Goal: Task Accomplishment & Management: Manage account settings

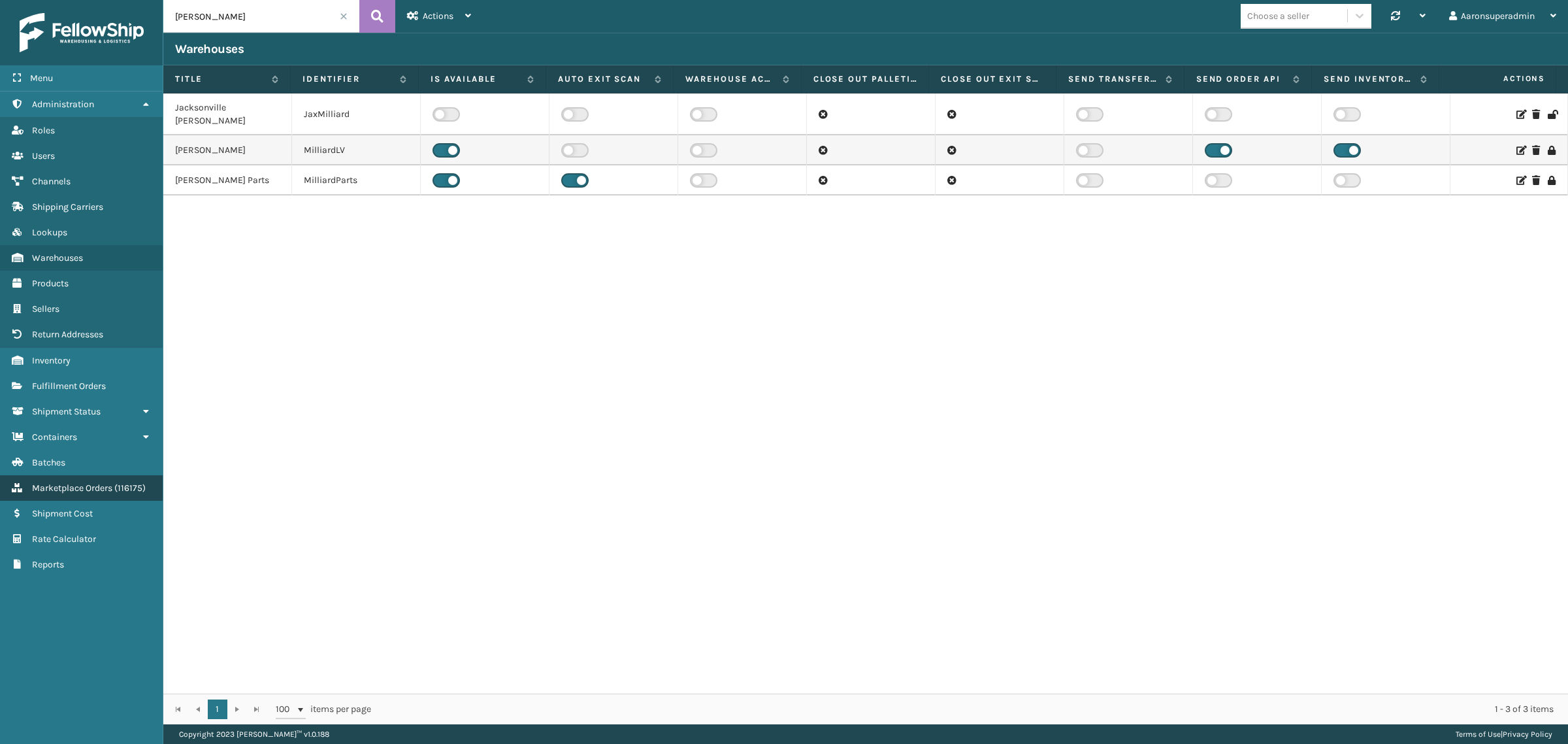
click at [131, 482] on span "( 116175 )" at bounding box center [130, 488] width 31 height 11
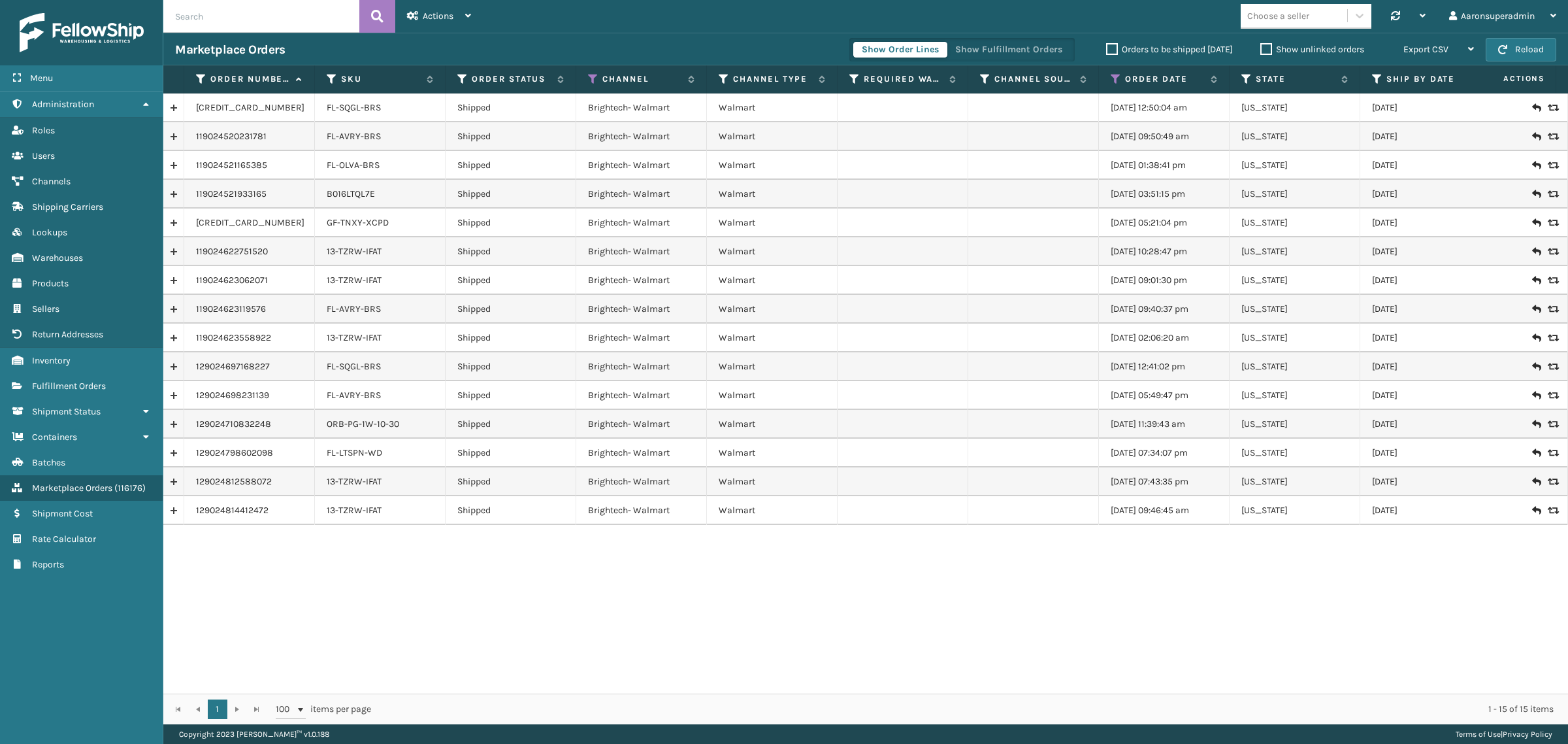
click at [217, 17] on input "text" at bounding box center [261, 16] width 196 height 33
paste input "114-3731188-3861026"
type input "114-3731188-3861026"
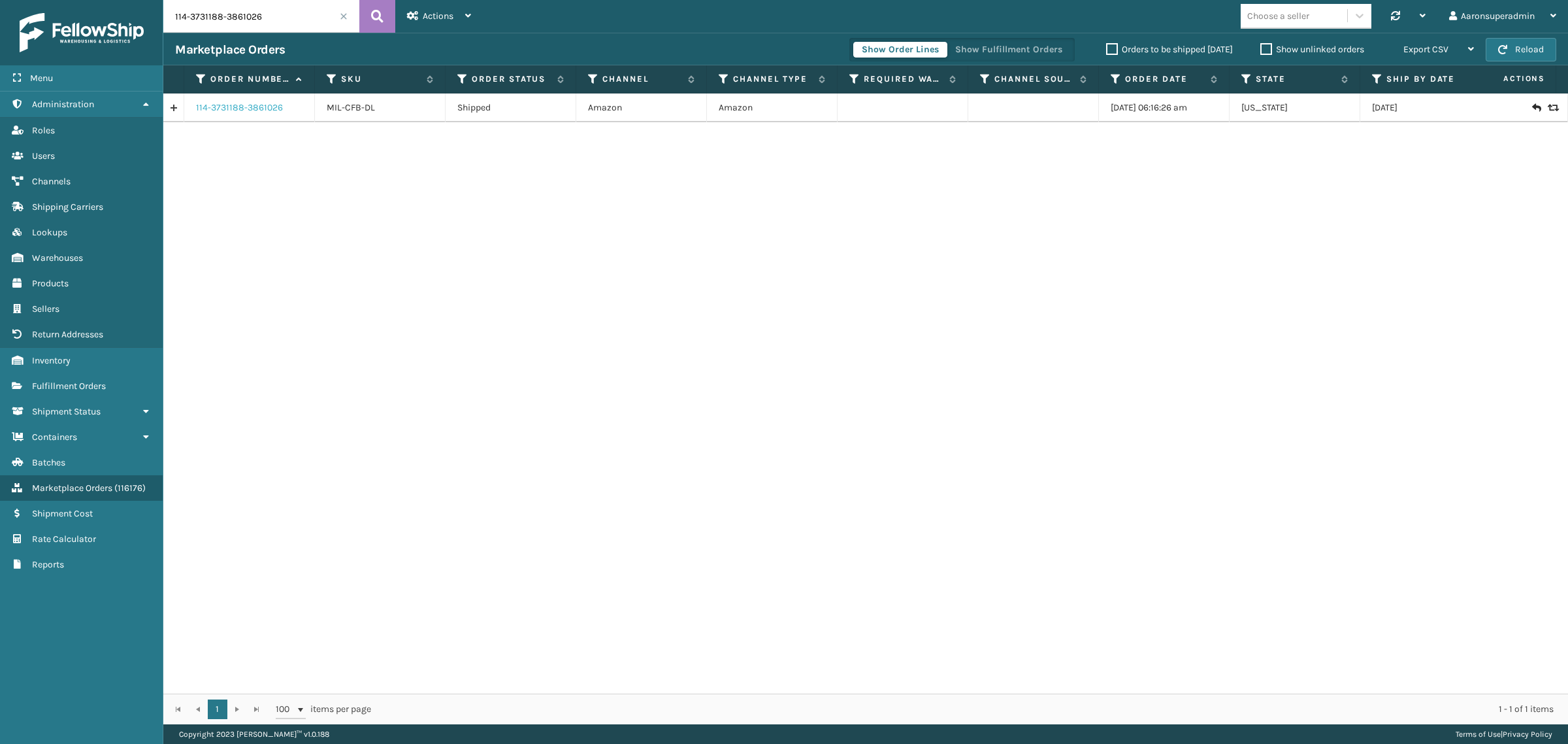
click at [280, 112] on link "114-3731188-3861026" at bounding box center [239, 107] width 87 height 13
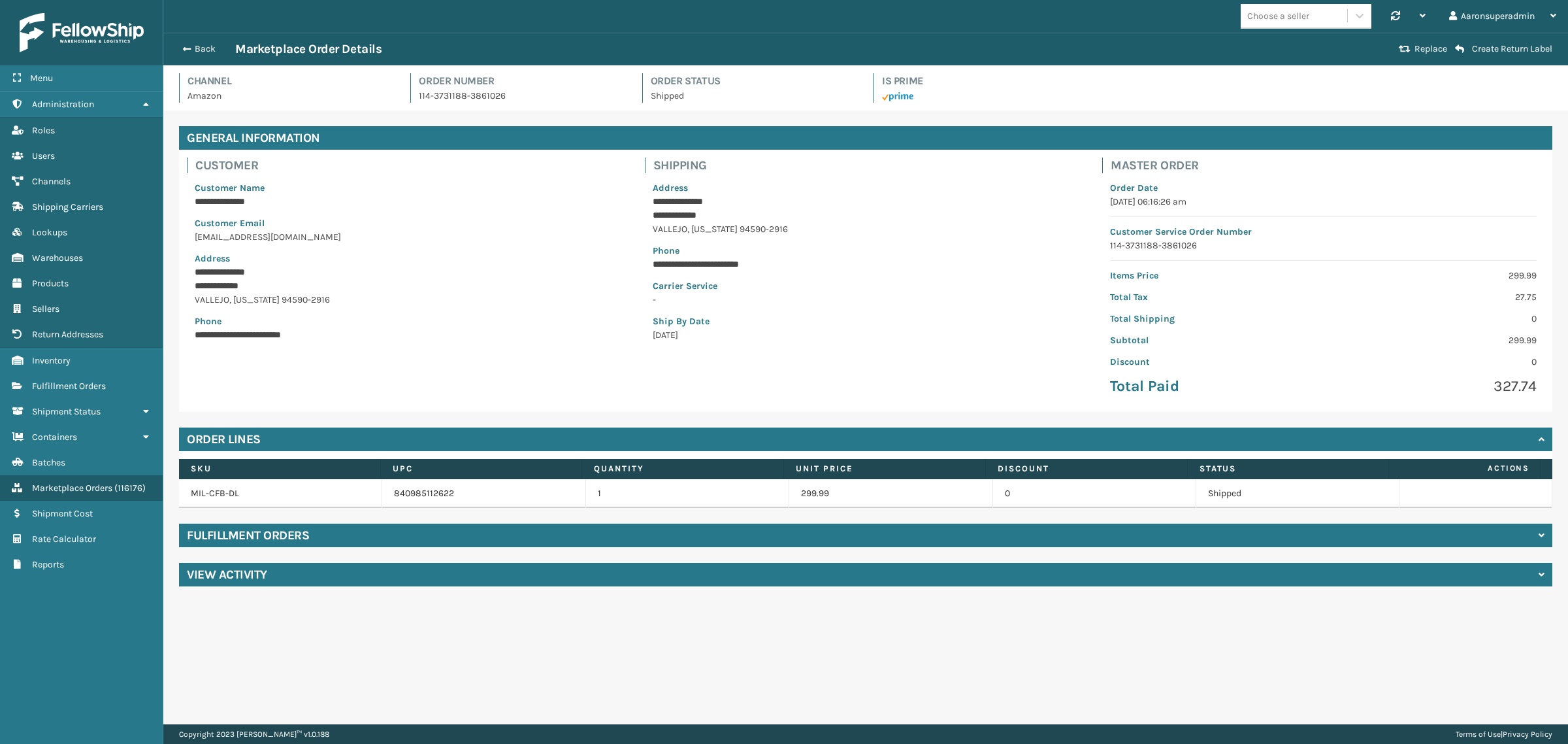
click at [246, 547] on div "Fulfillment Orders" at bounding box center [866, 535] width 1373 height 24
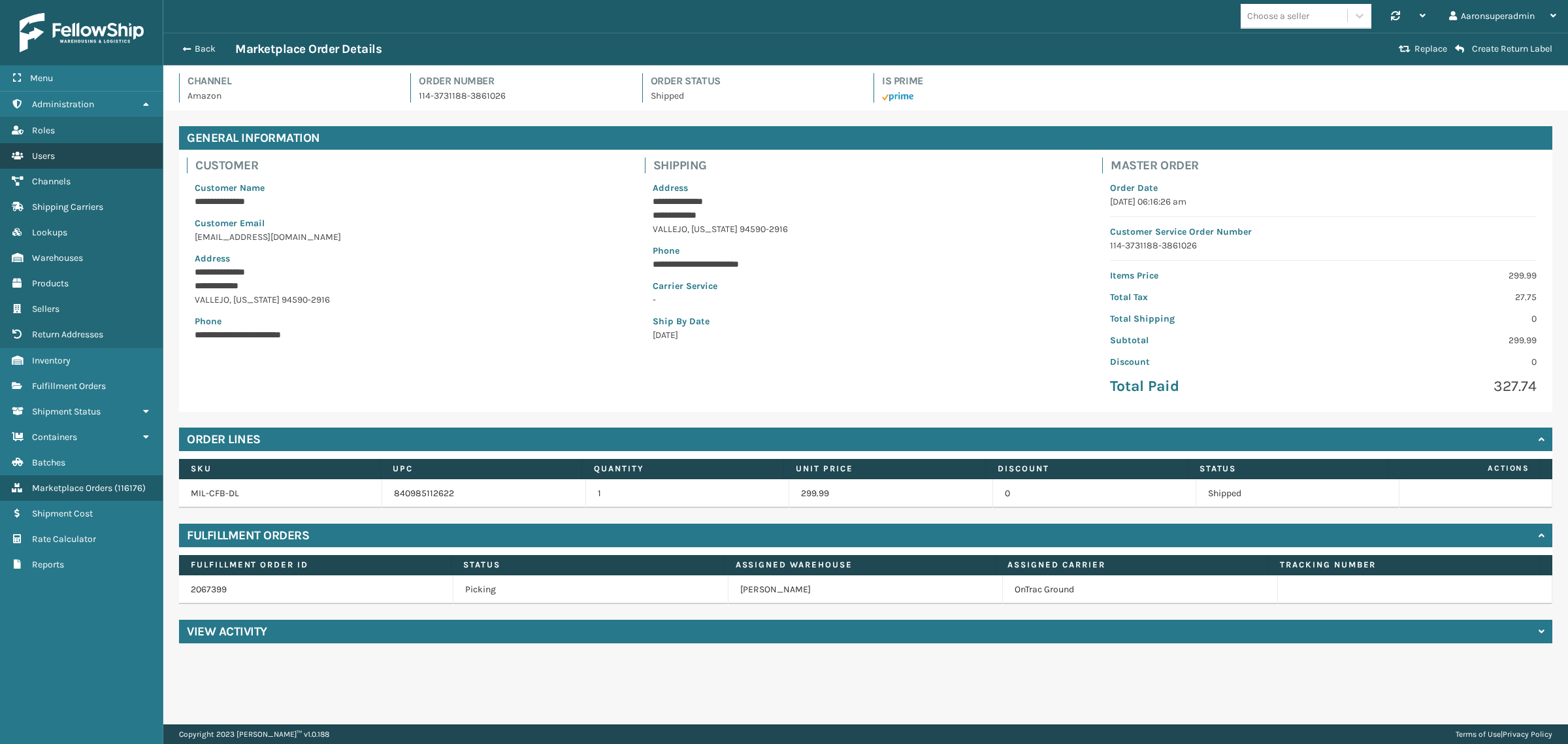
click at [43, 150] on span "Users" at bounding box center [43, 156] width 23 height 11
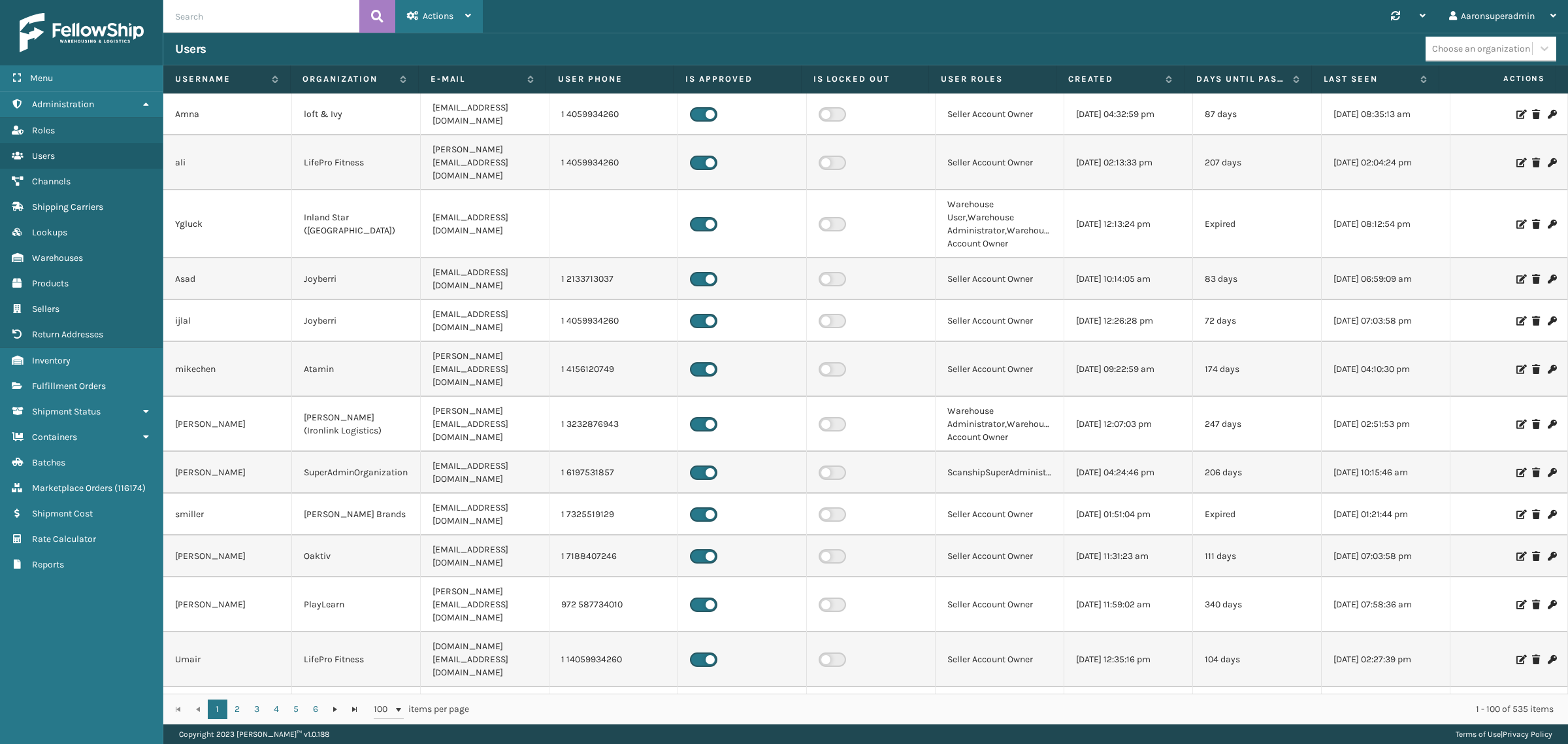
click at [420, 24] on div "Actions" at bounding box center [439, 16] width 64 height 33
click at [434, 54] on button "New User" at bounding box center [483, 50] width 175 height 34
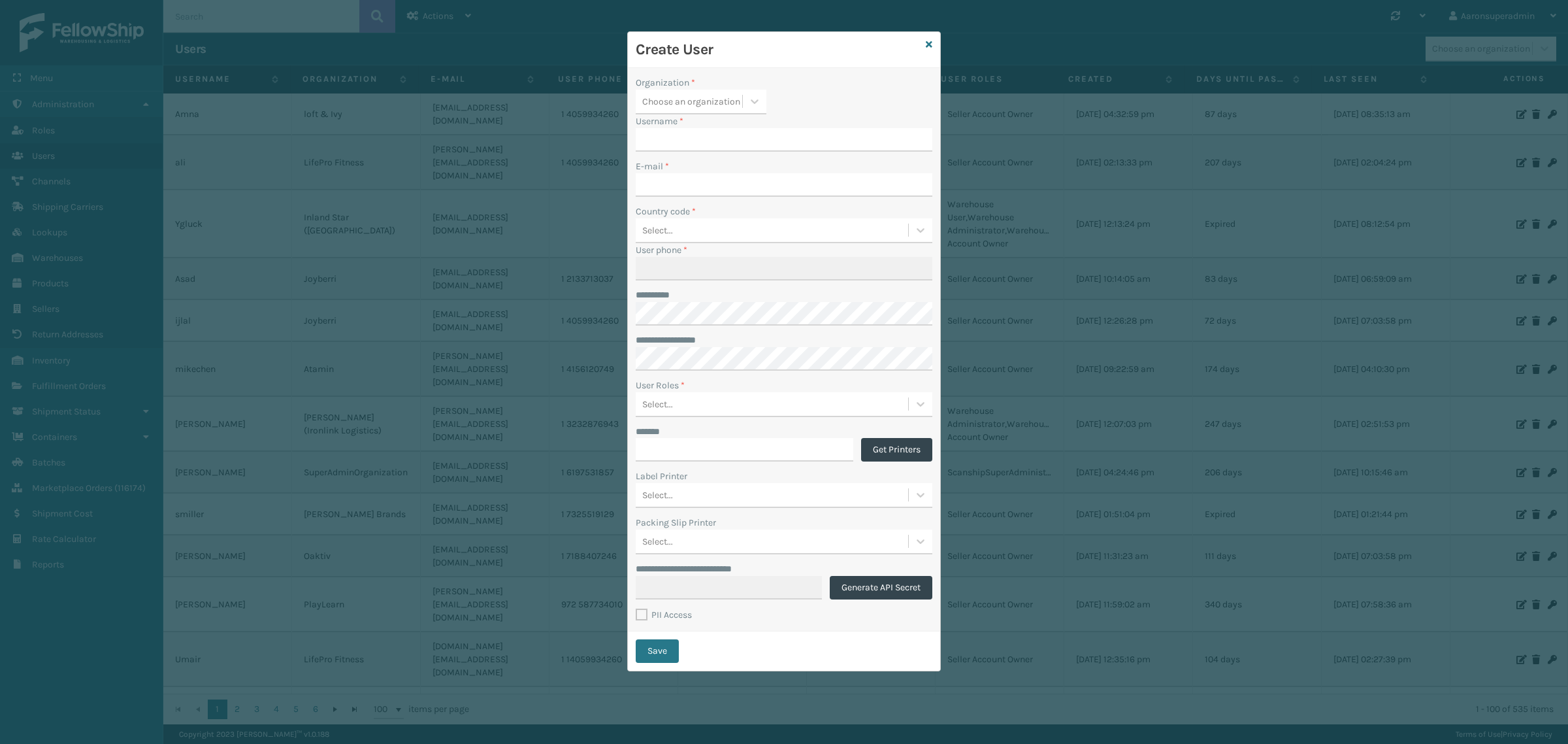
type input "aaronsuperadmin"
click at [686, 101] on div "Choose an organization" at bounding box center [691, 102] width 98 height 14
type input "foa"
click at [684, 134] on div "FoamTex" at bounding box center [701, 134] width 131 height 24
click at [655, 77] on label "Organization *" at bounding box center [666, 82] width 60 height 14
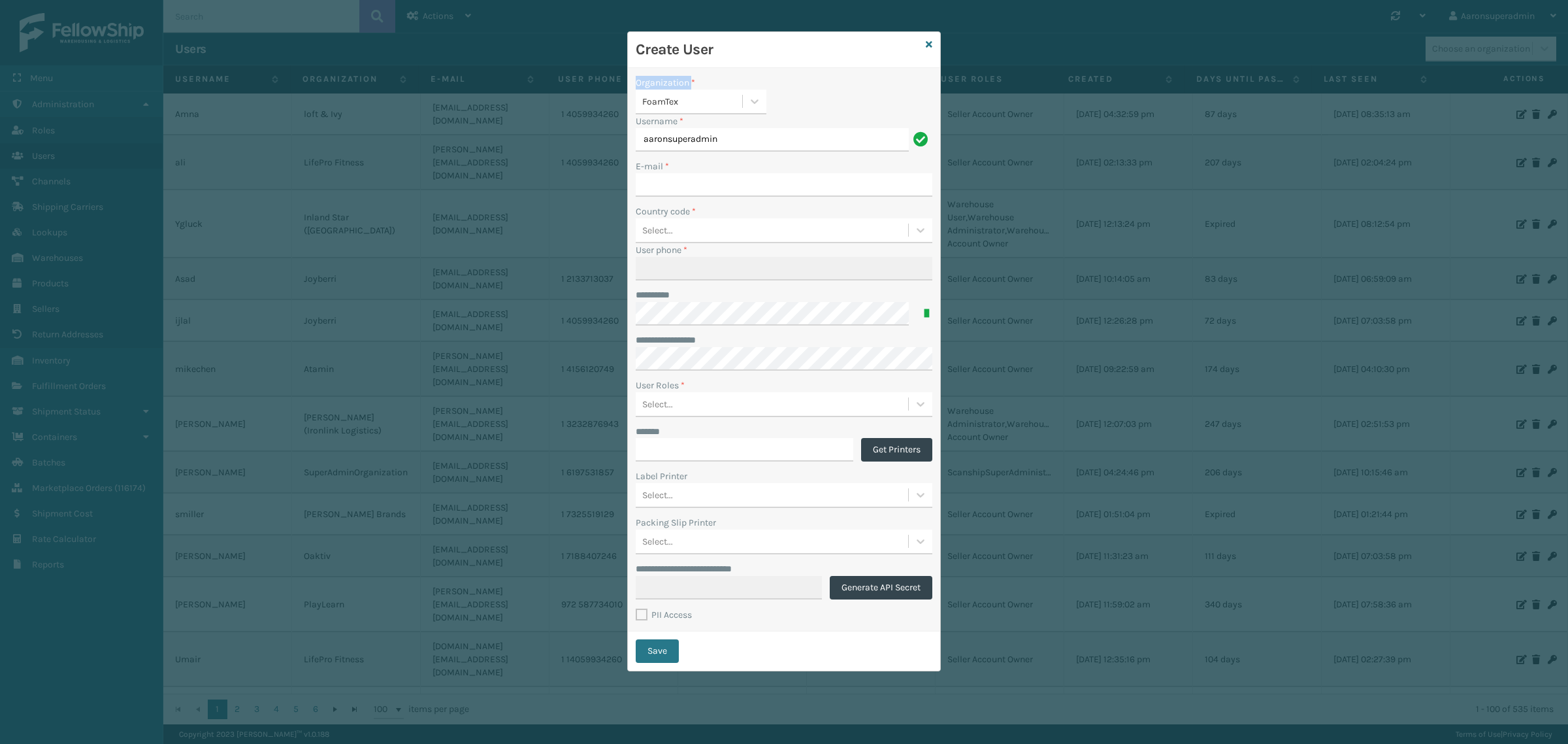
click at [655, 77] on label "Organization *" at bounding box center [666, 82] width 60 height 14
copy label "Organization"
drag, startPoint x: 693, startPoint y: 105, endPoint x: 631, endPoint y: 105, distance: 62.0
click at [631, 105] on div "**********" at bounding box center [784, 349] width 312 height 563
drag, startPoint x: 672, startPoint y: 99, endPoint x: 654, endPoint y: 107, distance: 19.7
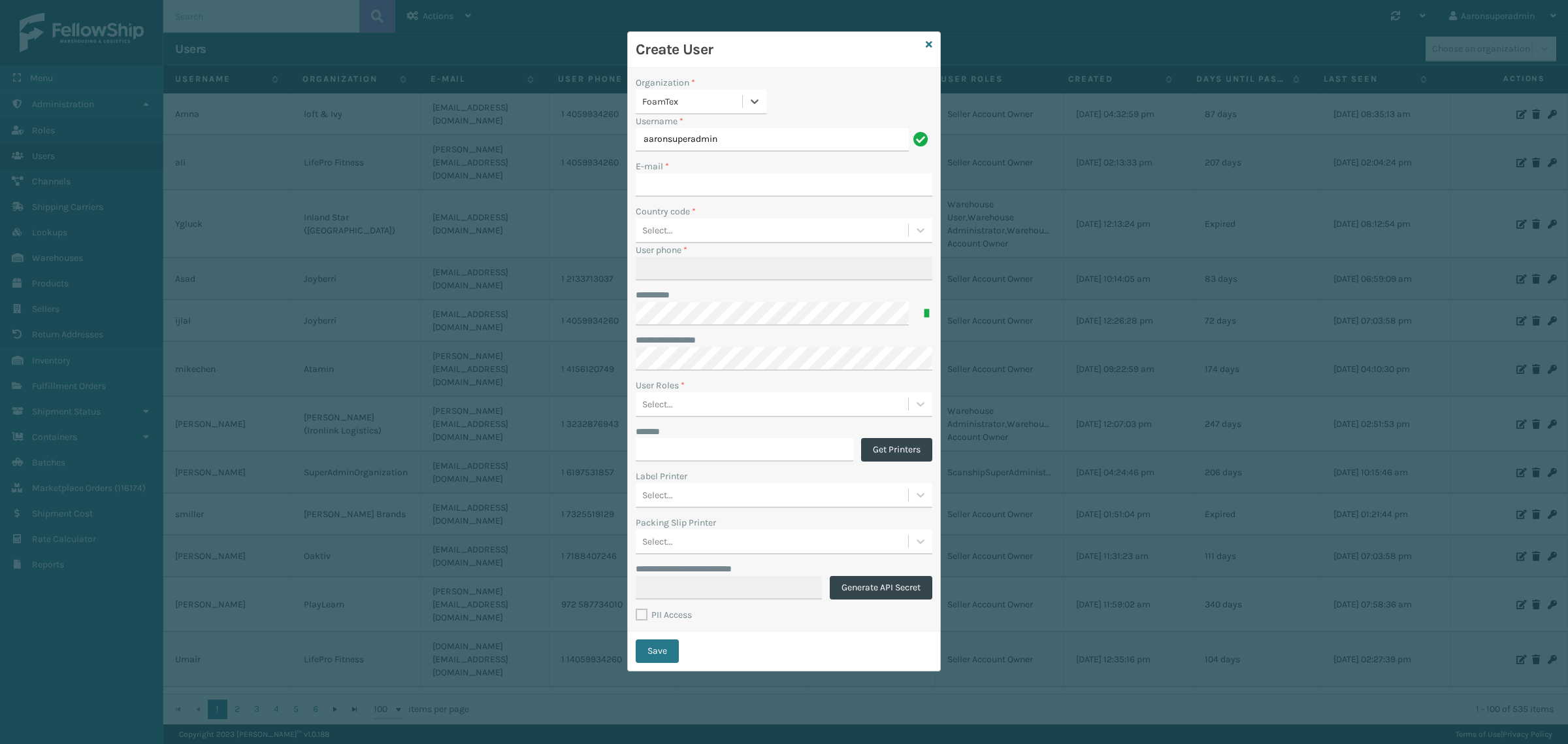
click at [623, 105] on div "**********" at bounding box center [784, 372] width 1568 height 744
click at [706, 188] on input "E-mail *" at bounding box center [784, 185] width 296 height 24
paste input "[EMAIL_ADDRESS][DOMAIN_NAME]"
type input "[EMAIL_ADDRESS][DOMAIN_NAME]"
click at [693, 236] on div "Select..." at bounding box center [772, 230] width 272 height 21
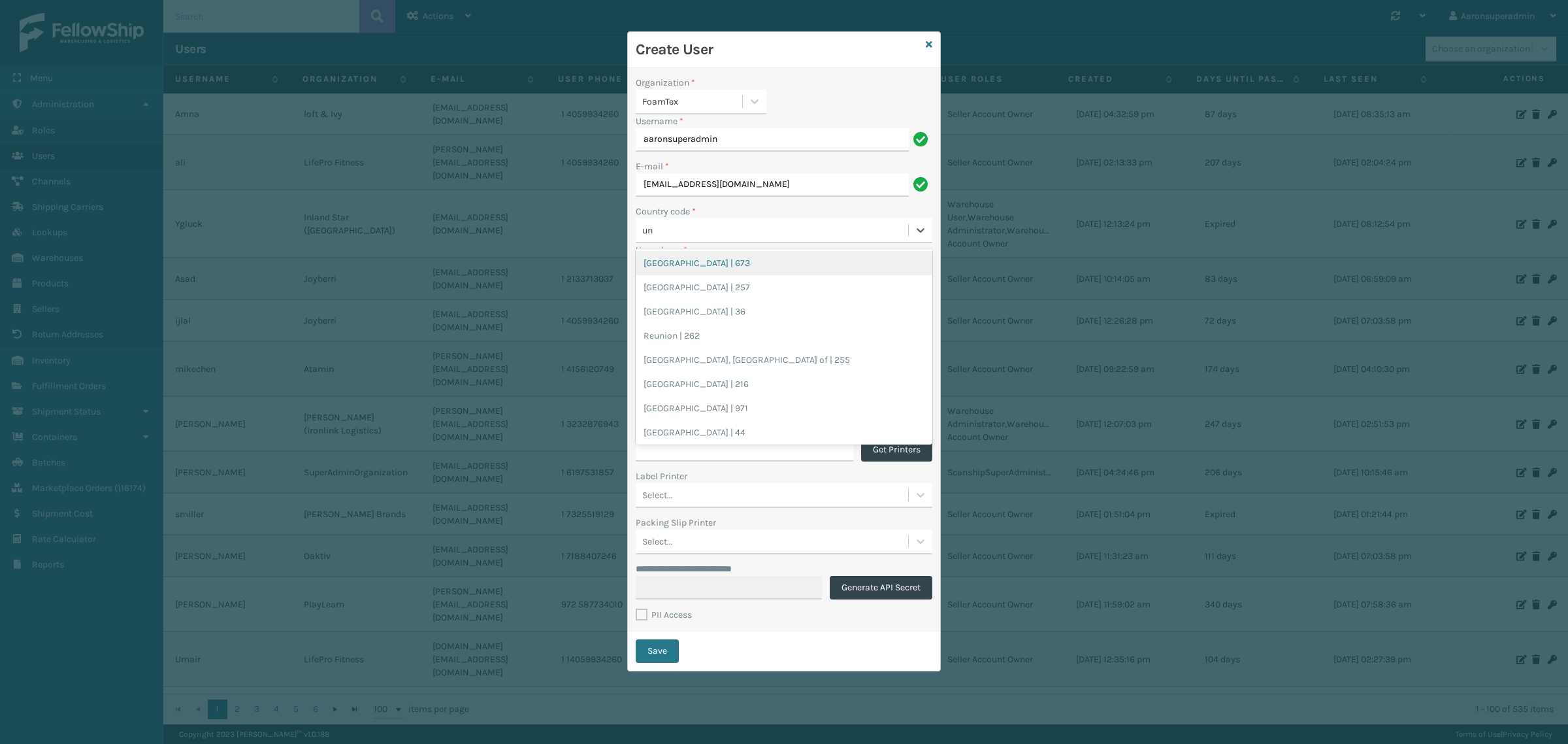
type input "[GEOGRAPHIC_DATA]"
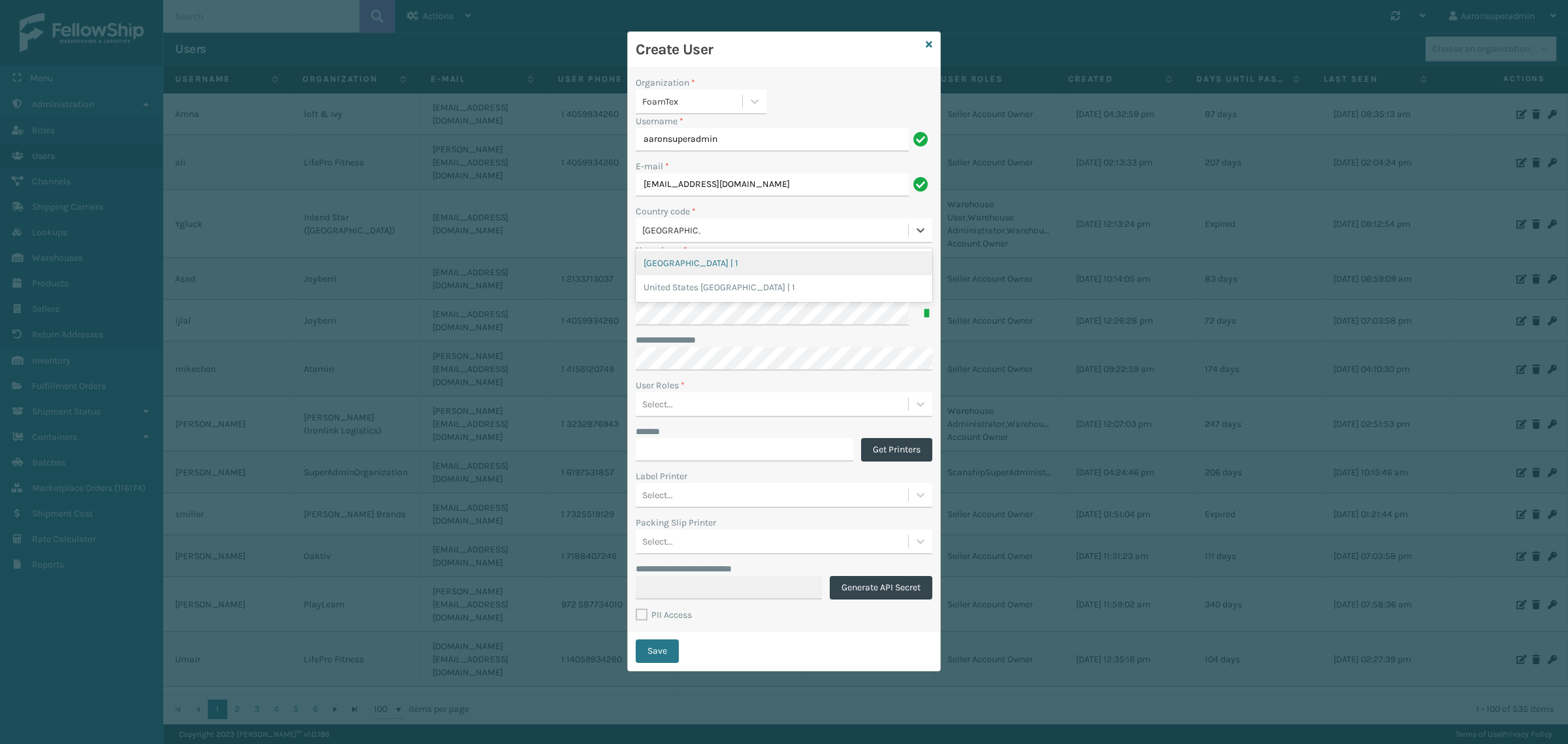
click at [675, 263] on div "[GEOGRAPHIC_DATA] | 1" at bounding box center [784, 263] width 296 height 24
click at [648, 269] on input "User phone *" at bounding box center [784, 269] width 296 height 24
paste input "[PHONE_NUMBER]"
type input "2035104325"
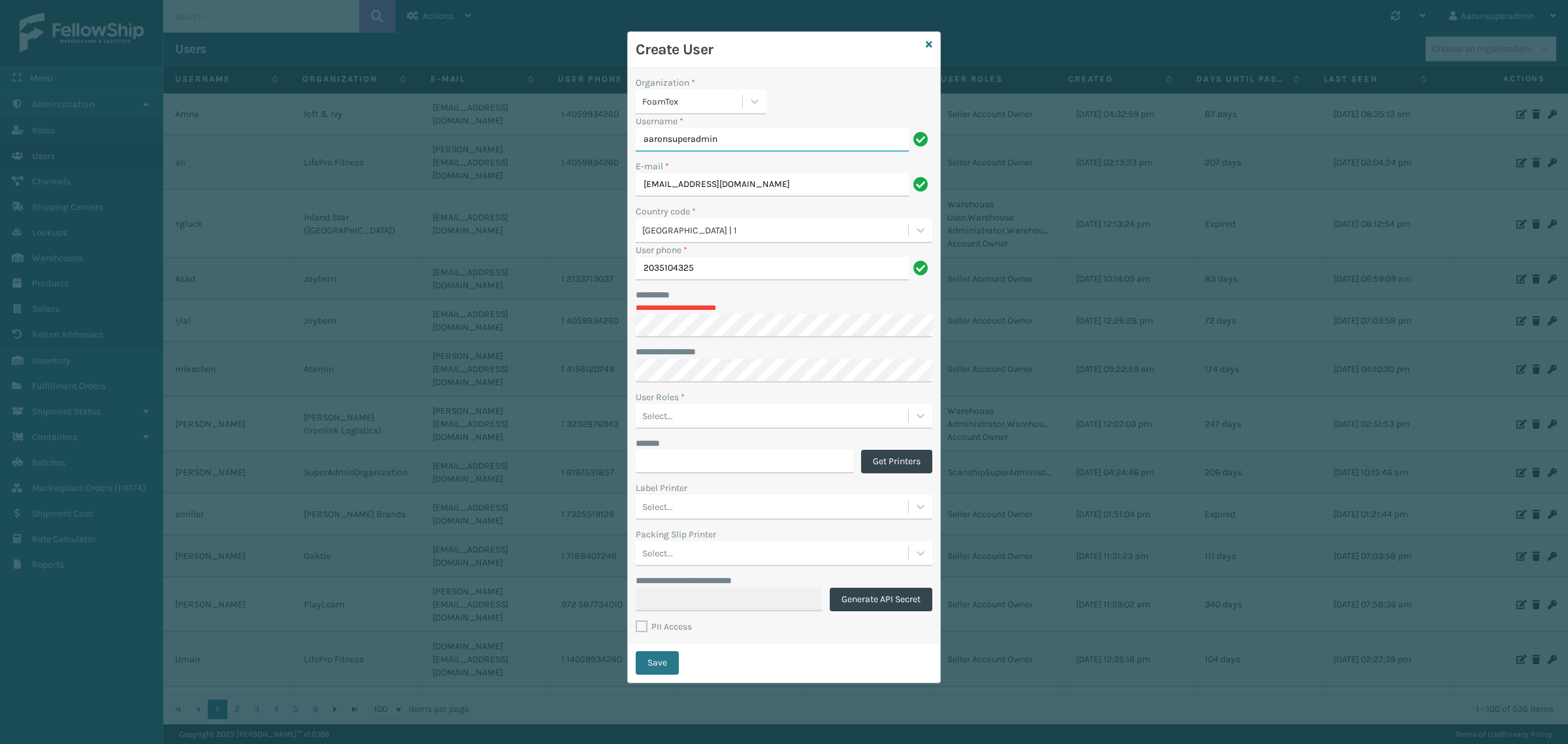
click at [771, 134] on input "aaronsuperadmin" at bounding box center [772, 140] width 273 height 24
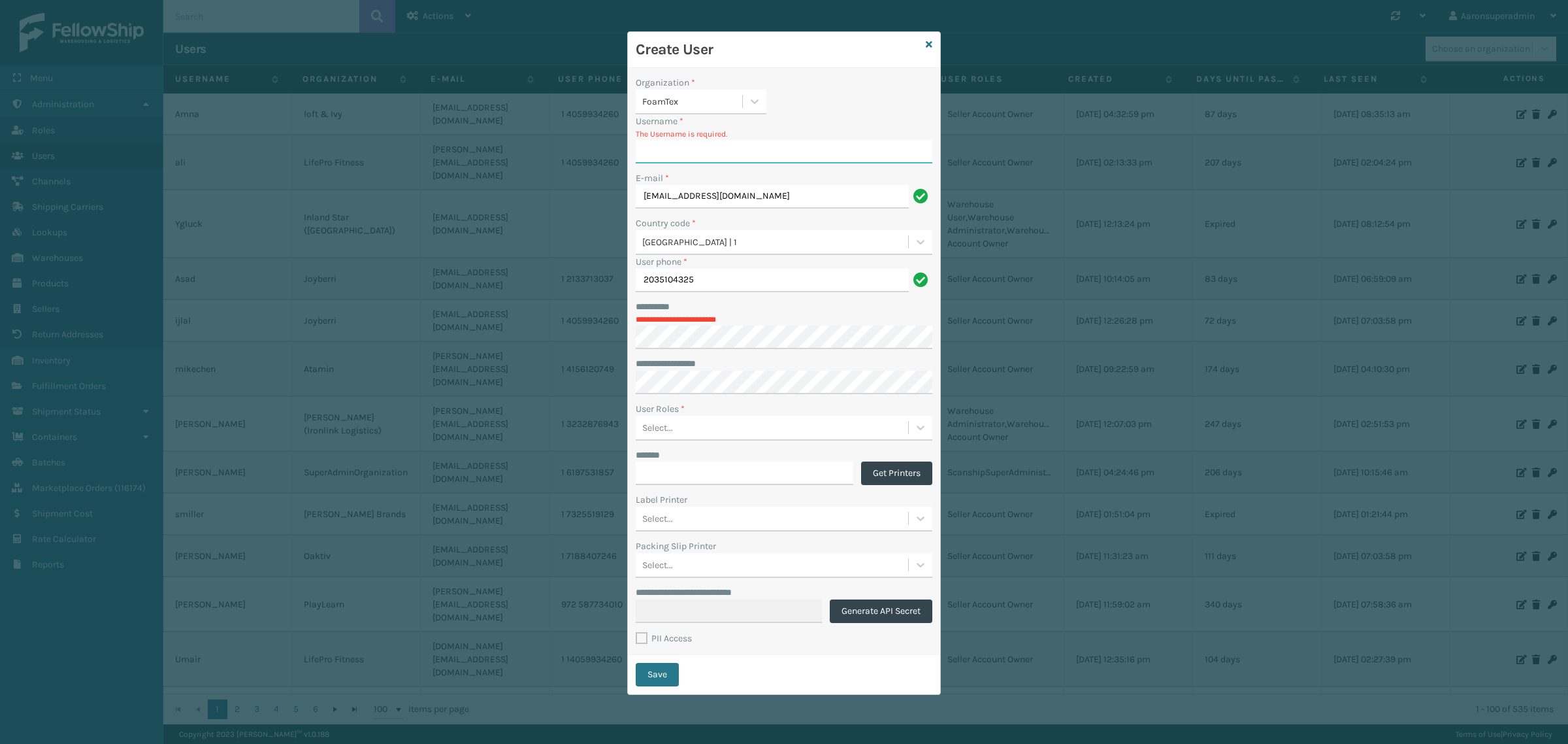
click at [720, 152] on input "Username *" at bounding box center [784, 152] width 296 height 24
paste input "[PERSON_NAME]"
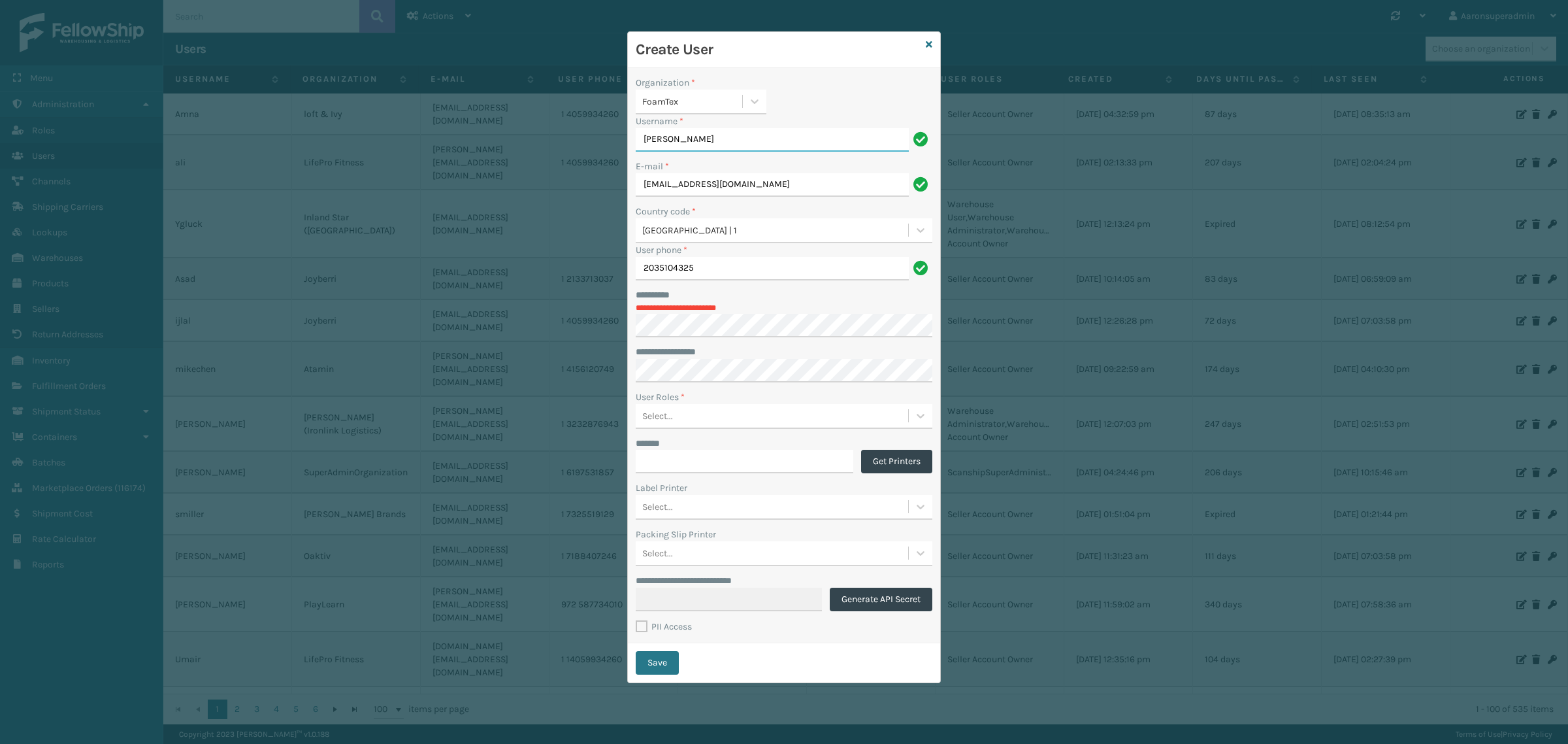
type input "[PERSON_NAME]"
click at [654, 122] on label "Username *" at bounding box center [659, 121] width 48 height 14
click at [654, 128] on input "[PERSON_NAME]" at bounding box center [772, 140] width 273 height 24
click at [654, 122] on label "Username *" at bounding box center [659, 121] width 48 height 14
click at [654, 128] on input "[PERSON_NAME]" at bounding box center [772, 140] width 273 height 24
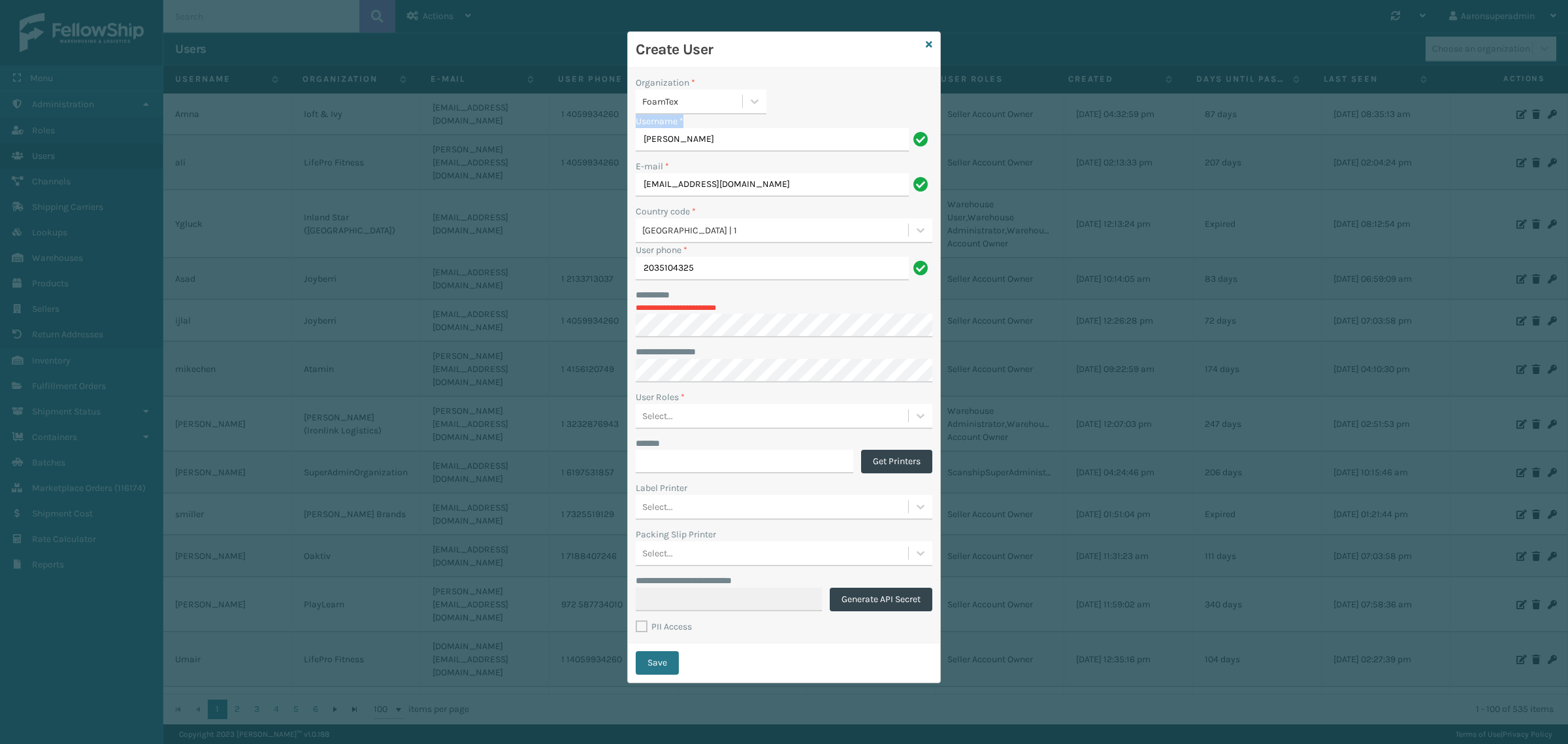
click at [654, 122] on label "Username *" at bounding box center [659, 121] width 48 height 14
click at [654, 128] on input "[PERSON_NAME]" at bounding box center [772, 140] width 273 height 24
copy div "Username *"
click at [666, 139] on input "[PERSON_NAME]" at bounding box center [772, 140] width 273 height 24
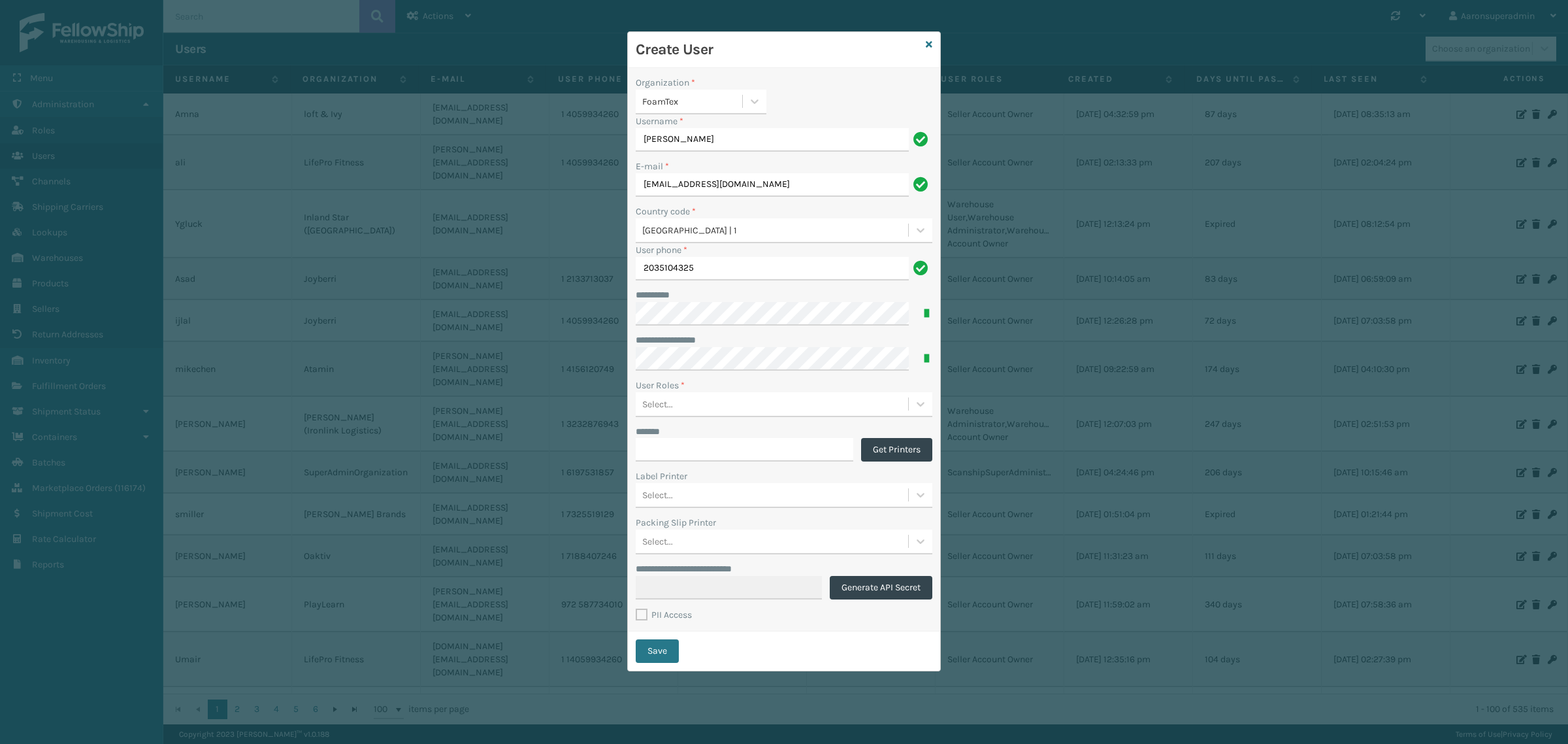
click at [651, 294] on label "******** *" at bounding box center [659, 295] width 46 height 14
copy label "********"
click at [691, 400] on div "Select..." at bounding box center [772, 403] width 272 height 21
click at [691, 443] on div "Seller Account Owner" at bounding box center [784, 436] width 296 height 24
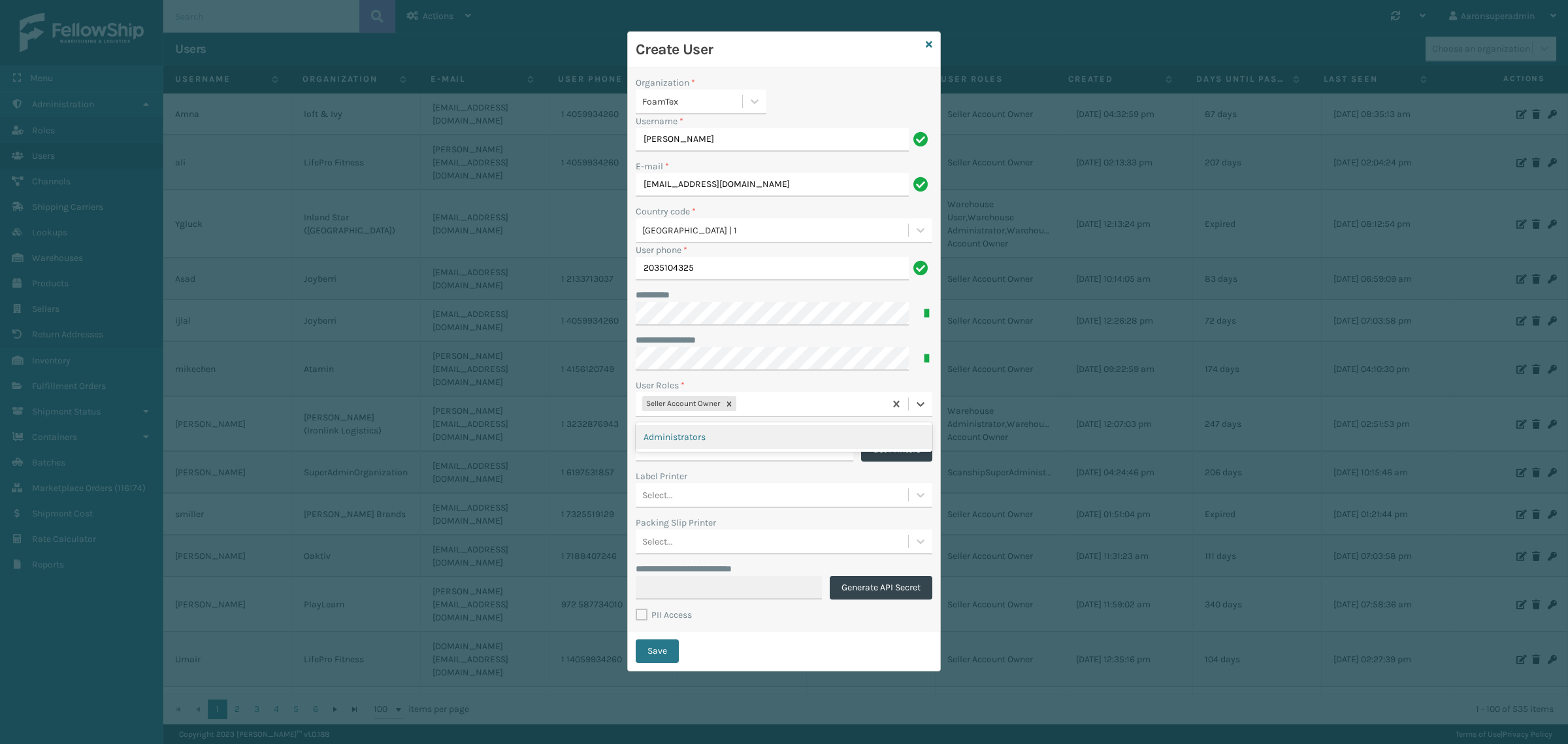
click at [795, 414] on div "Seller Account Owner" at bounding box center [760, 403] width 249 height 21
click at [745, 429] on div "Administrators" at bounding box center [784, 436] width 296 height 24
click at [687, 452] on input "*******" at bounding box center [745, 450] width 217 height 24
click at [642, 614] on label "PII Access" at bounding box center [663, 614] width 56 height 11
click at [636, 614] on input "PII Access" at bounding box center [636, 611] width 1 height 8
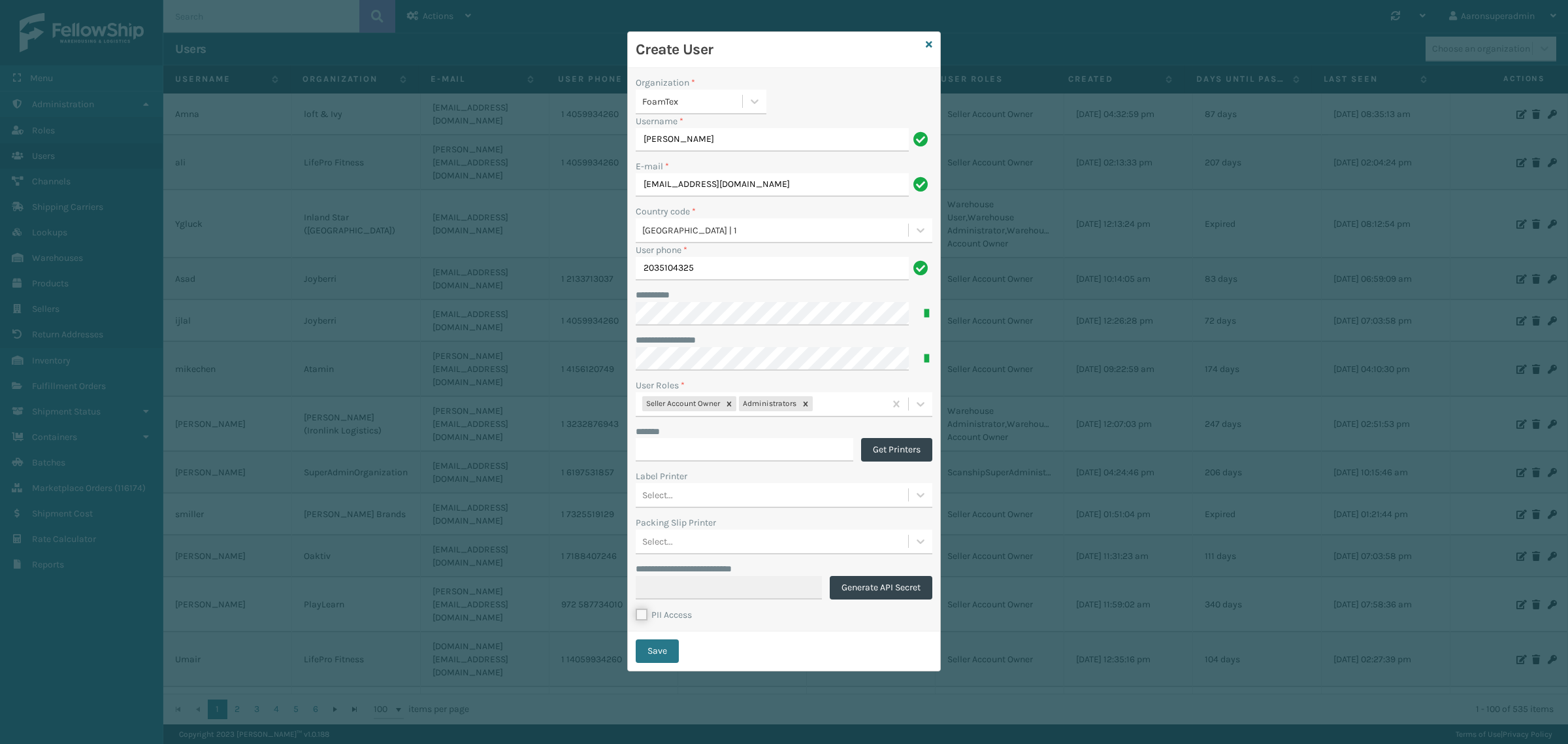
checkbox input "true"
click at [653, 661] on button "Save" at bounding box center [657, 651] width 43 height 24
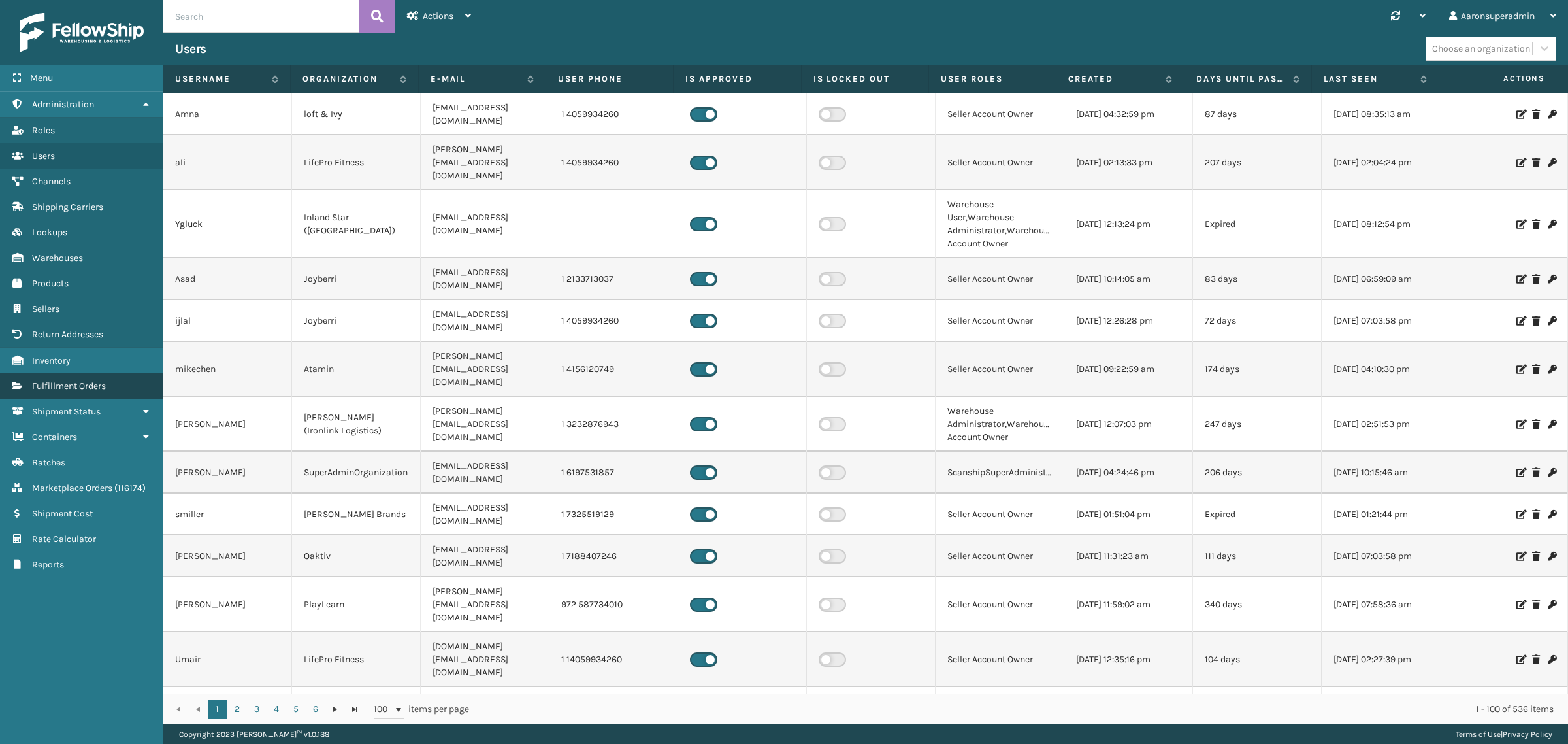
click at [87, 381] on span "Fulfillment Orders" at bounding box center [69, 386] width 74 height 11
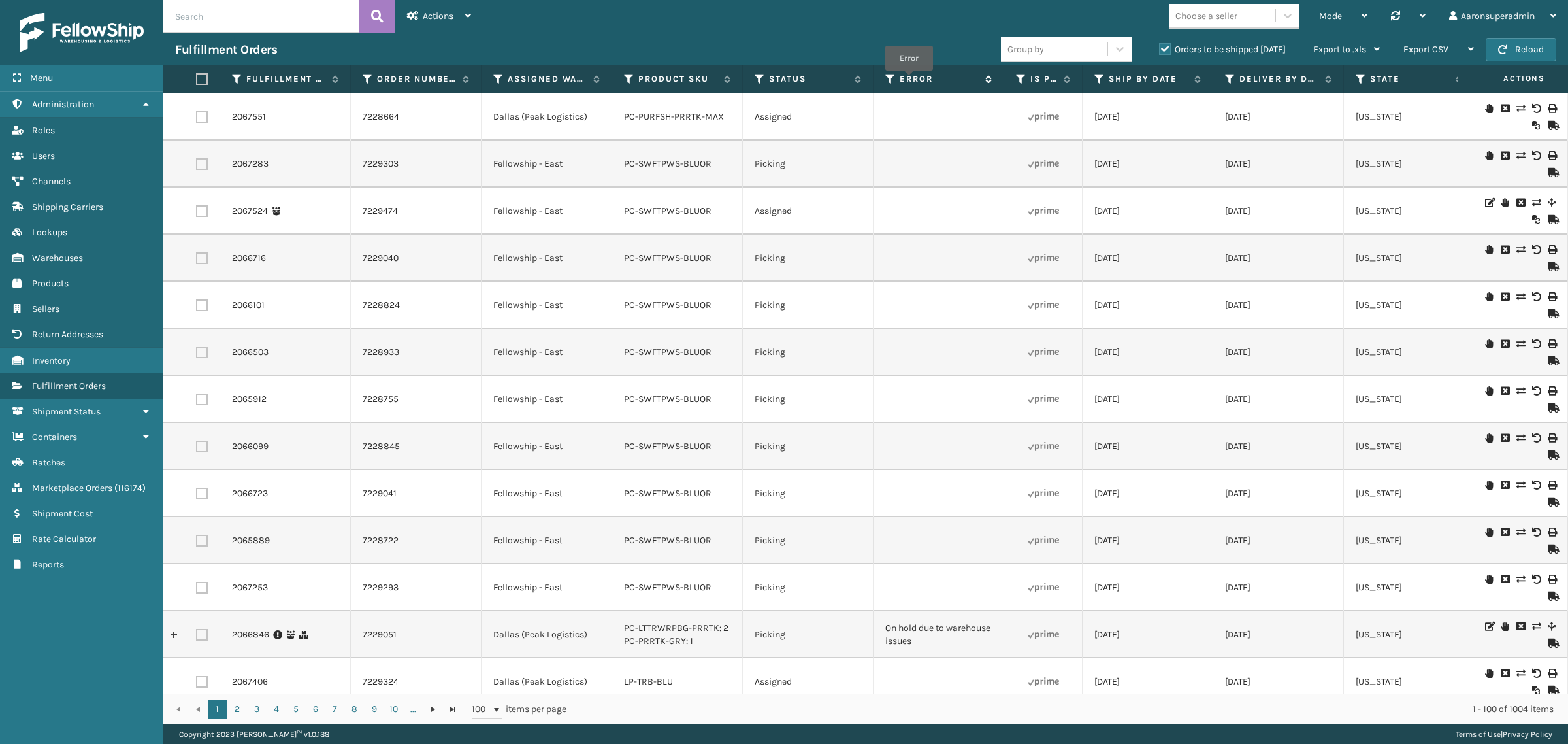
click at [909, 80] on label "Error" at bounding box center [939, 79] width 79 height 12
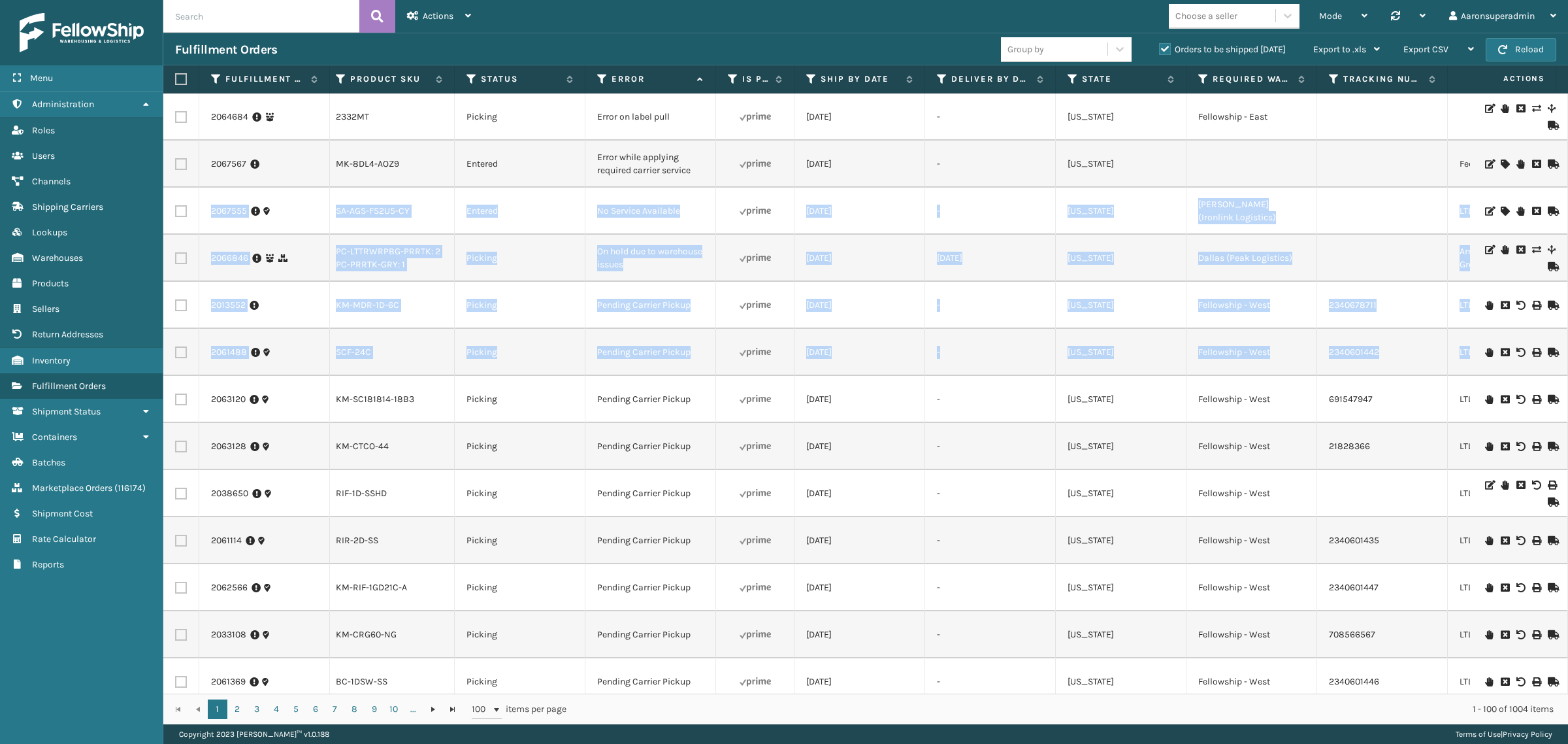
scroll to position [0, 409]
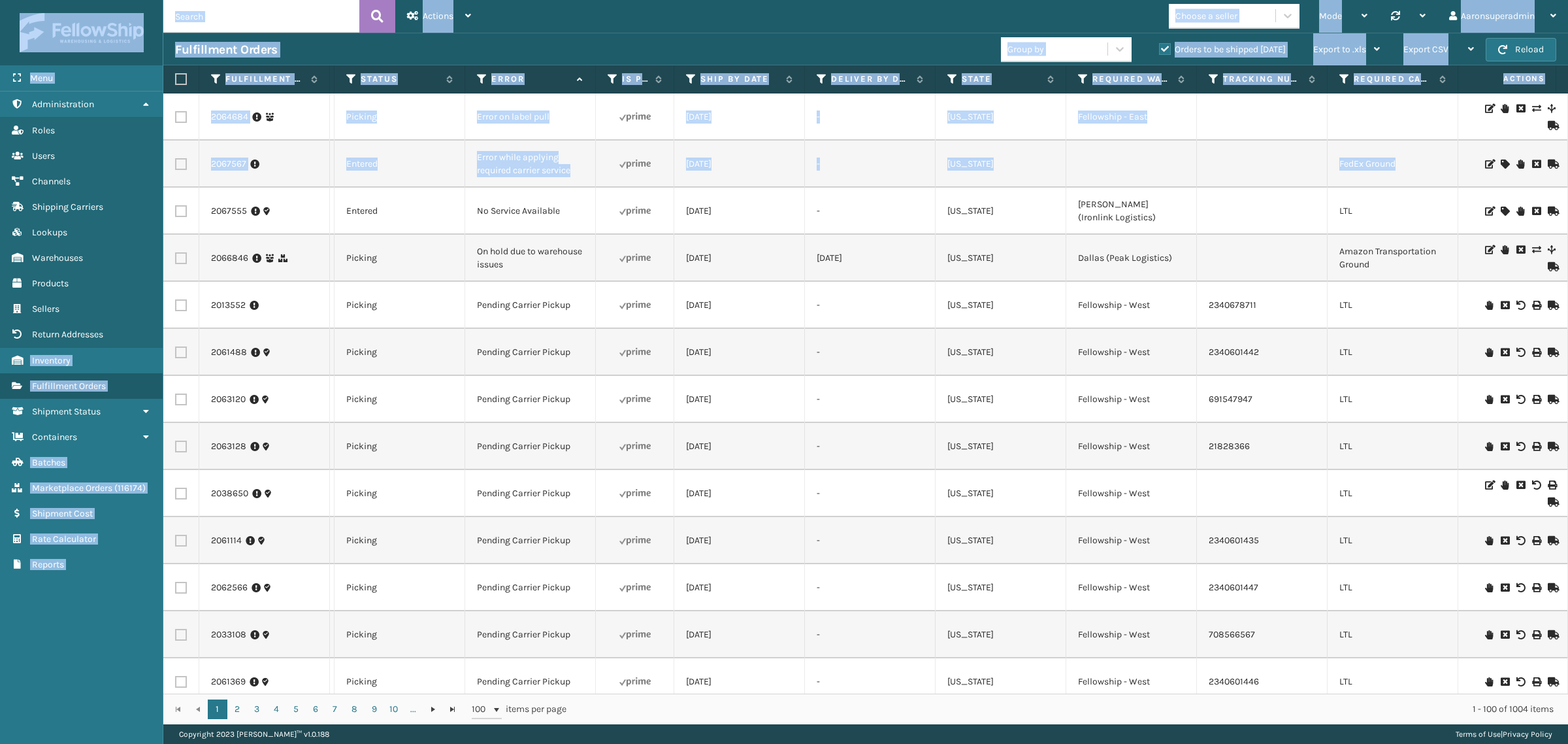
drag, startPoint x: 1555, startPoint y: 160, endPoint x: 1569, endPoint y: 352, distance: 192.5
click at [1567, 352] on html "Menu Administration Roles Users Channels Shipping Carriers Lookups Warehouses P…" at bounding box center [784, 372] width 1568 height 744
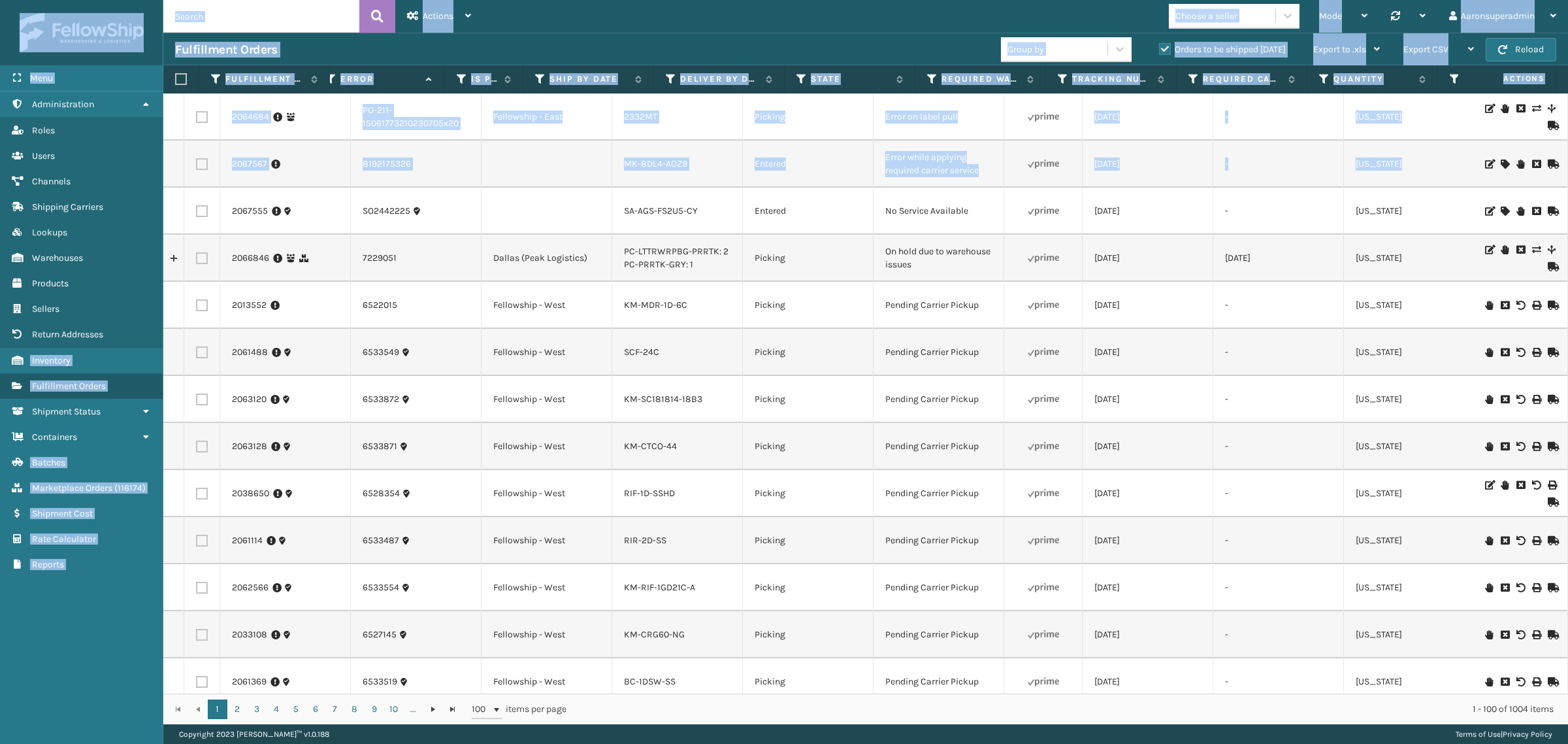
scroll to position [0, 0]
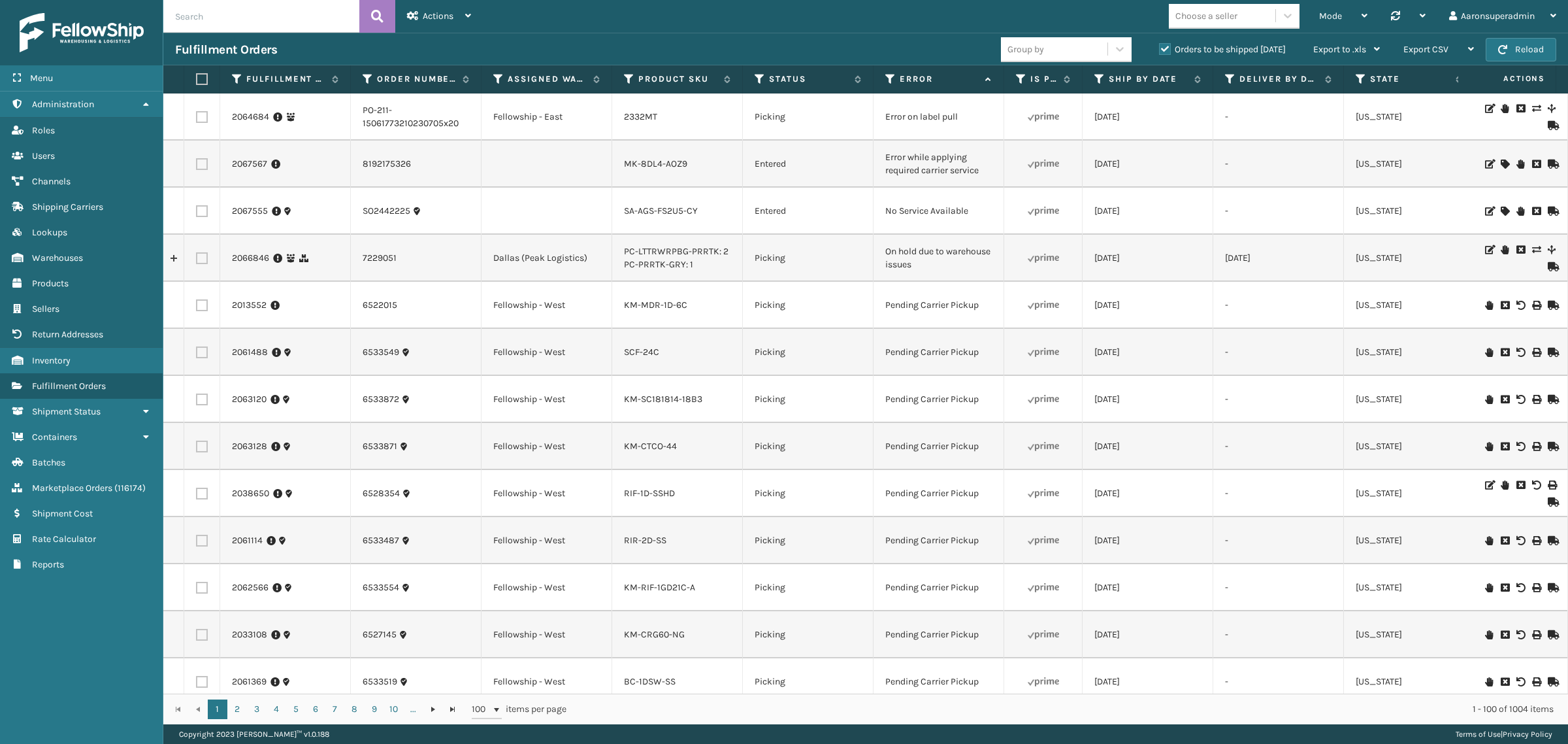
drag, startPoint x: 1291, startPoint y: 193, endPoint x: 1298, endPoint y: 188, distance: 8.6
click at [1292, 193] on td "-" at bounding box center [1279, 211] width 131 height 47
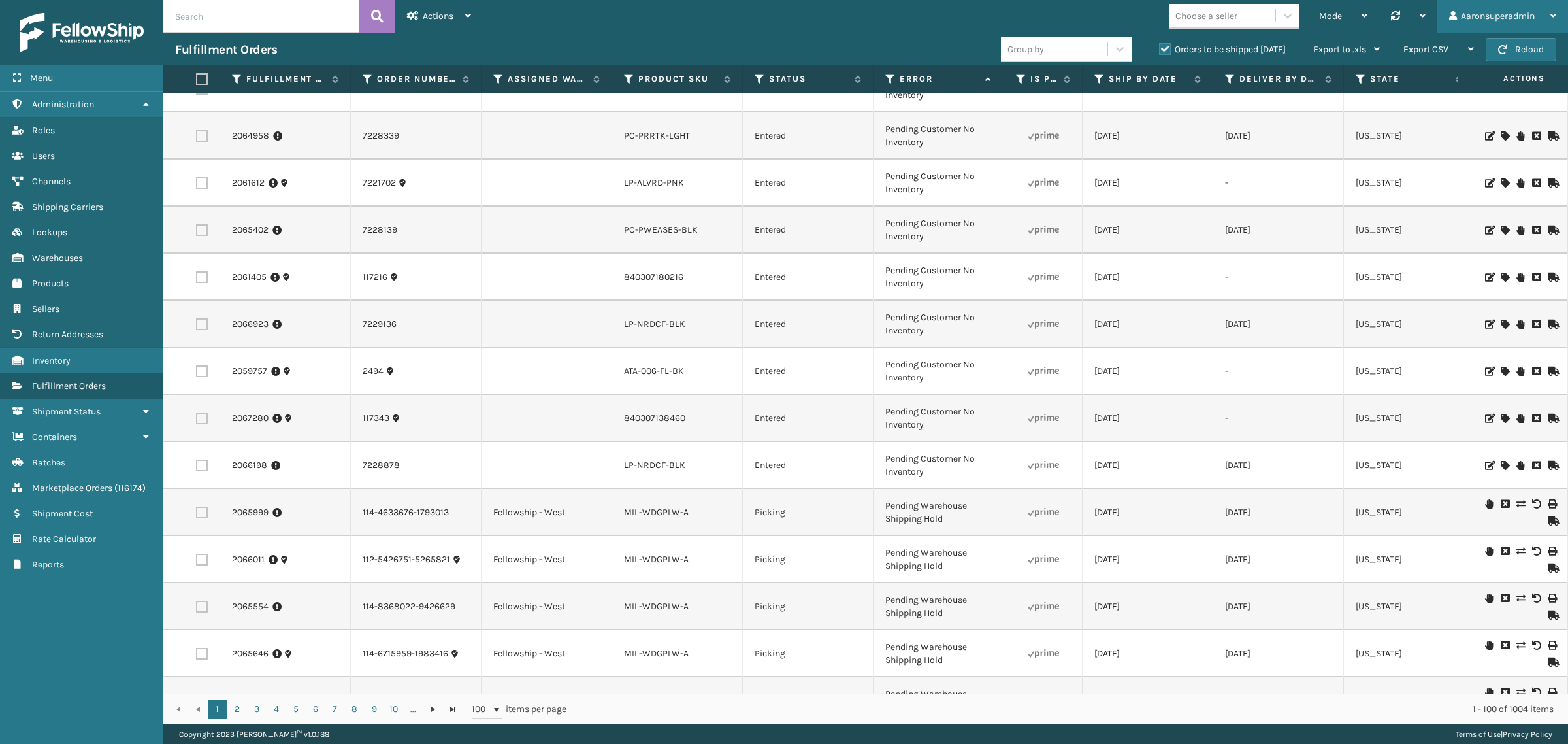
scroll to position [1440, 0]
click at [1499, 53] on span "button" at bounding box center [1502, 49] width 9 height 9
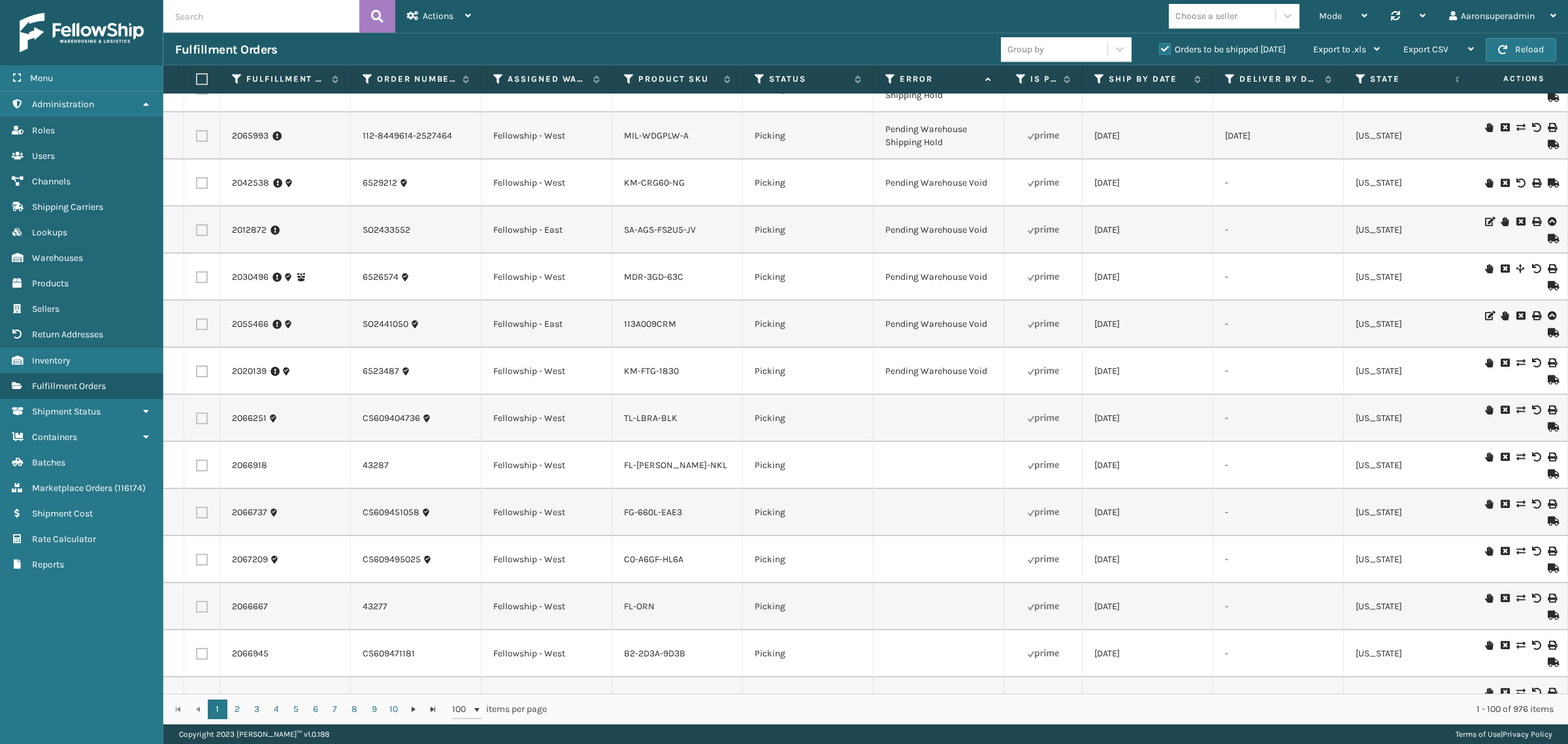
scroll to position [0, 0]
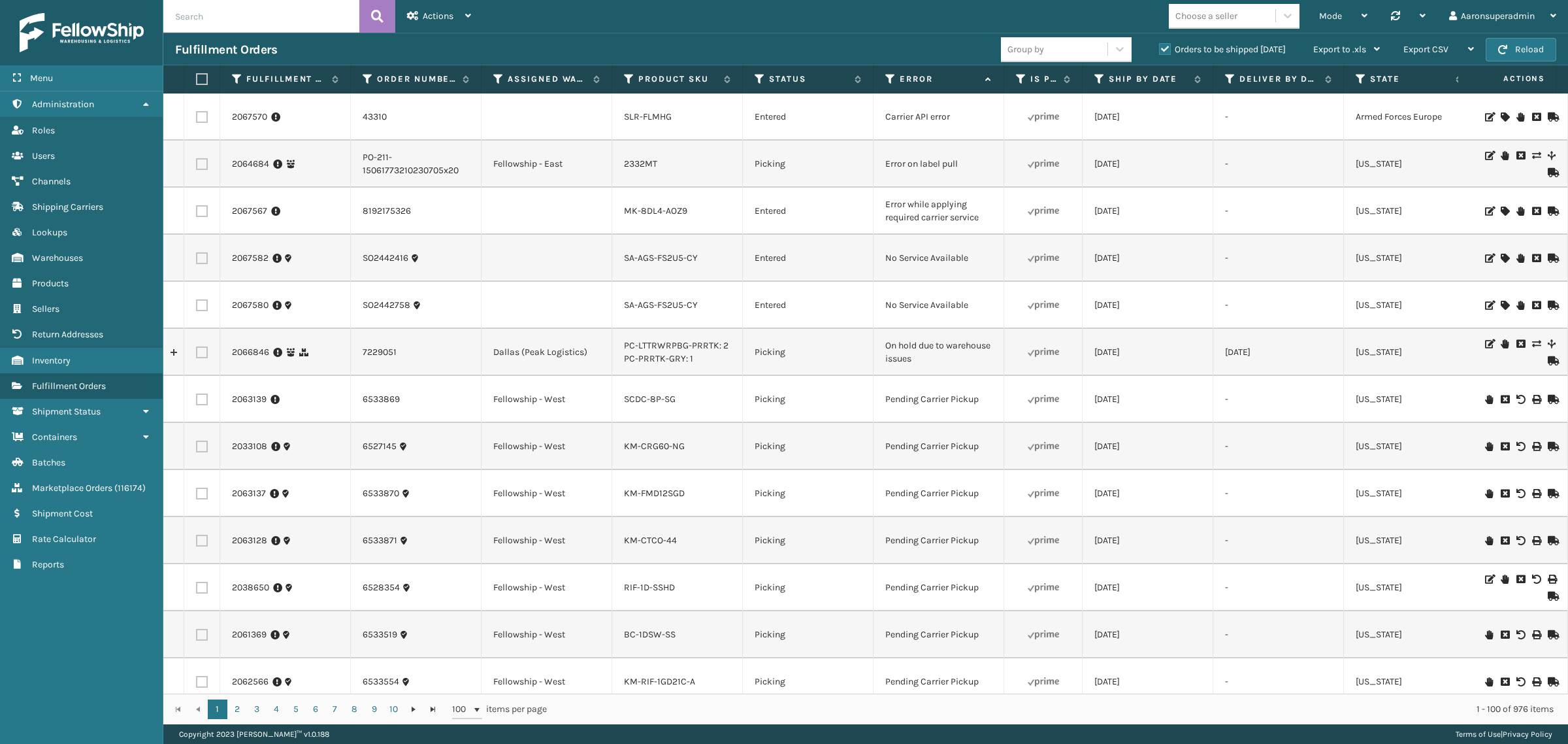
click at [255, 6] on input "text" at bounding box center [261, 16] width 196 height 33
paste input "CDDInternal"
type input "CDDInternal"
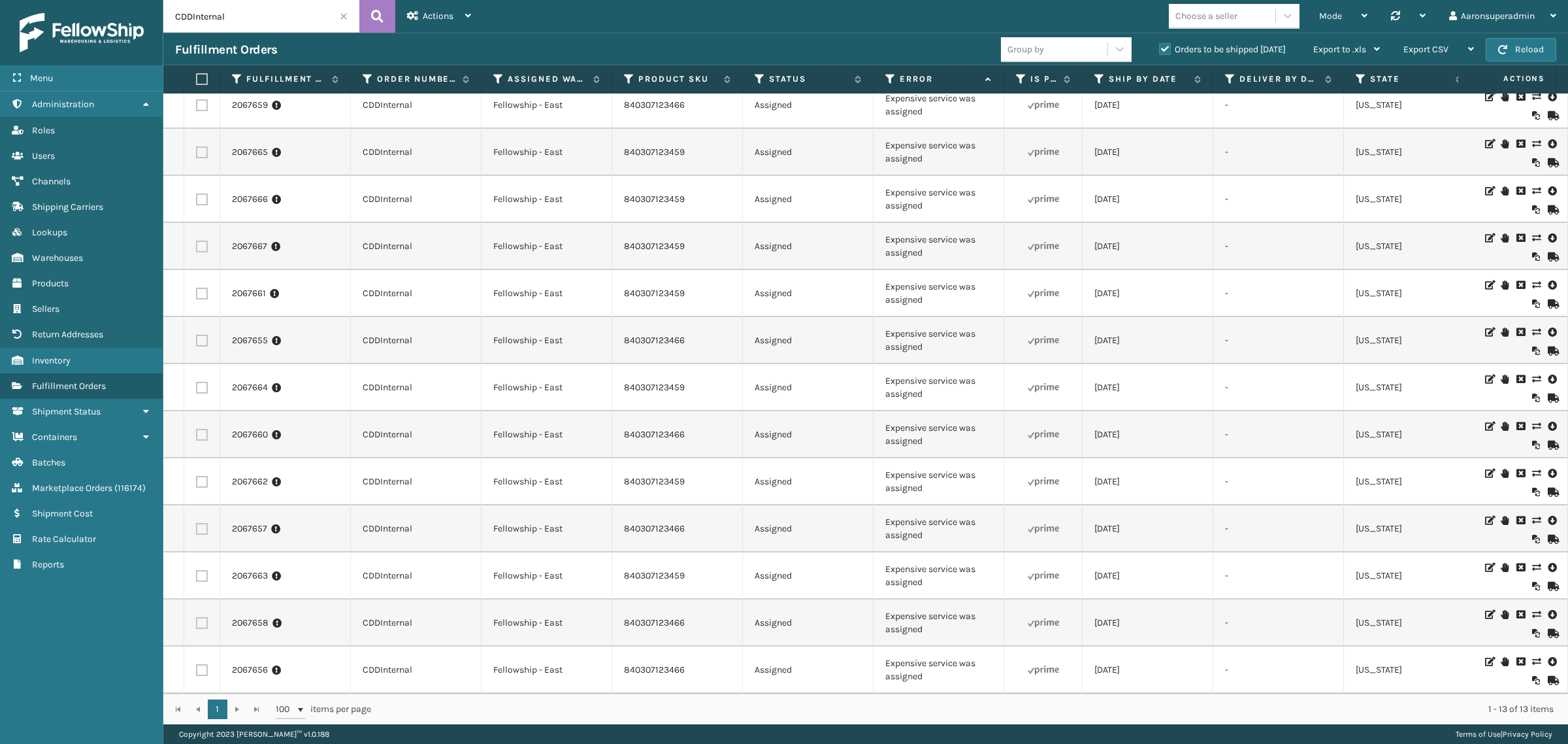
scroll to position [121, 0]
click at [1208, 52] on label "Orders to be shipped [DATE]" at bounding box center [1222, 49] width 127 height 11
click at [1160, 51] on input "Orders to be shipped [DATE]" at bounding box center [1159, 46] width 1 height 8
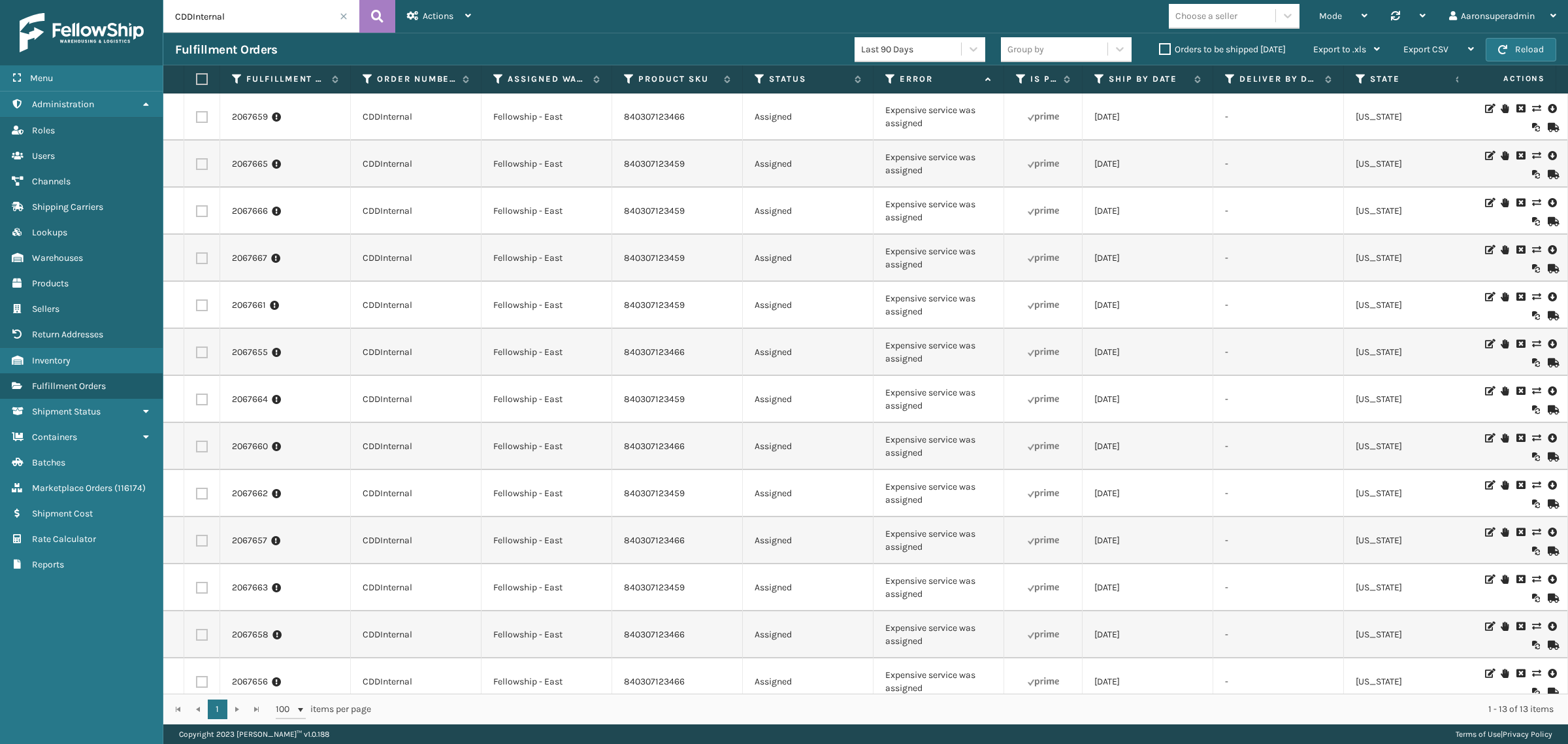
click at [1208, 52] on label "Orders to be shipped [DATE]" at bounding box center [1222, 49] width 127 height 11
click at [1160, 51] on input "Orders to be shipped [DATE]" at bounding box center [1159, 46] width 1 height 8
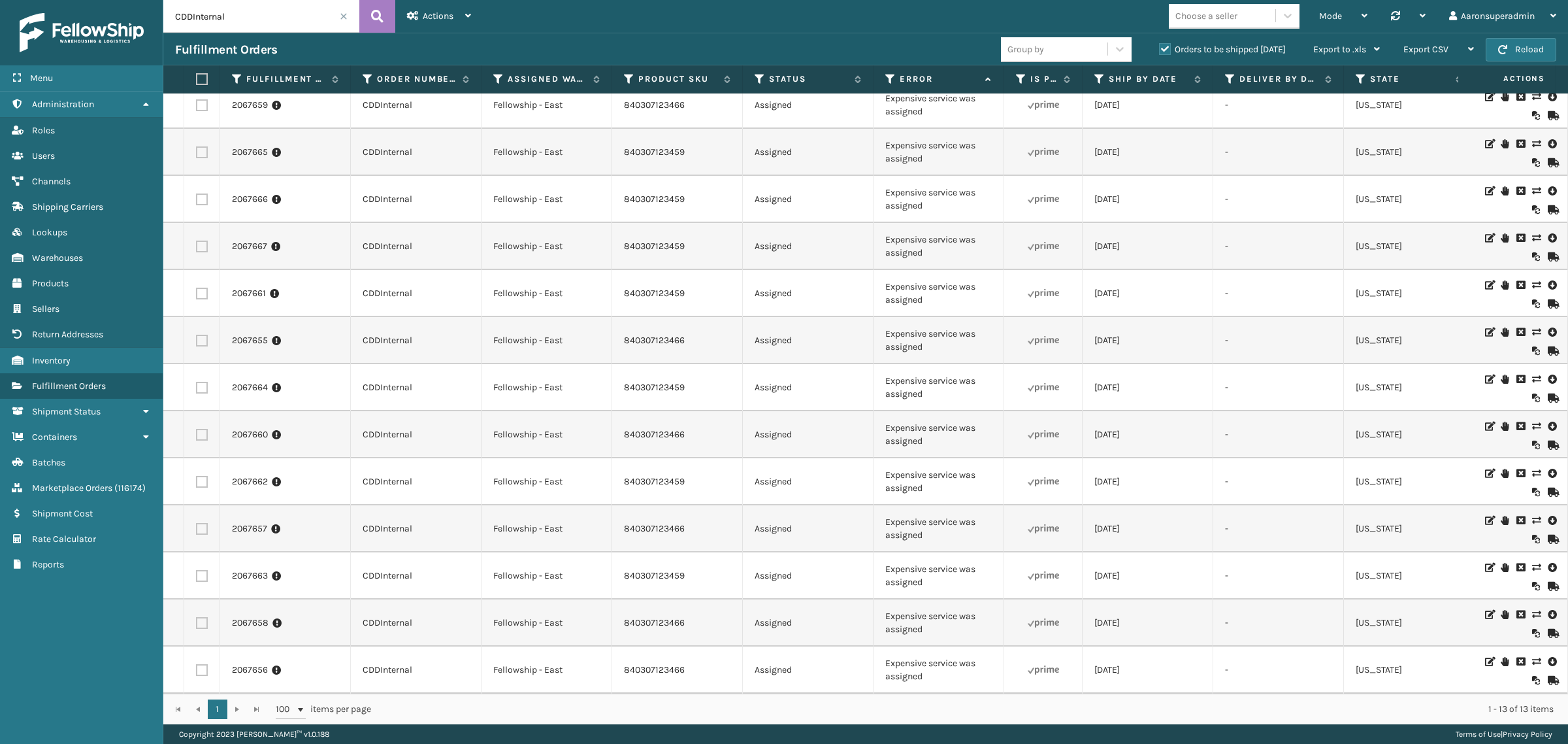
drag, startPoint x: 612, startPoint y: 693, endPoint x: 735, endPoint y: 695, distance: 123.0
click at [735, 695] on div "1 1 100 items per page 1 - 13 of 13 items" at bounding box center [866, 709] width 1405 height 30
click at [884, 599] on td "Expensive service was assigned" at bounding box center [938, 623] width 131 height 47
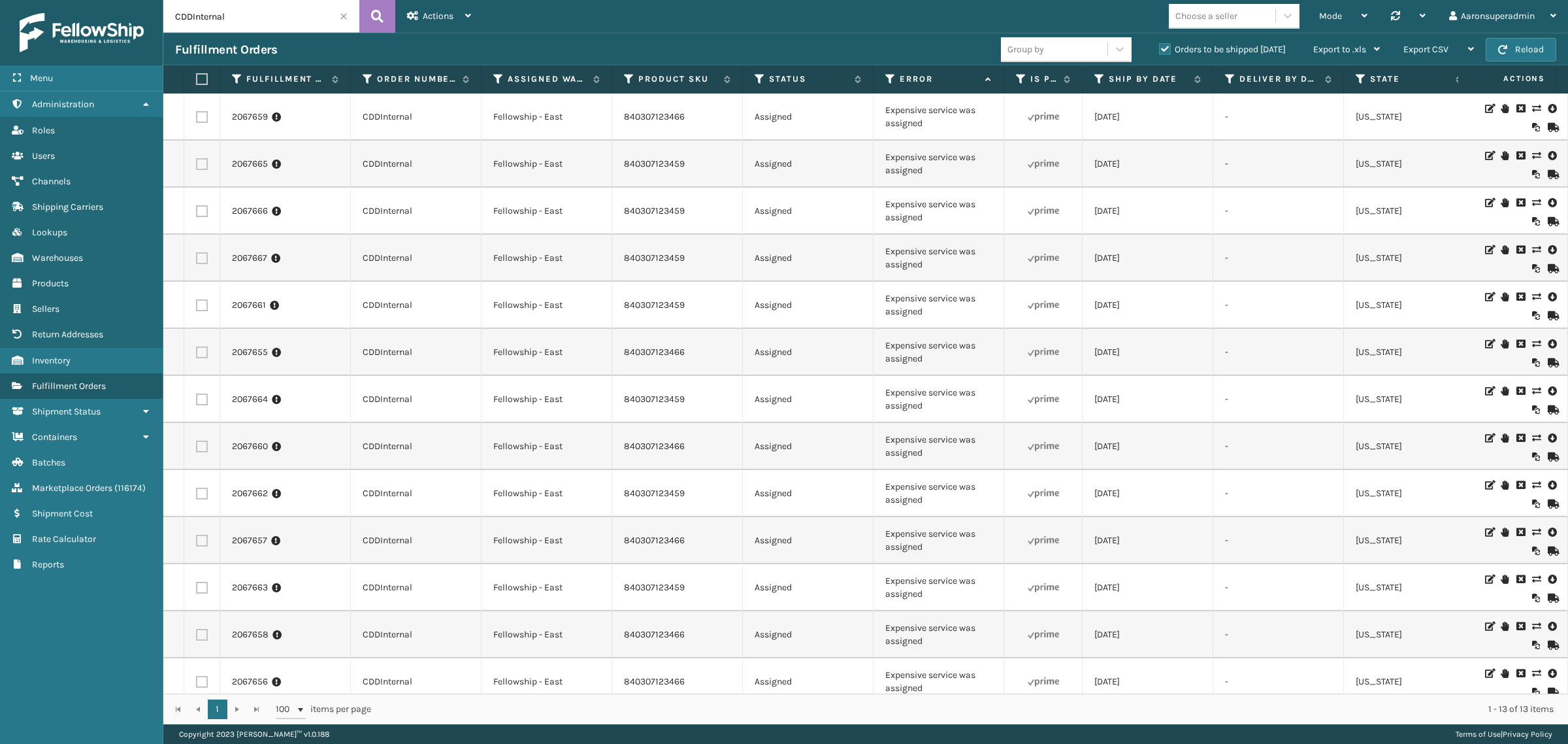
click at [1532, 110] on icon at bounding box center [1535, 108] width 8 height 9
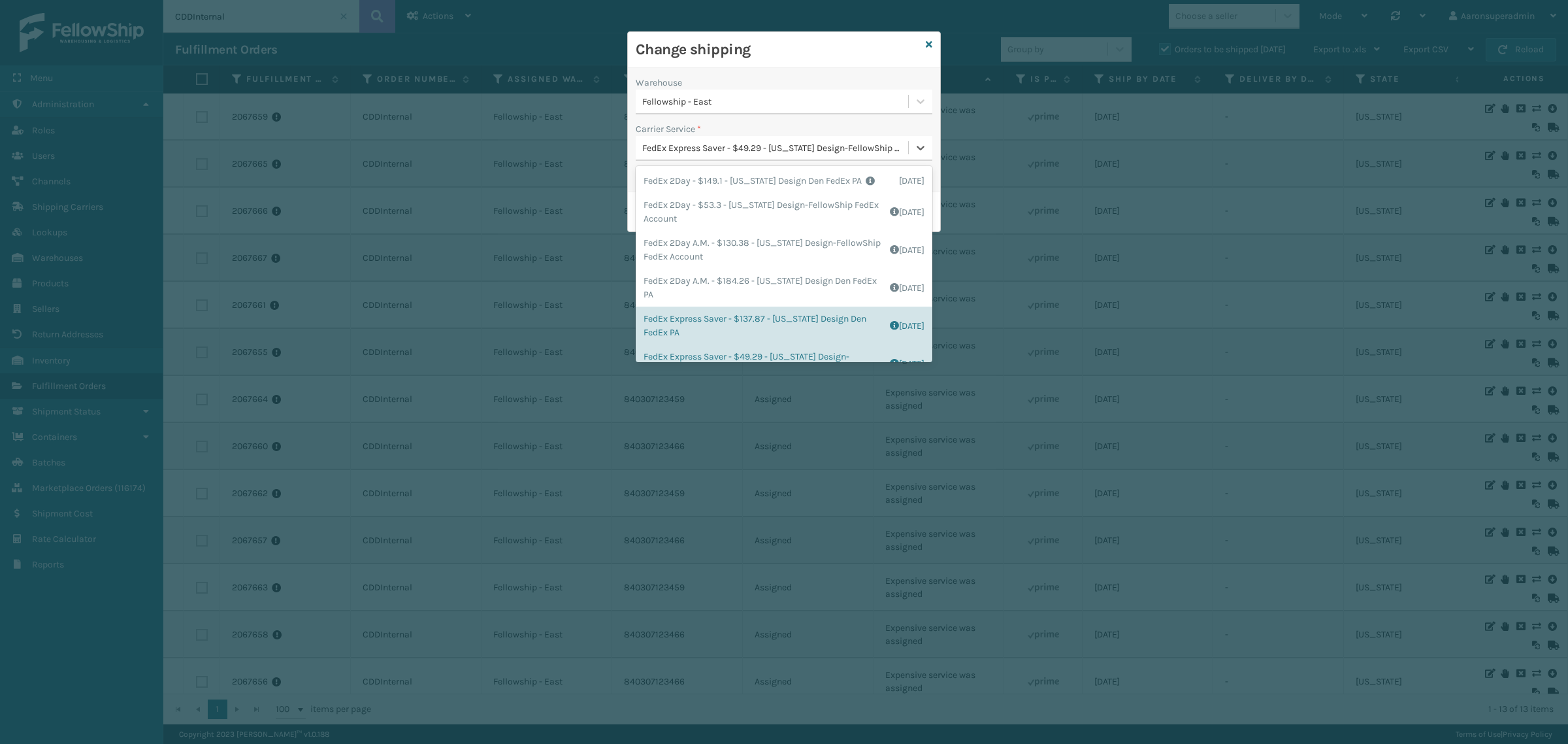
click at [711, 157] on div "FedEx Express Saver - $49.29 - [US_STATE] Design-FellowShip FedEx Account" at bounding box center [772, 148] width 272 height 21
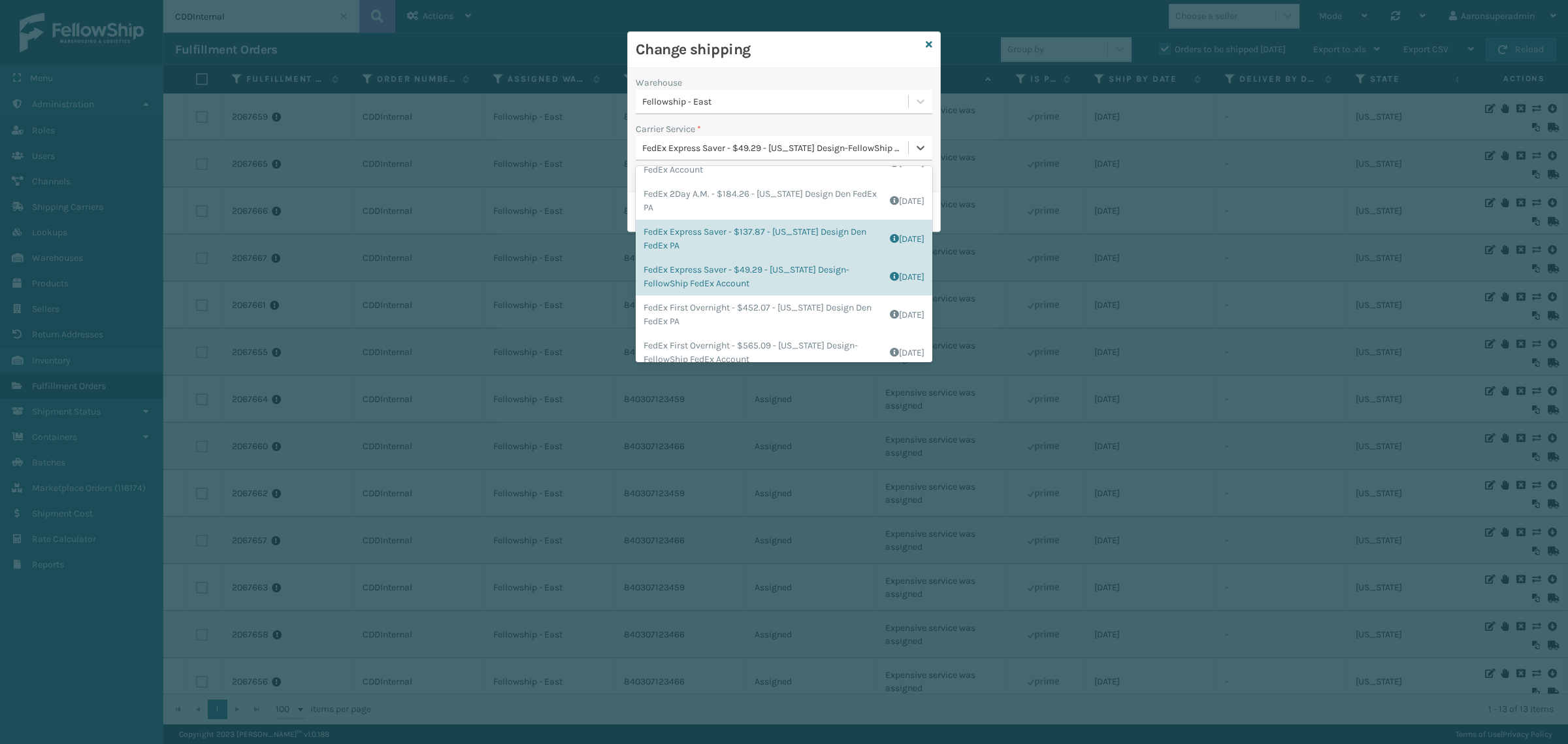
scroll to position [82, 0]
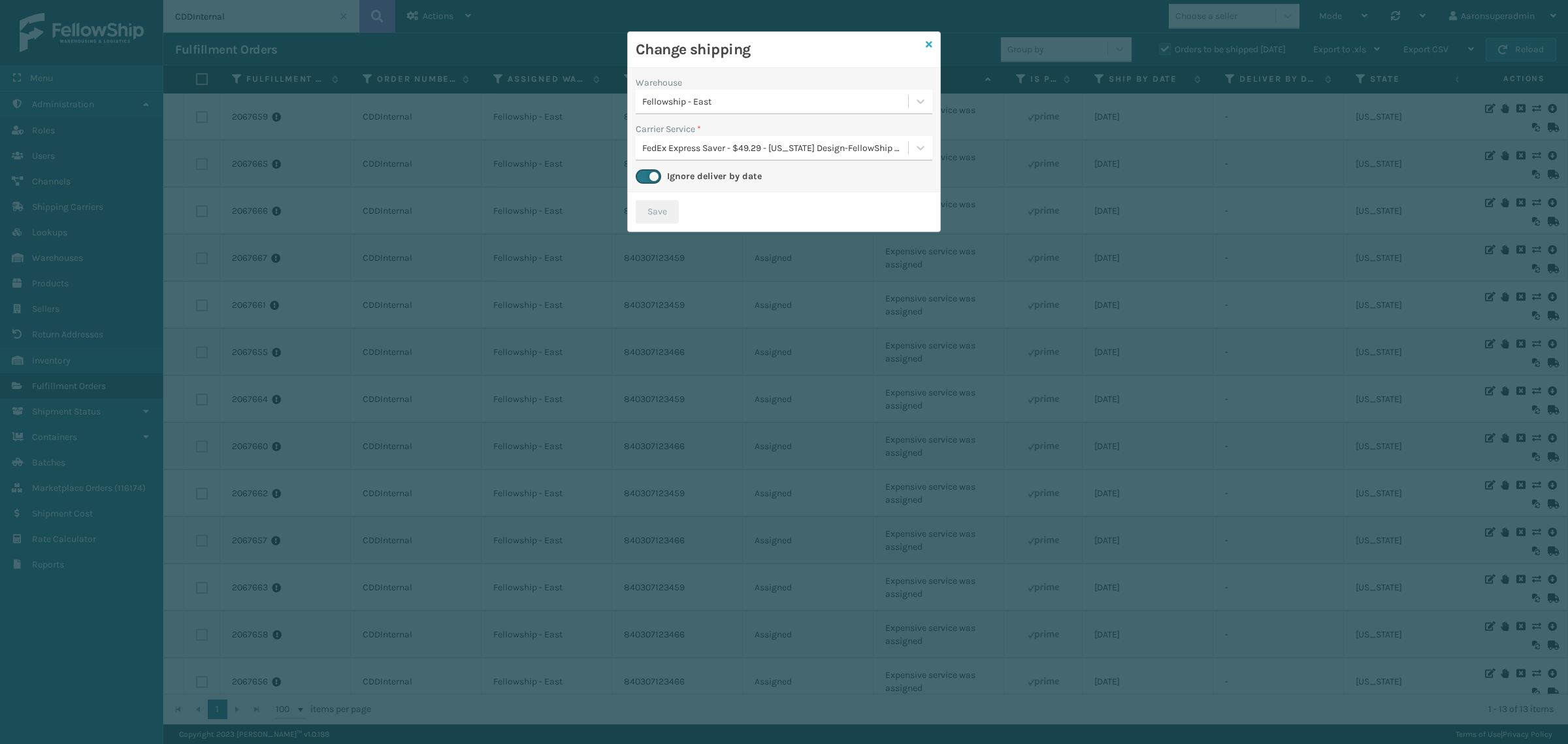
click at [929, 42] on icon at bounding box center [929, 44] width 6 height 9
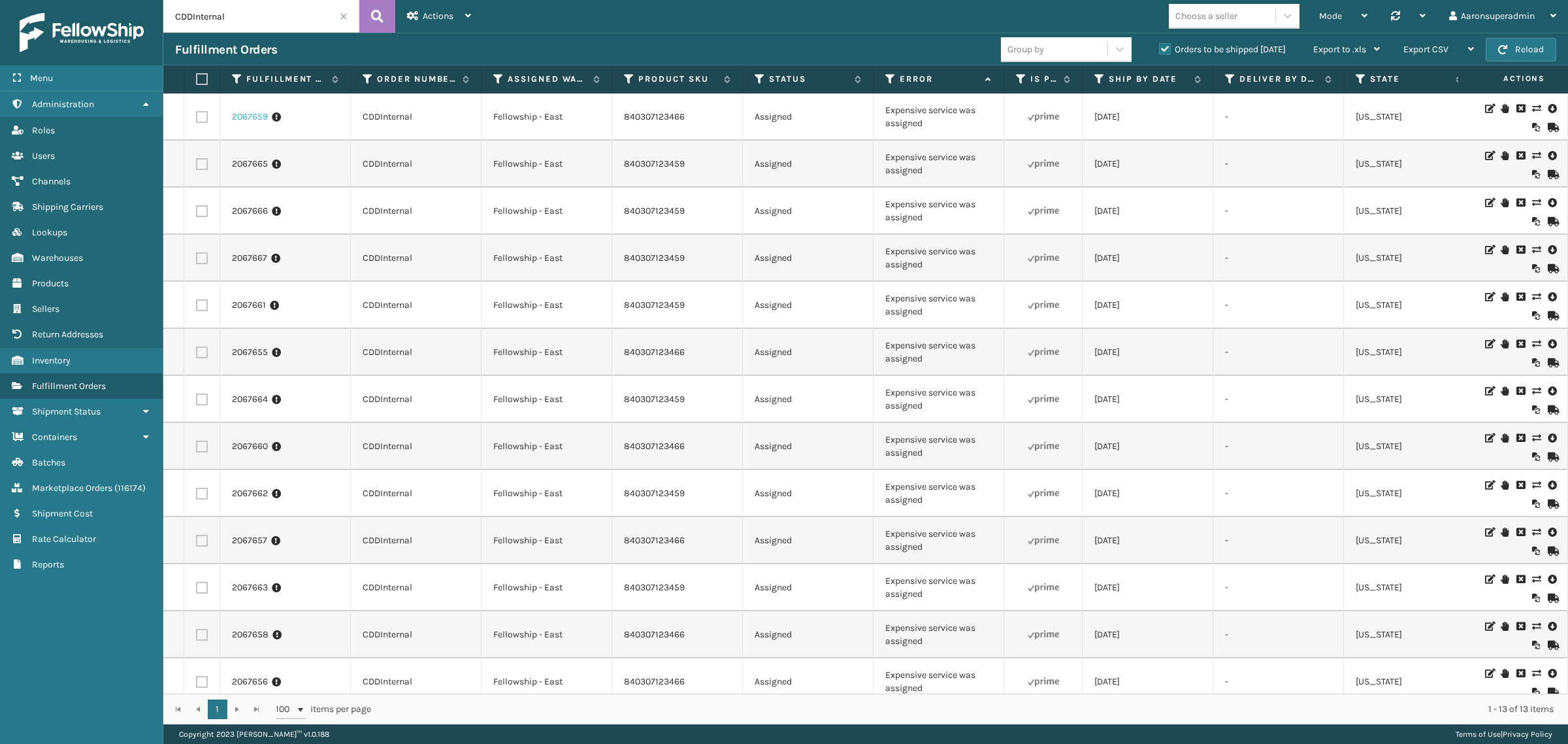
click at [260, 123] on link "2067659" at bounding box center [250, 116] width 36 height 13
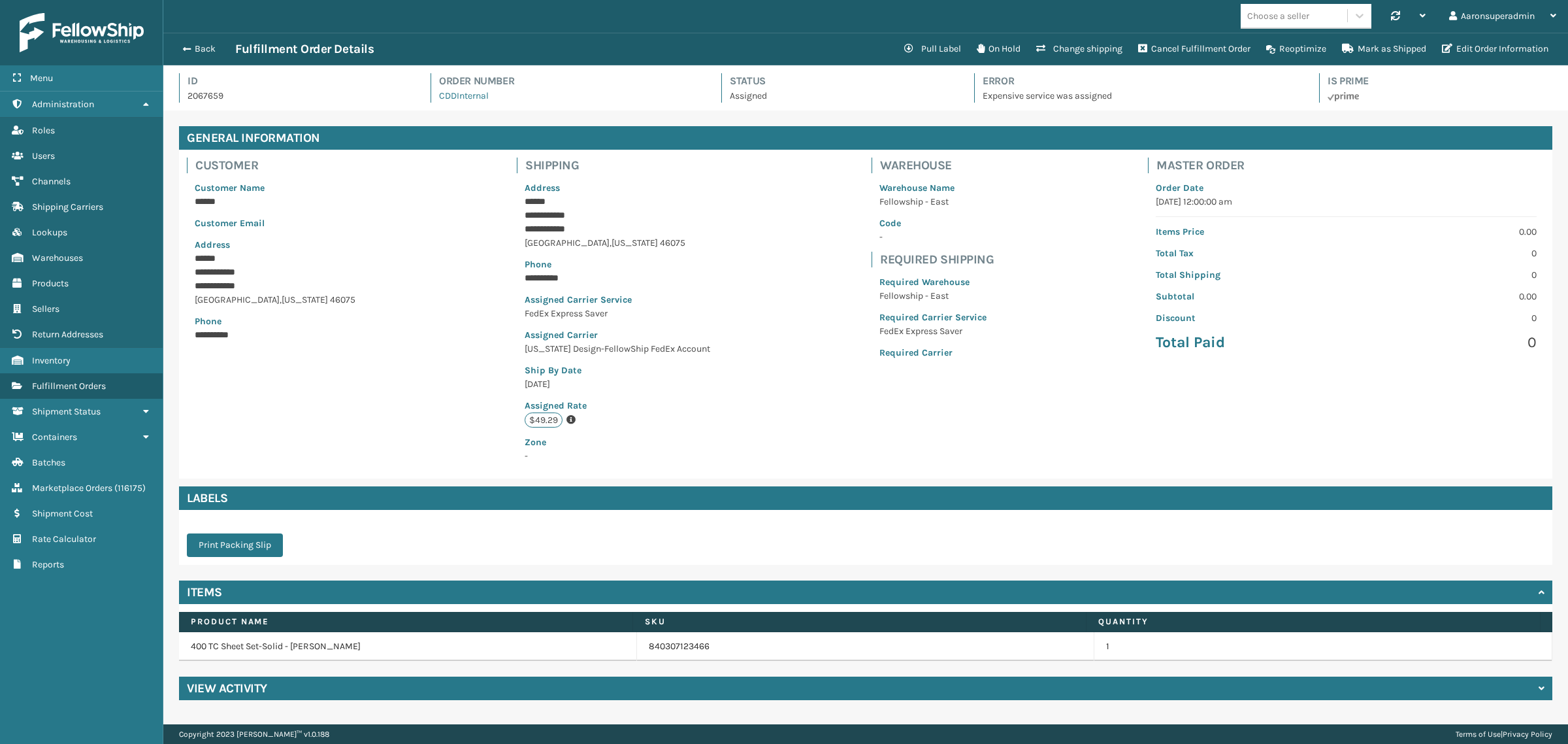
scroll to position [30, 1405]
drag, startPoint x: 285, startPoint y: 688, endPoint x: 298, endPoint y: 680, distance: 15.3
click at [286, 688] on div "View Activity" at bounding box center [866, 688] width 1373 height 24
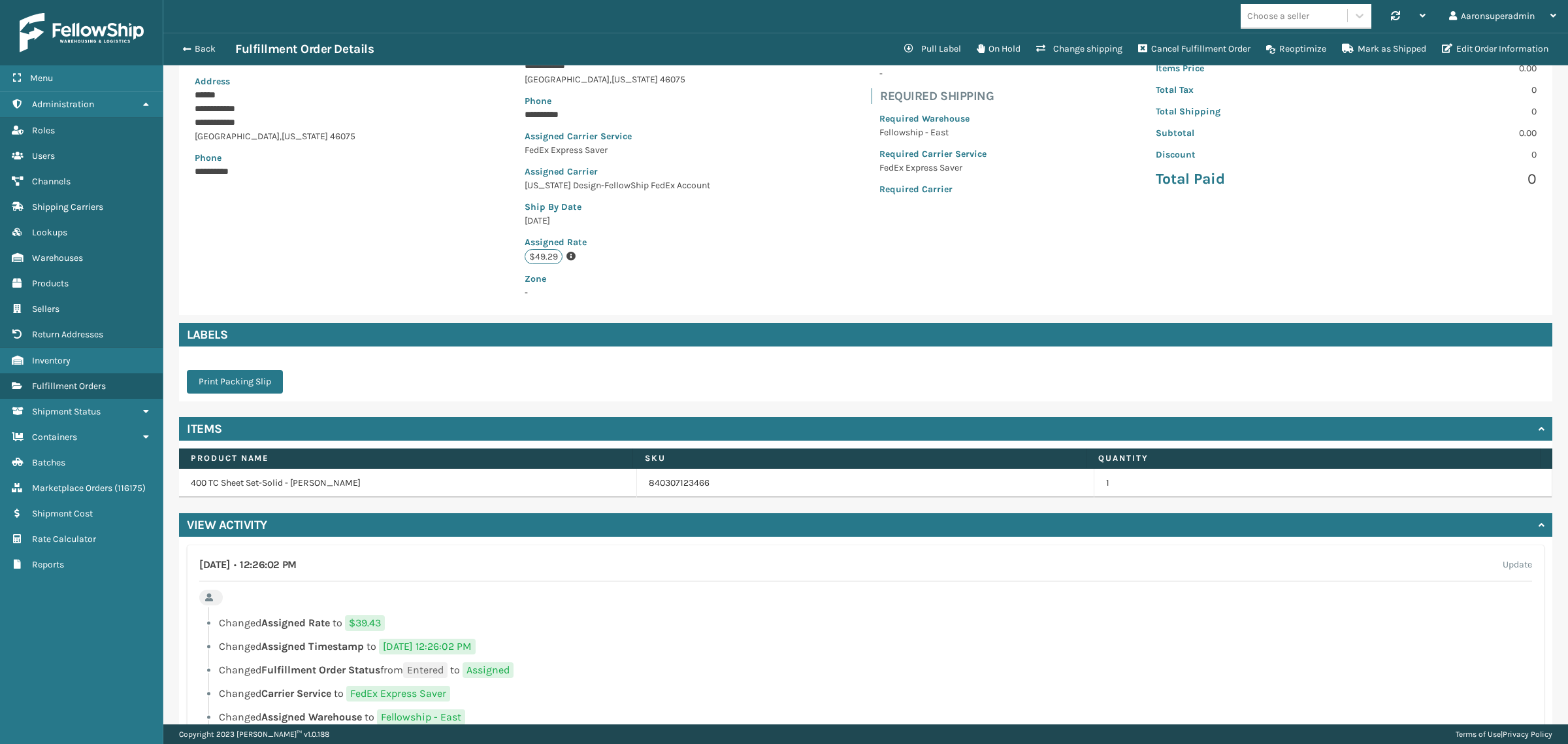
scroll to position [255, 0]
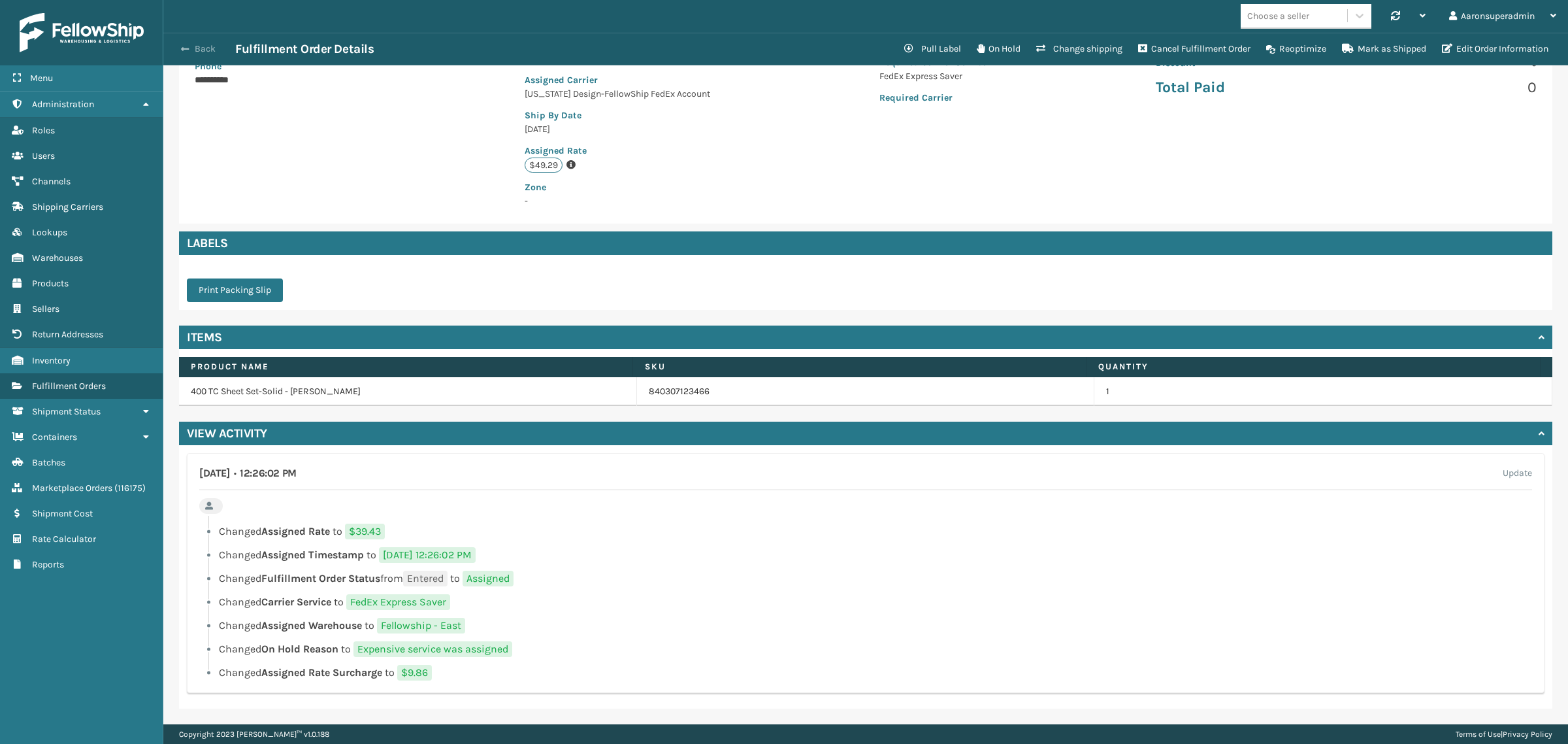
click at [188, 44] on span "button" at bounding box center [184, 48] width 8 height 9
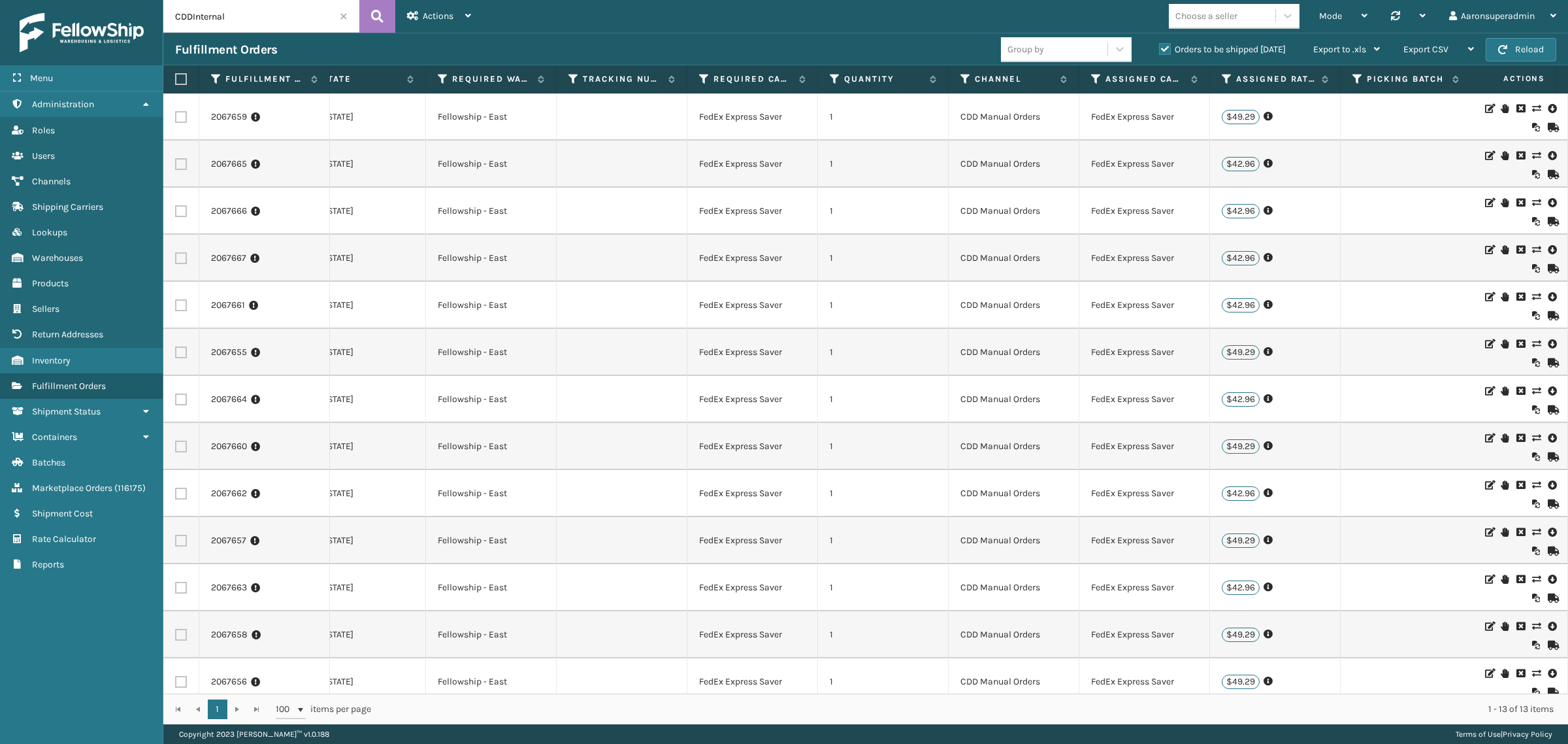
scroll to position [0, 1069]
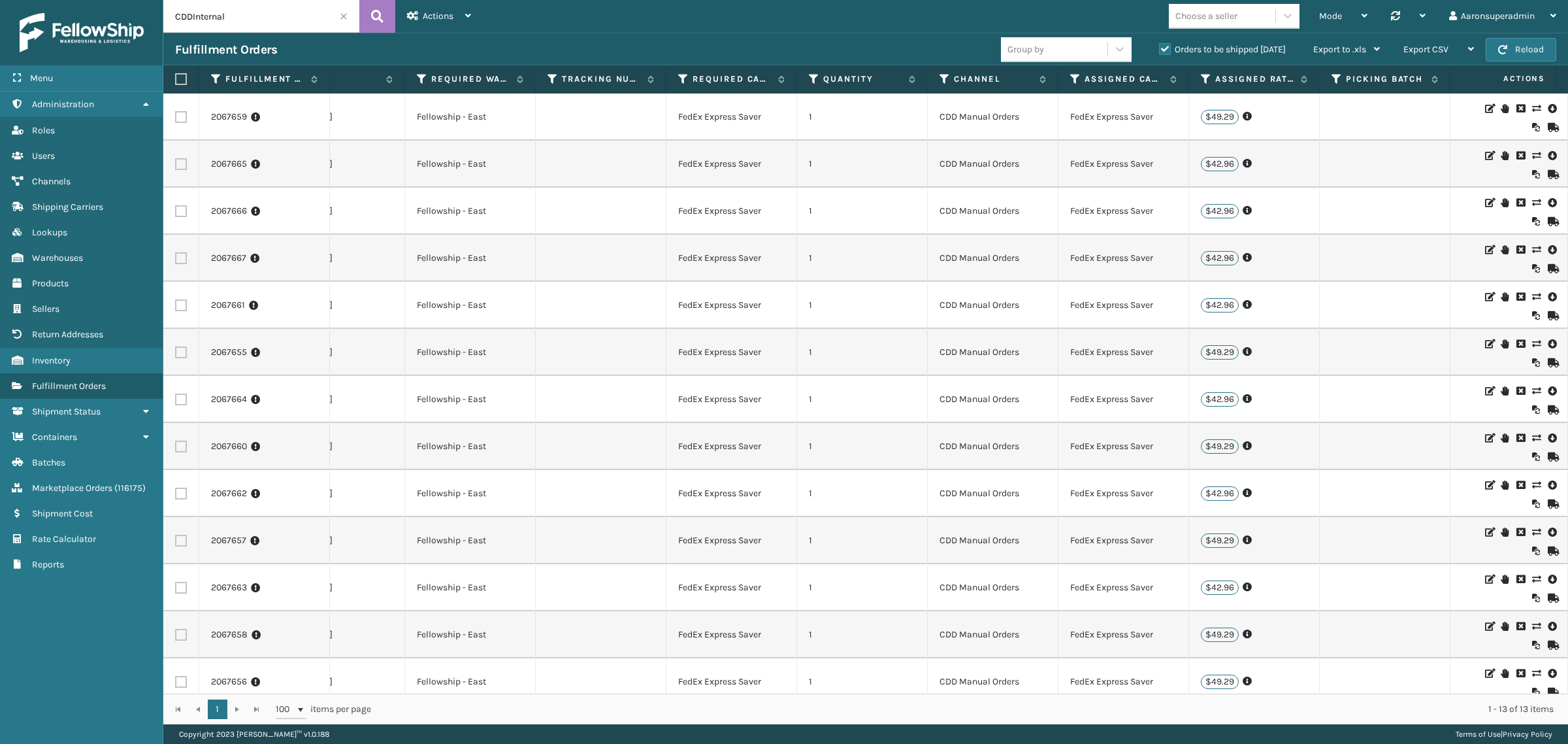
click at [1532, 110] on icon at bounding box center [1535, 108] width 8 height 9
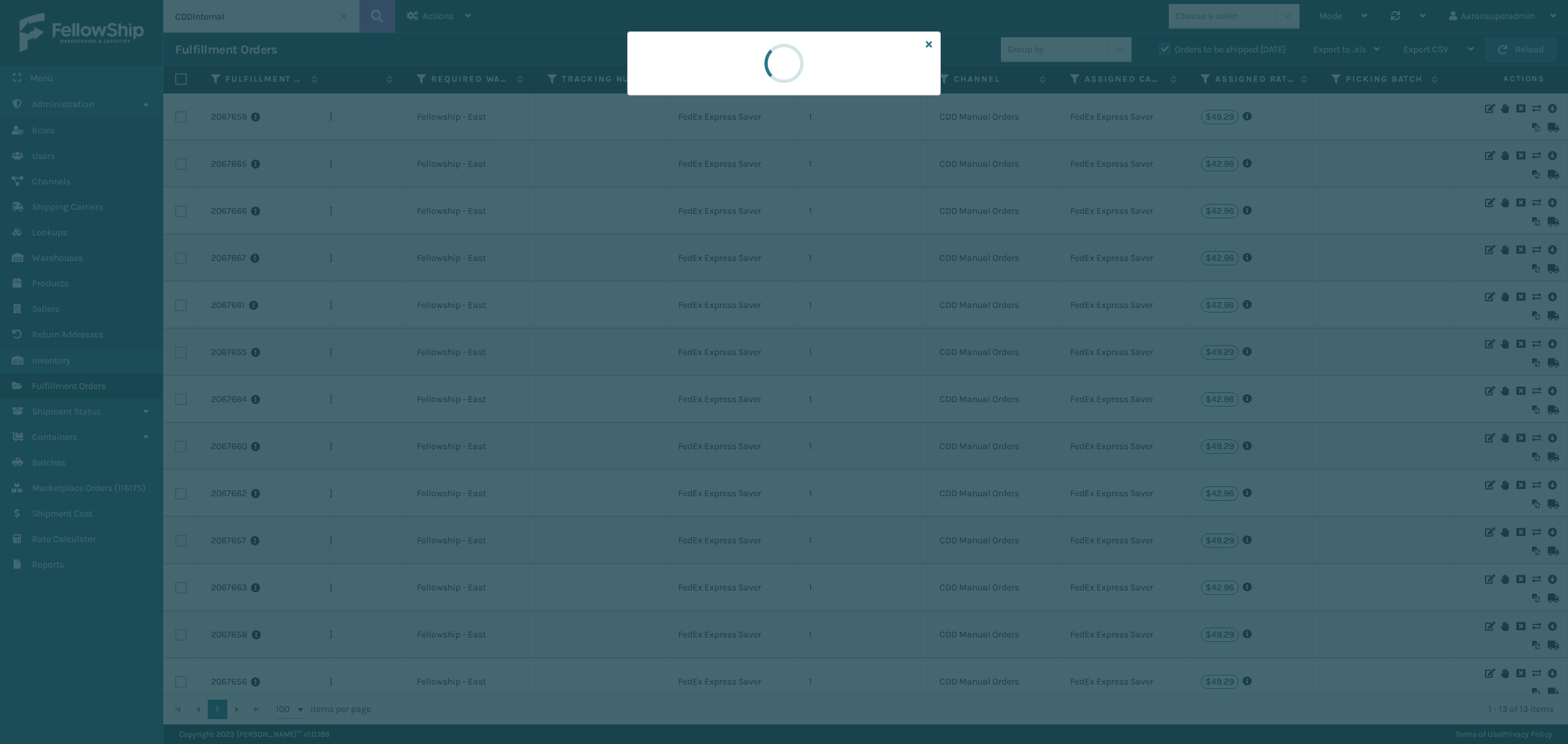
click at [931, 46] on icon at bounding box center [929, 44] width 6 height 9
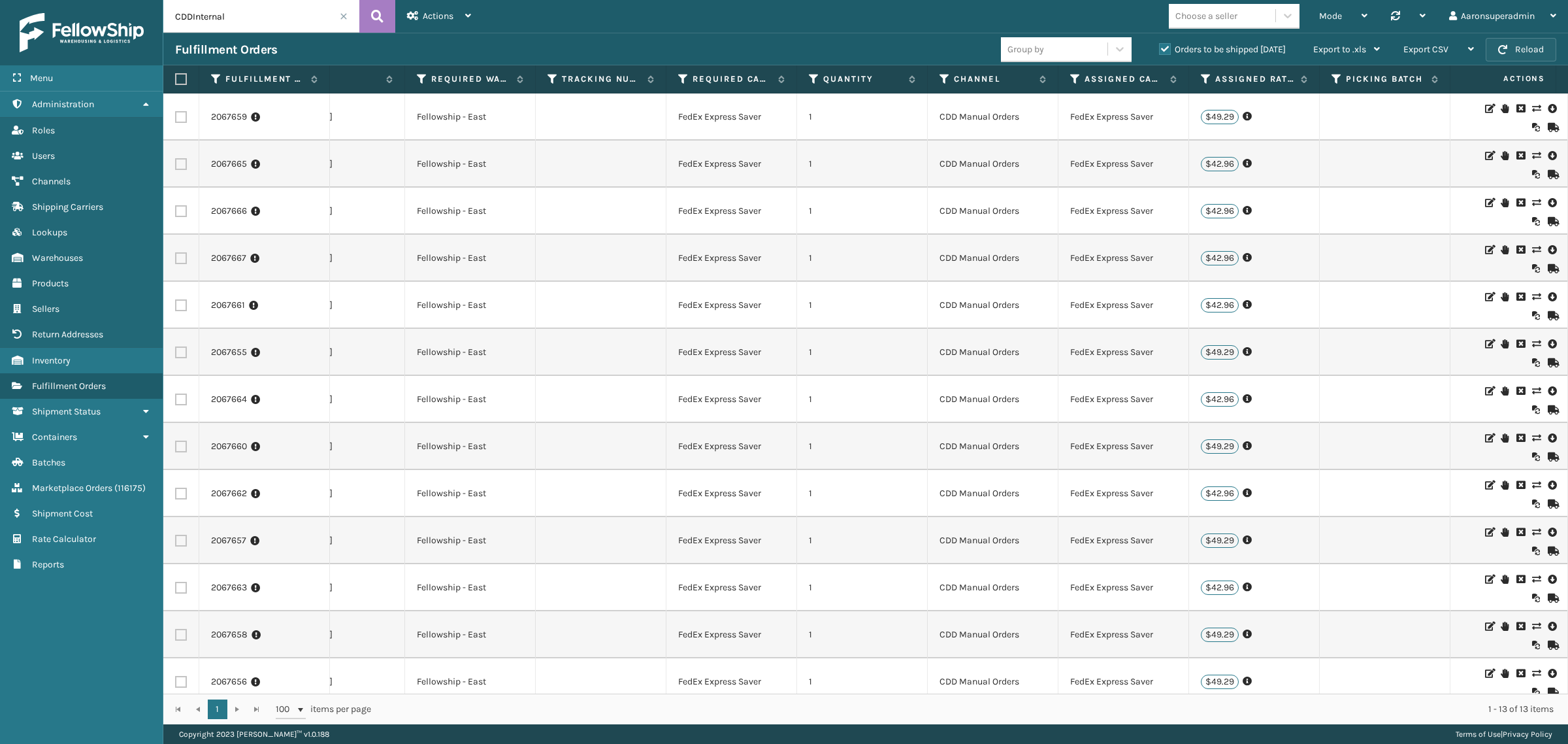
click at [1520, 46] on button "Reload" at bounding box center [1521, 50] width 71 height 24
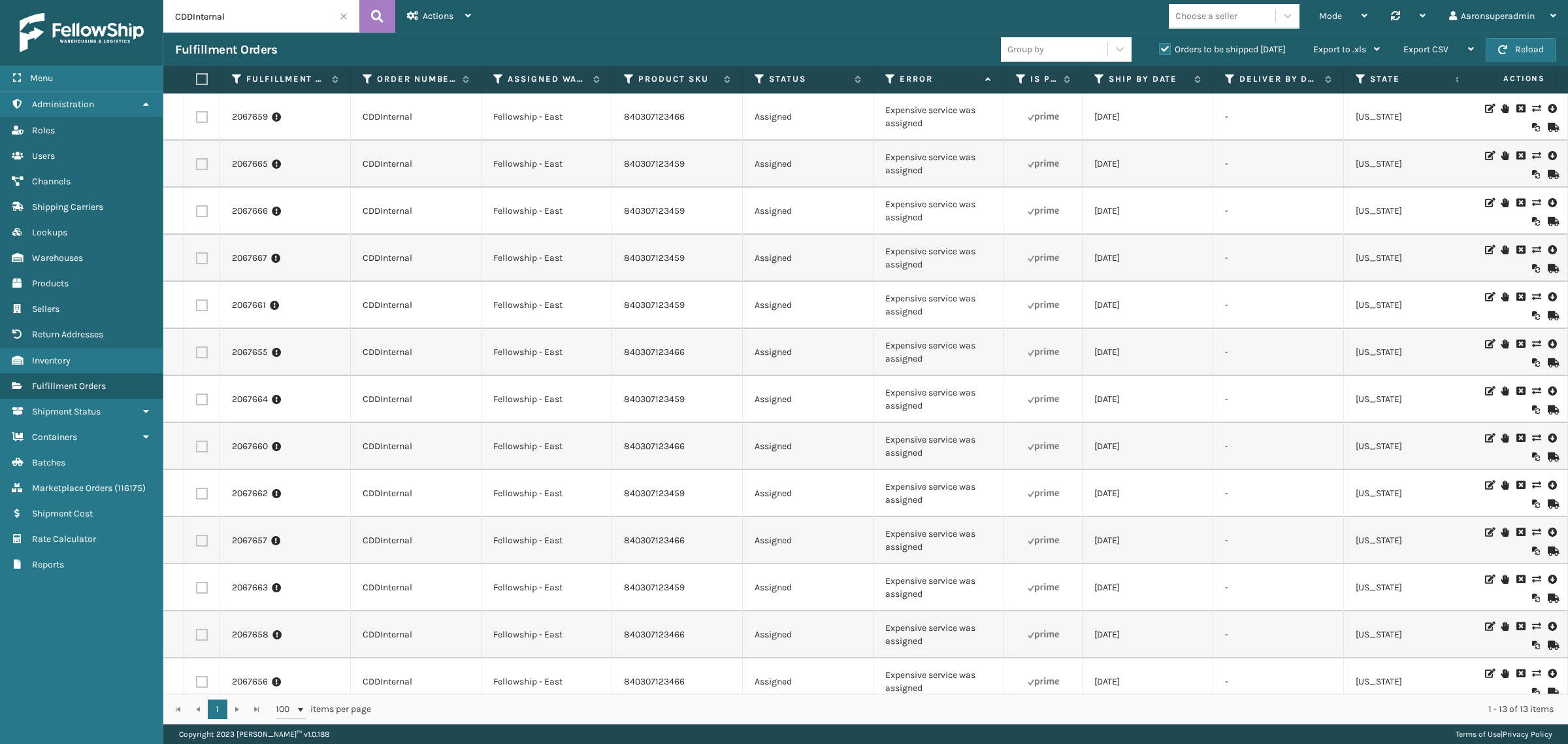
click at [1532, 112] on icon at bounding box center [1535, 108] width 8 height 9
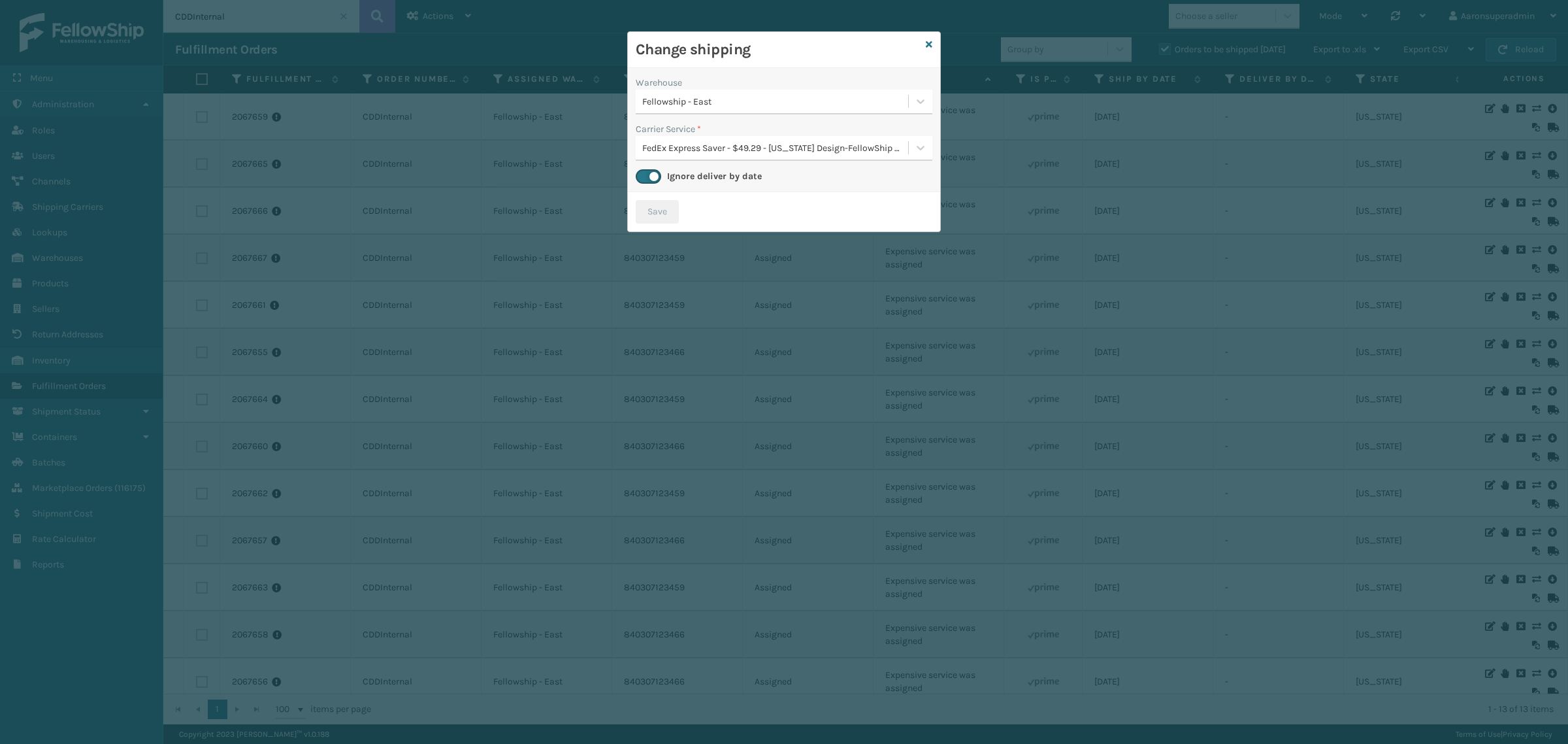
click at [691, 147] on div "FedEx Express Saver - $49.29 - [US_STATE] Design-FellowShip FedEx Account" at bounding box center [776, 148] width 267 height 14
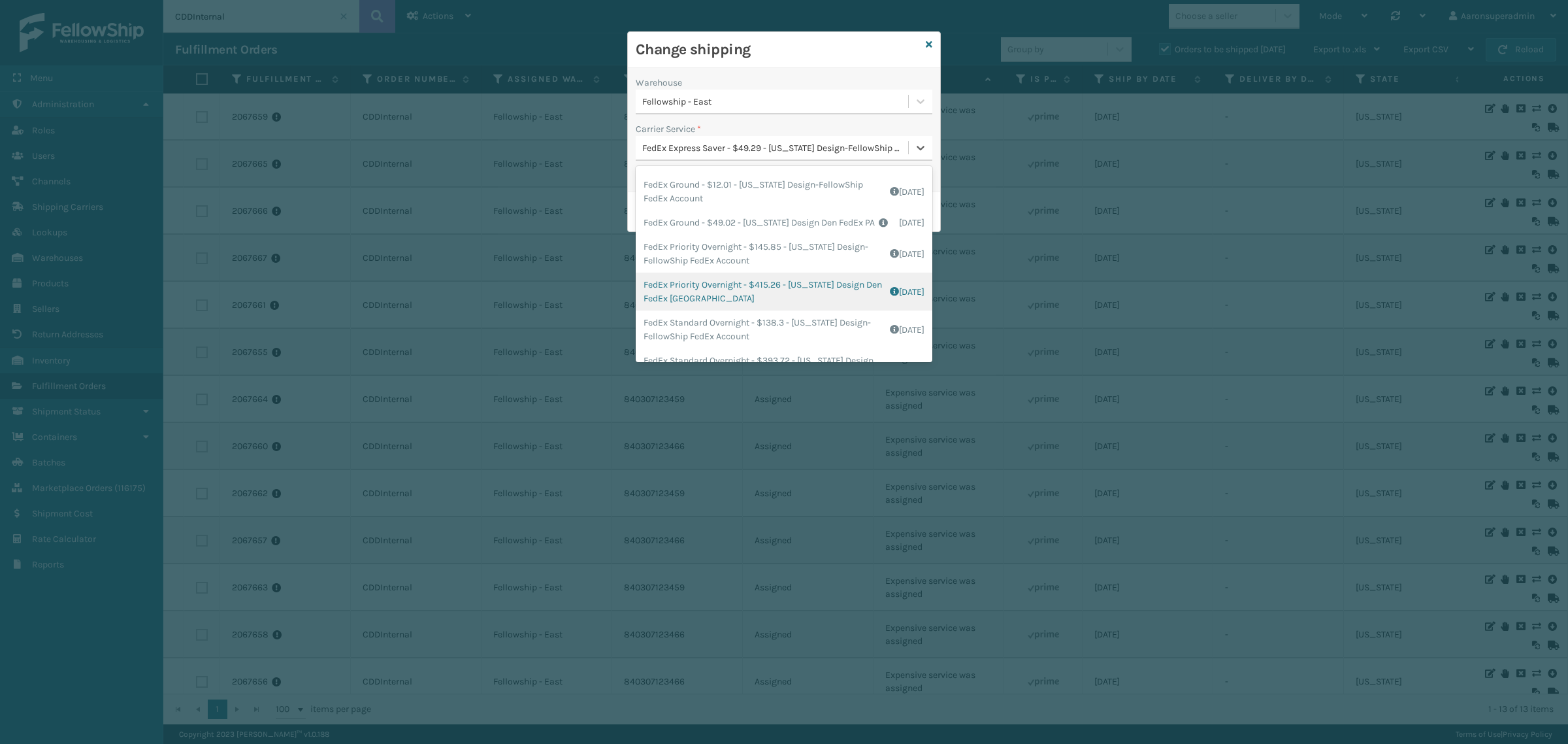
scroll to position [285, 0]
click at [926, 42] on icon at bounding box center [929, 44] width 6 height 9
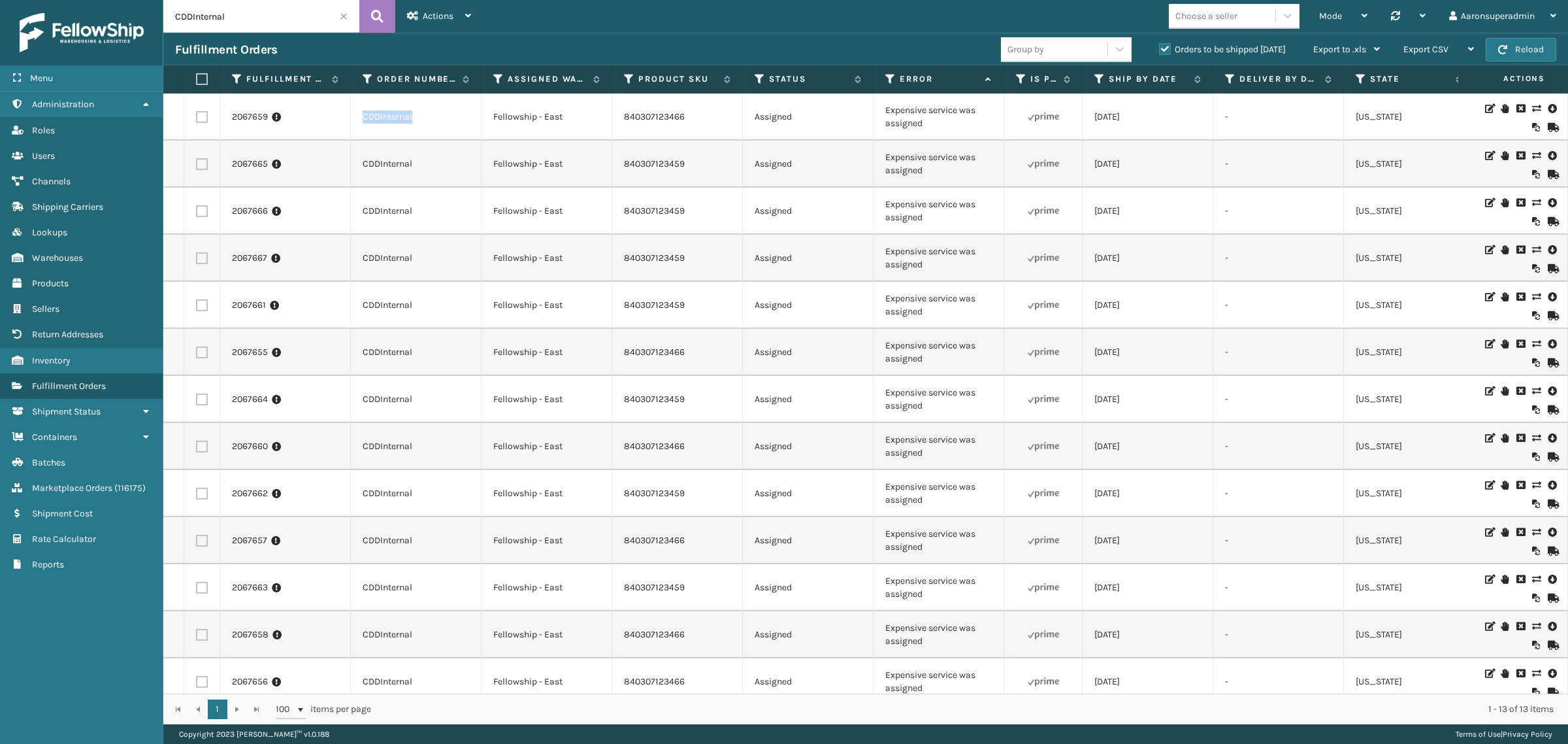
drag, startPoint x: 423, startPoint y: 121, endPoint x: 344, endPoint y: 130, distance: 79.5
copy tr "CDDInternal"
click at [1532, 110] on icon at bounding box center [1535, 108] width 8 height 9
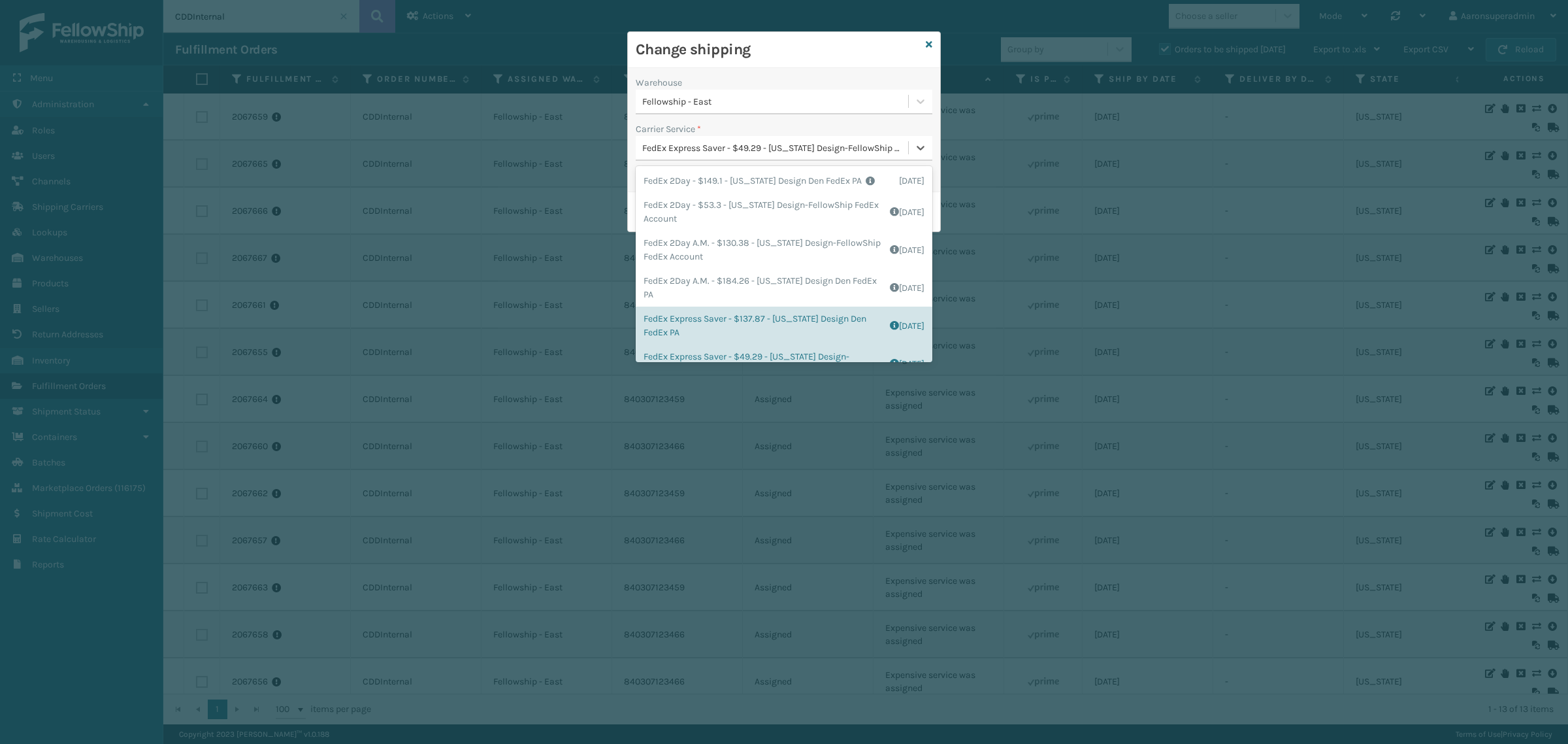
drag, startPoint x: 684, startPoint y: 159, endPoint x: 685, endPoint y: 152, distance: 7.1
click at [685, 157] on div "FedEx Express Saver - $49.29 - [US_STATE] Design-FellowShip FedEx Account" at bounding box center [784, 148] width 296 height 25
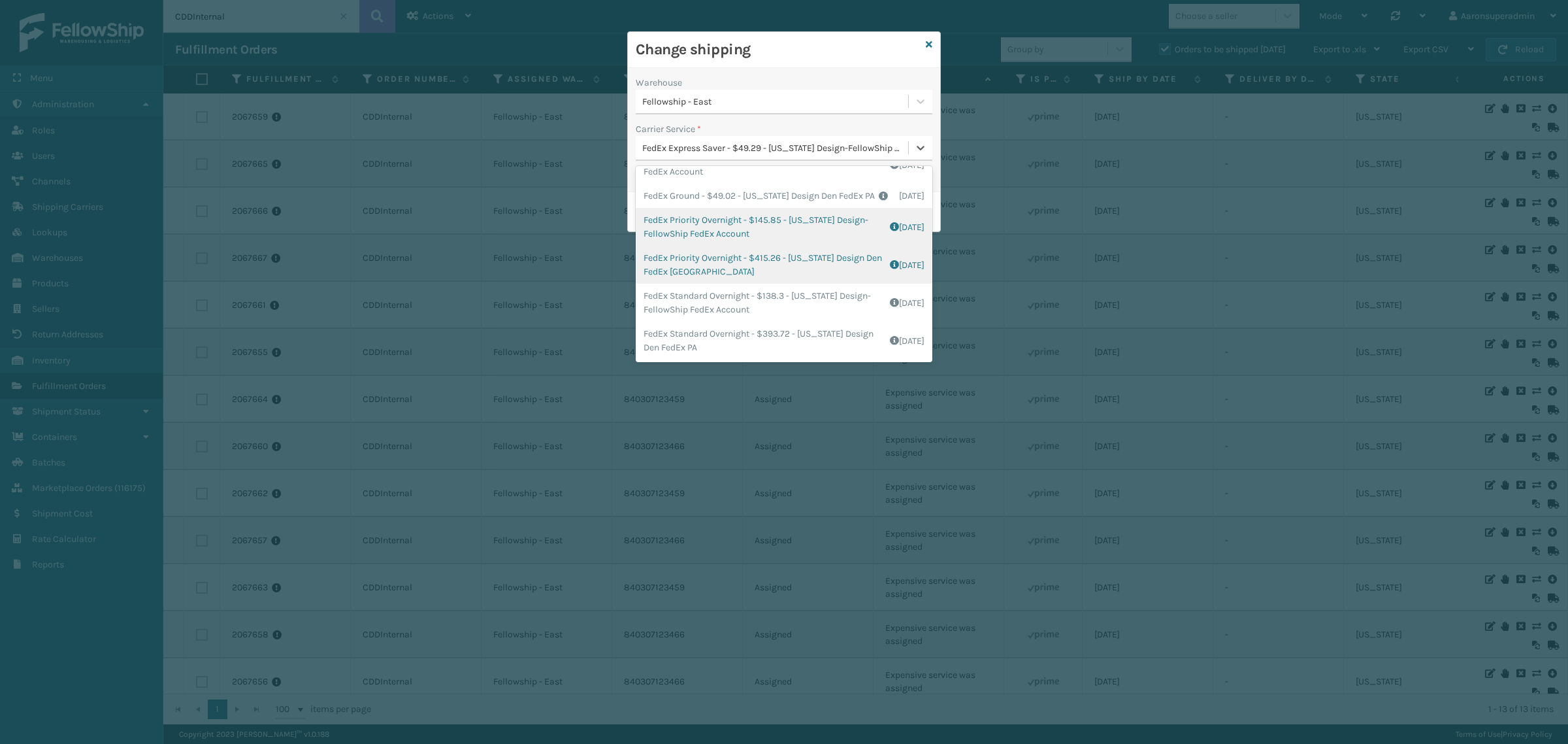
scroll to position [339, 0]
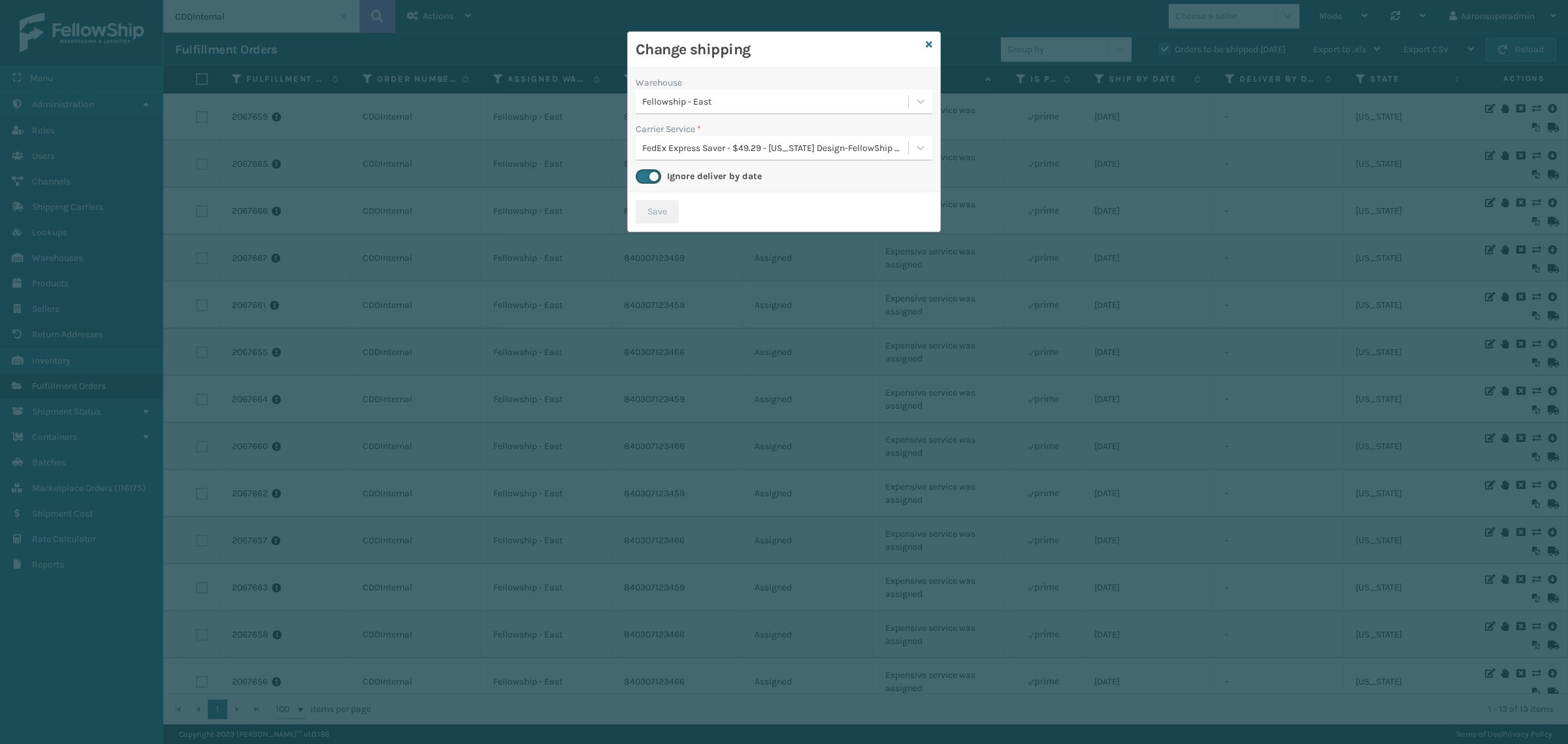
click at [930, 42] on icon at bounding box center [929, 44] width 6 height 9
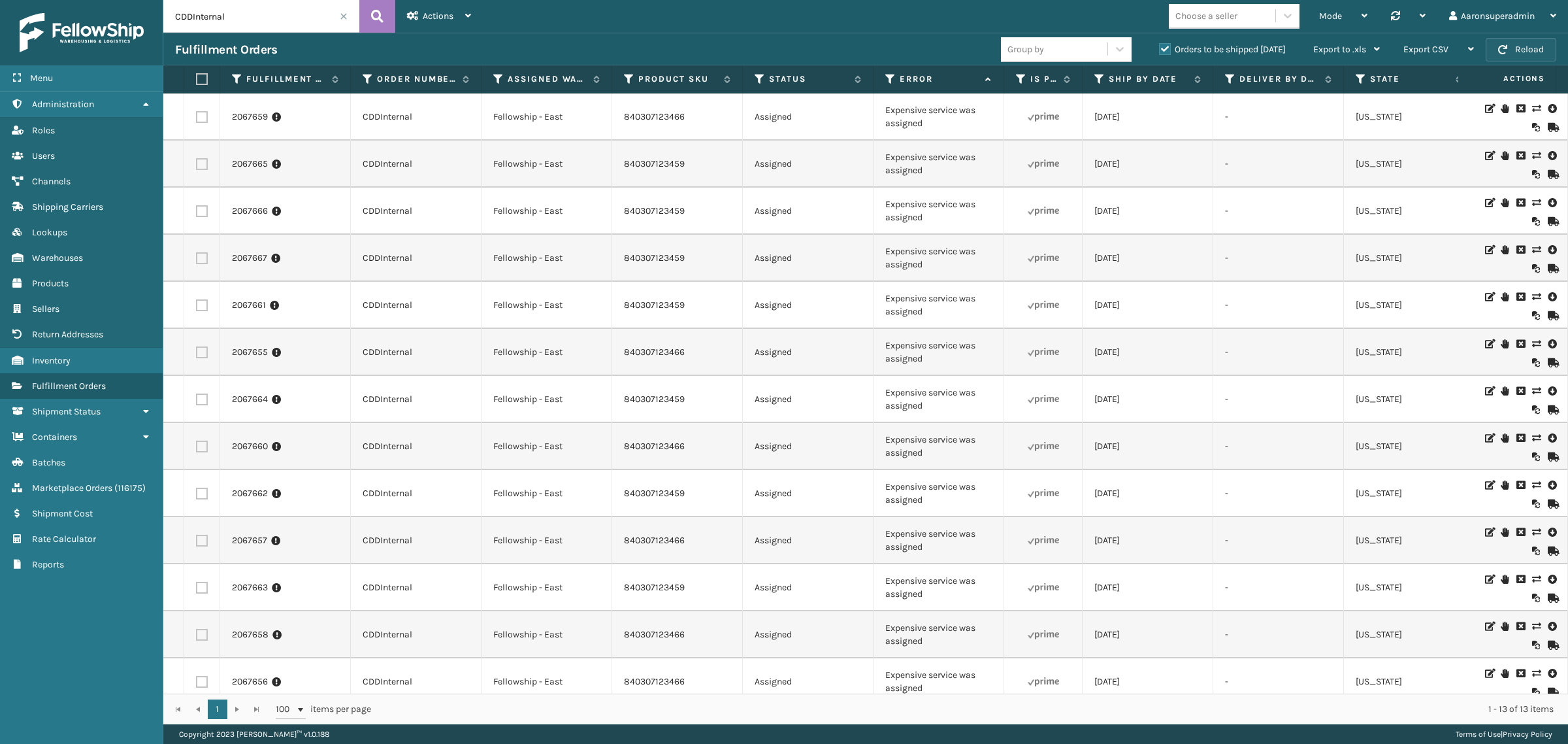
click at [1515, 55] on button "Reload" at bounding box center [1521, 50] width 71 height 24
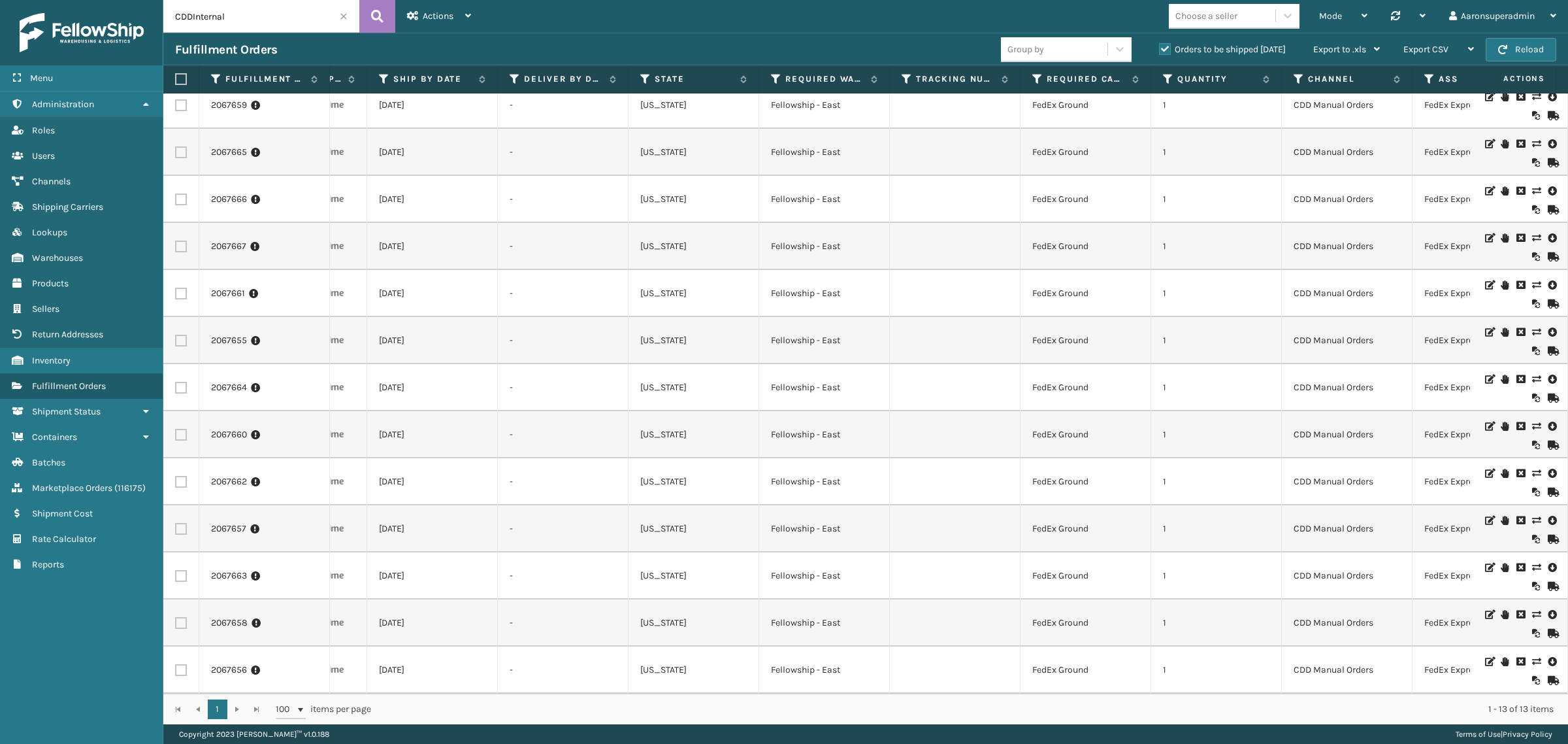
scroll to position [0, 715]
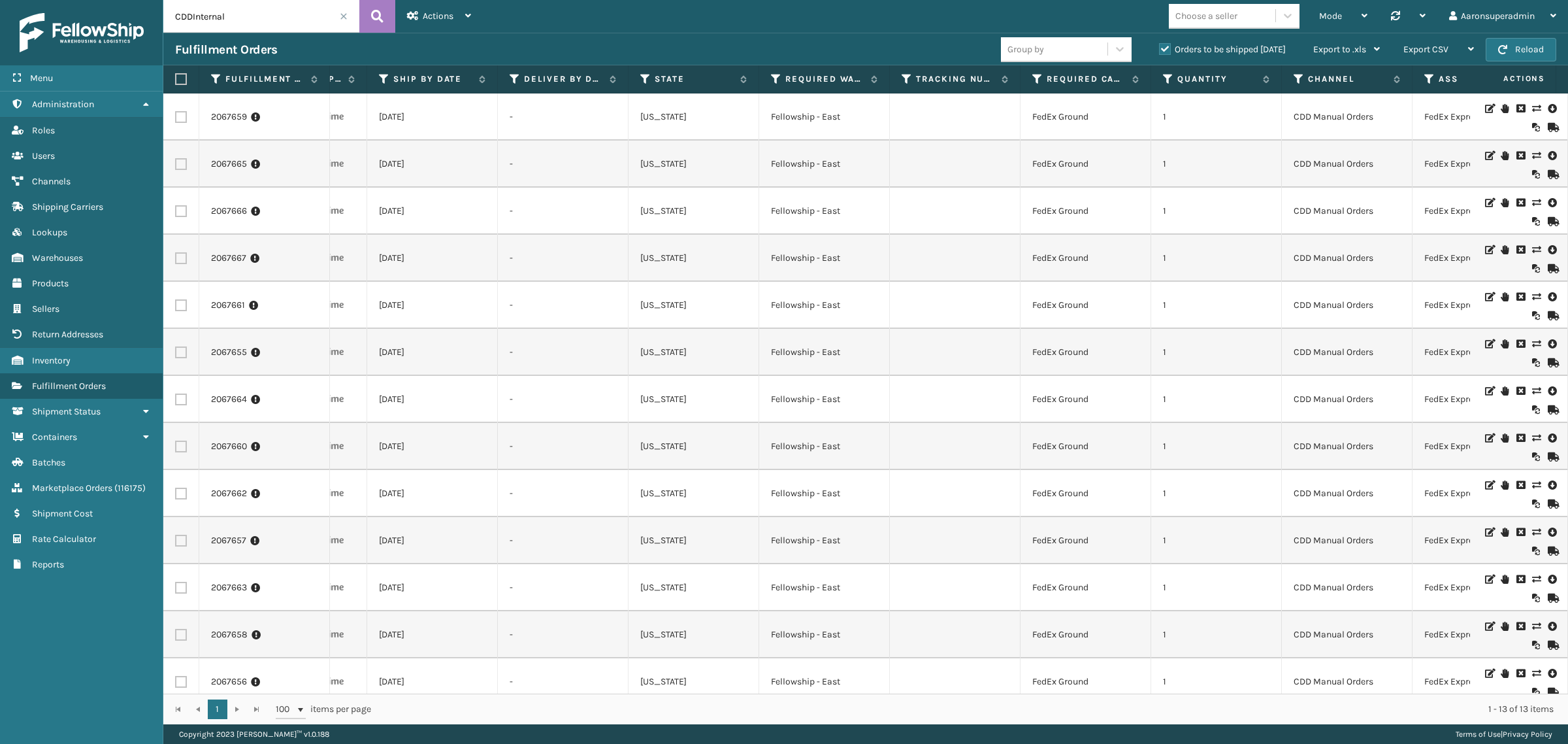
click at [1532, 113] on icon at bounding box center [1535, 108] width 8 height 9
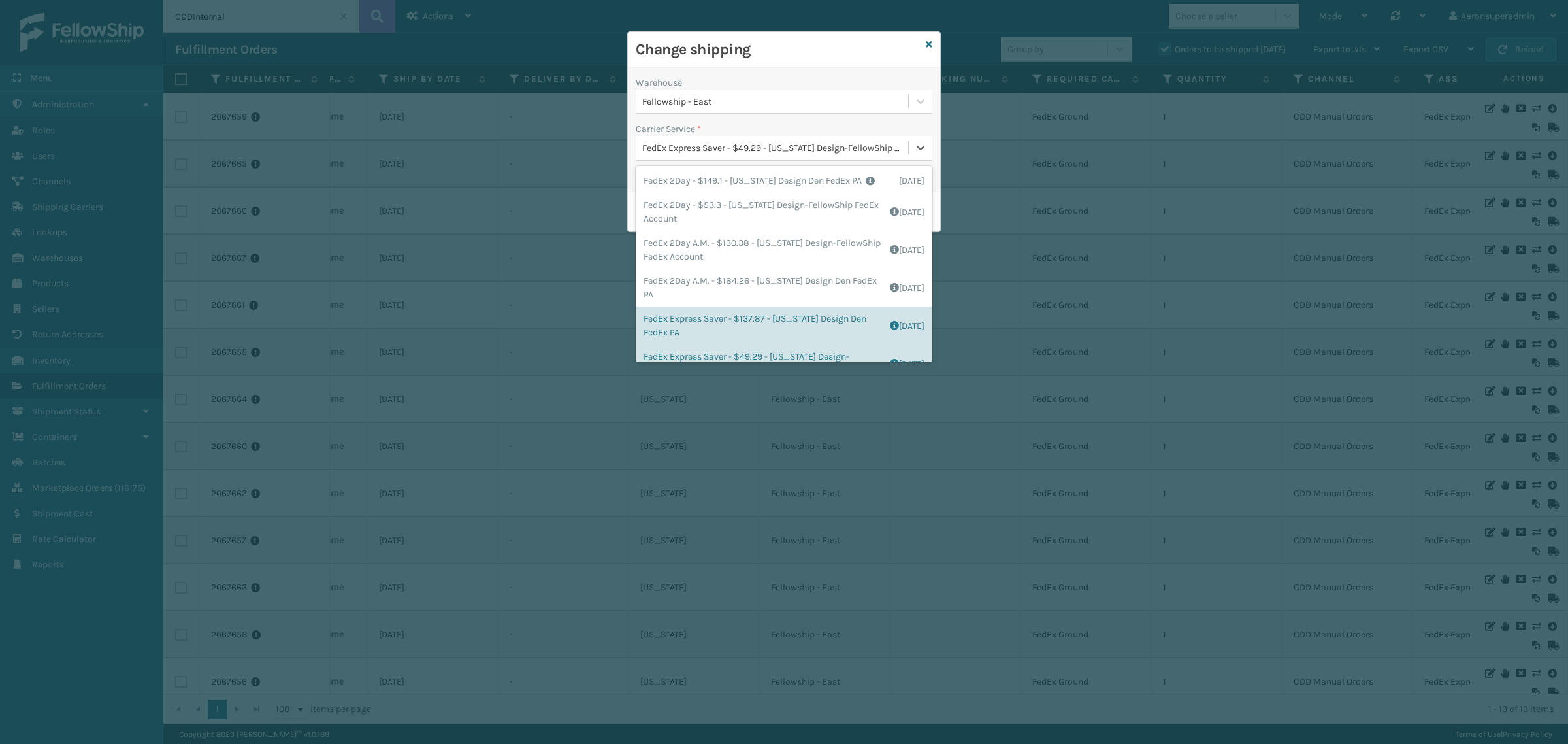
click at [668, 155] on div "FedEx Express Saver - $49.29 - [US_STATE] Design-FellowShip FedEx Account" at bounding box center [772, 148] width 272 height 21
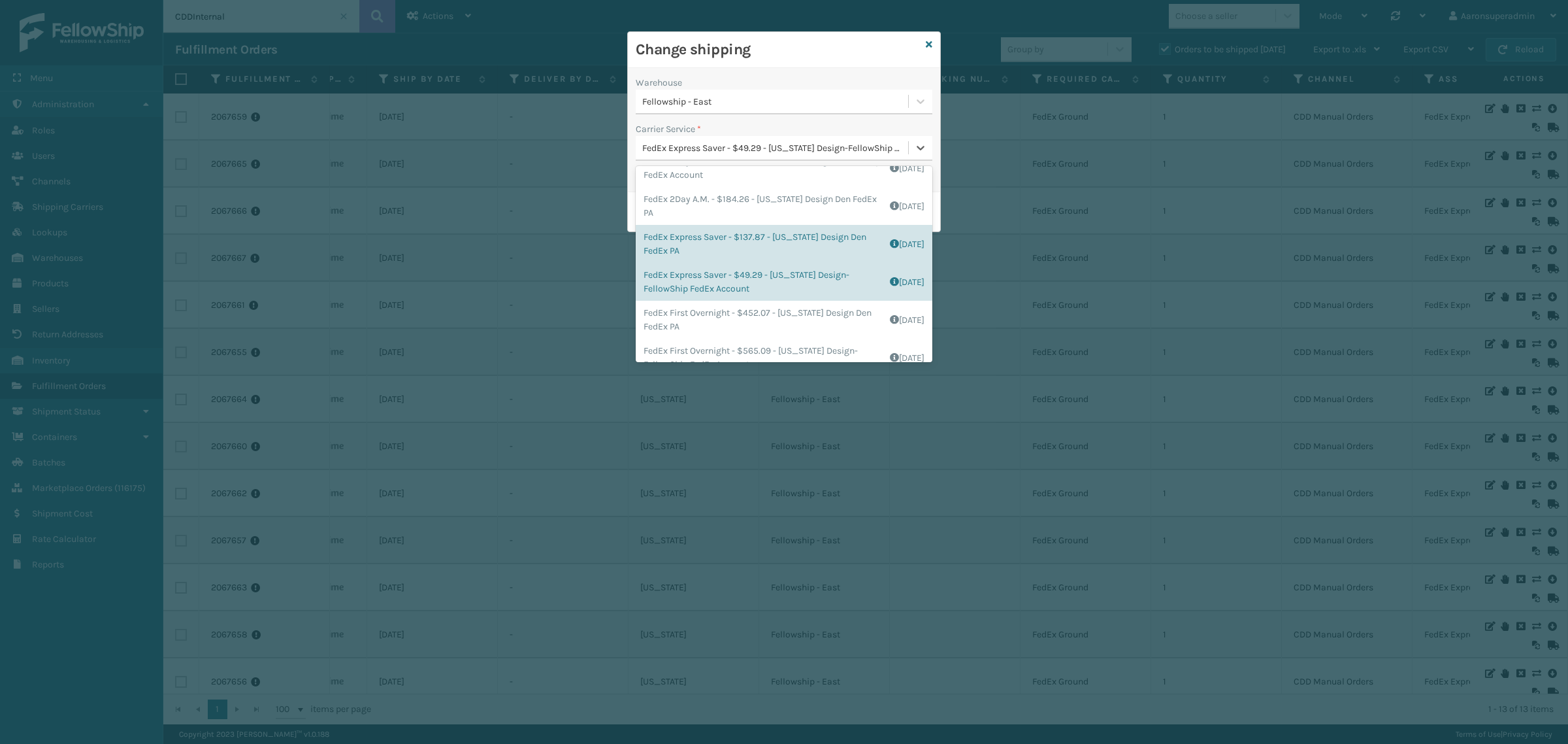
scroll to position [183, 0]
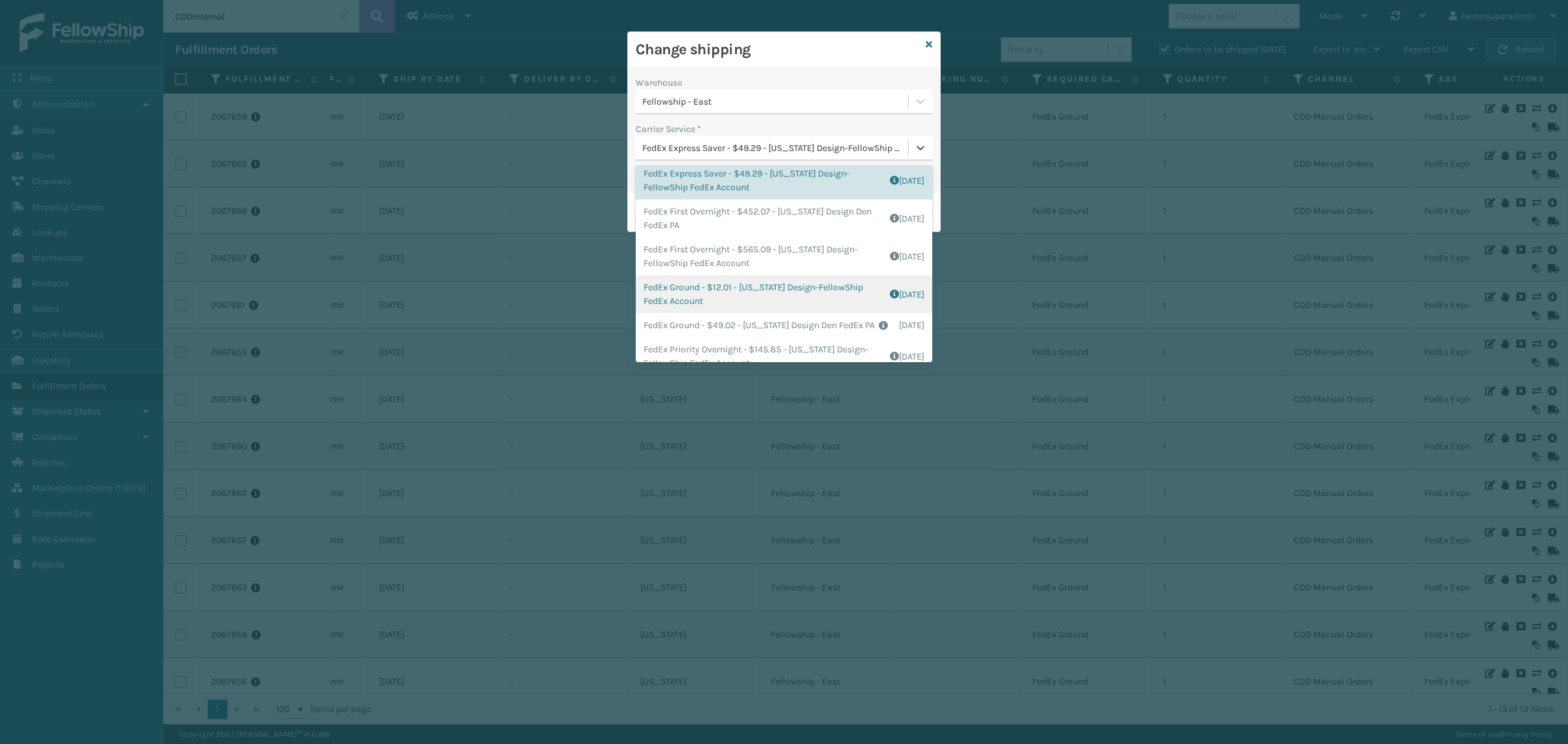
click at [693, 301] on div "FedEx Ground - $12.01 - [US_STATE] Design-FellowShip FedEx Account Shipping Cos…" at bounding box center [784, 294] width 296 height 38
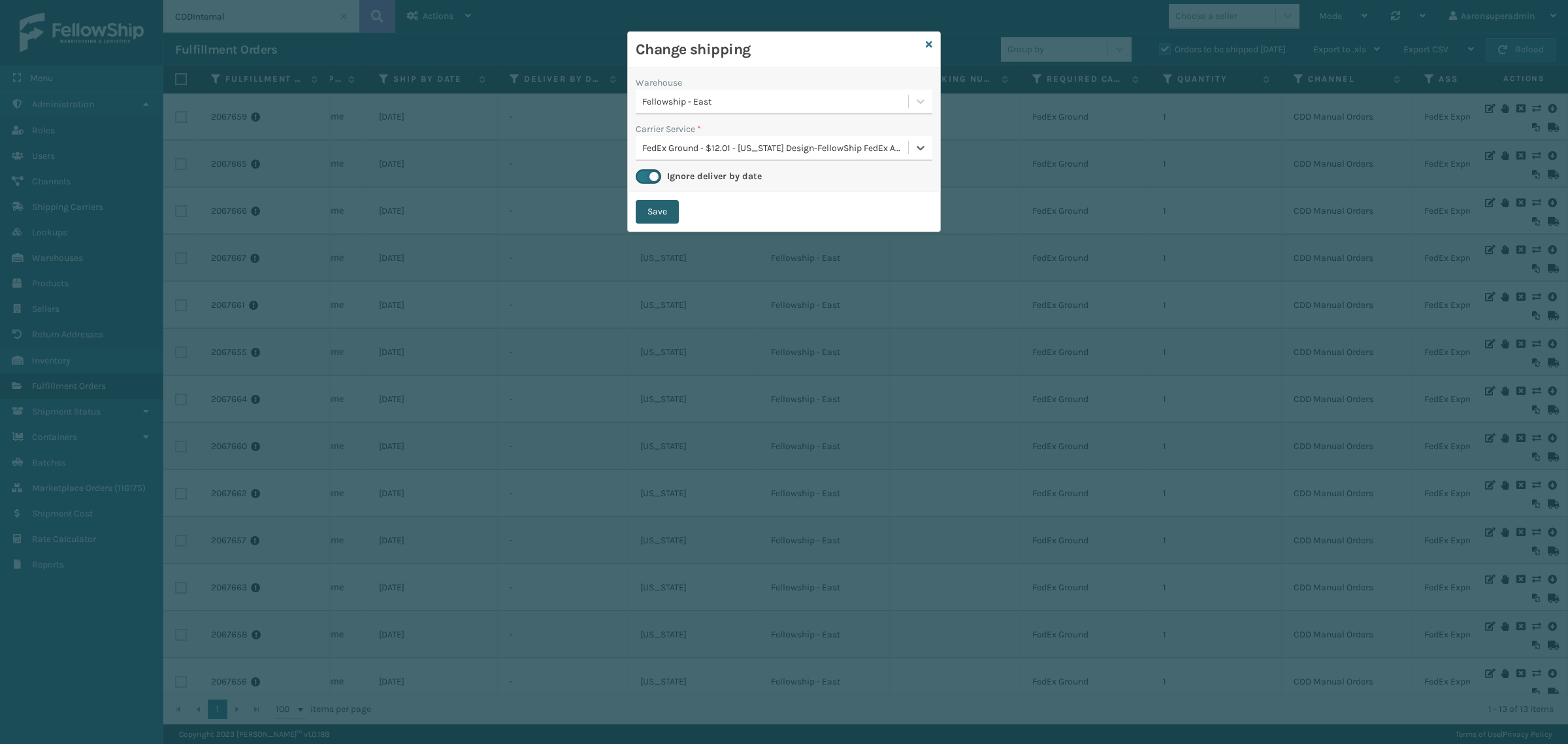
click at [643, 202] on button "Save" at bounding box center [657, 212] width 43 height 24
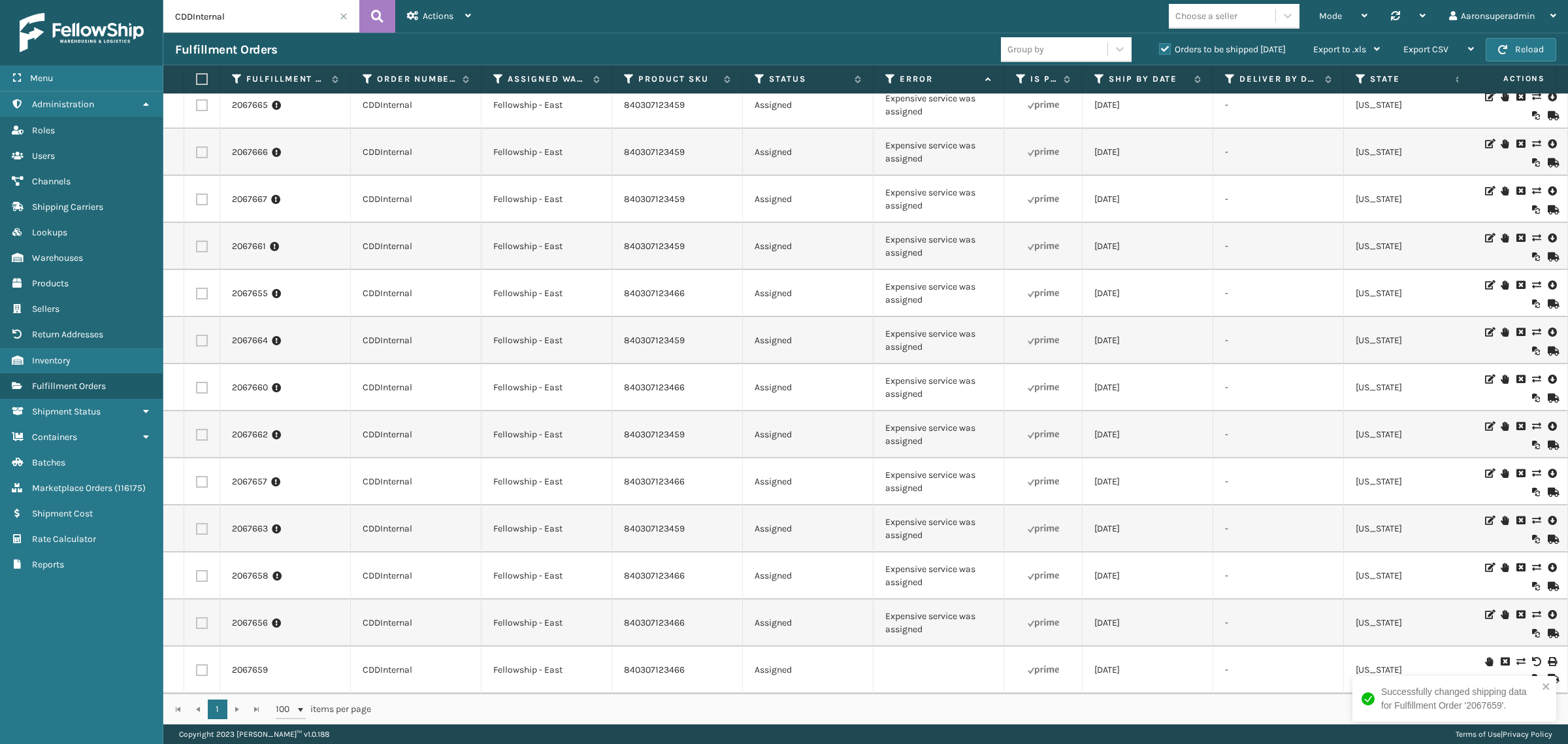
scroll to position [27, 0]
click at [198, 76] on label at bounding box center [199, 79] width 8 height 12
click at [197, 76] on input "checkbox" at bounding box center [196, 79] width 1 height 8
checkbox input "true"
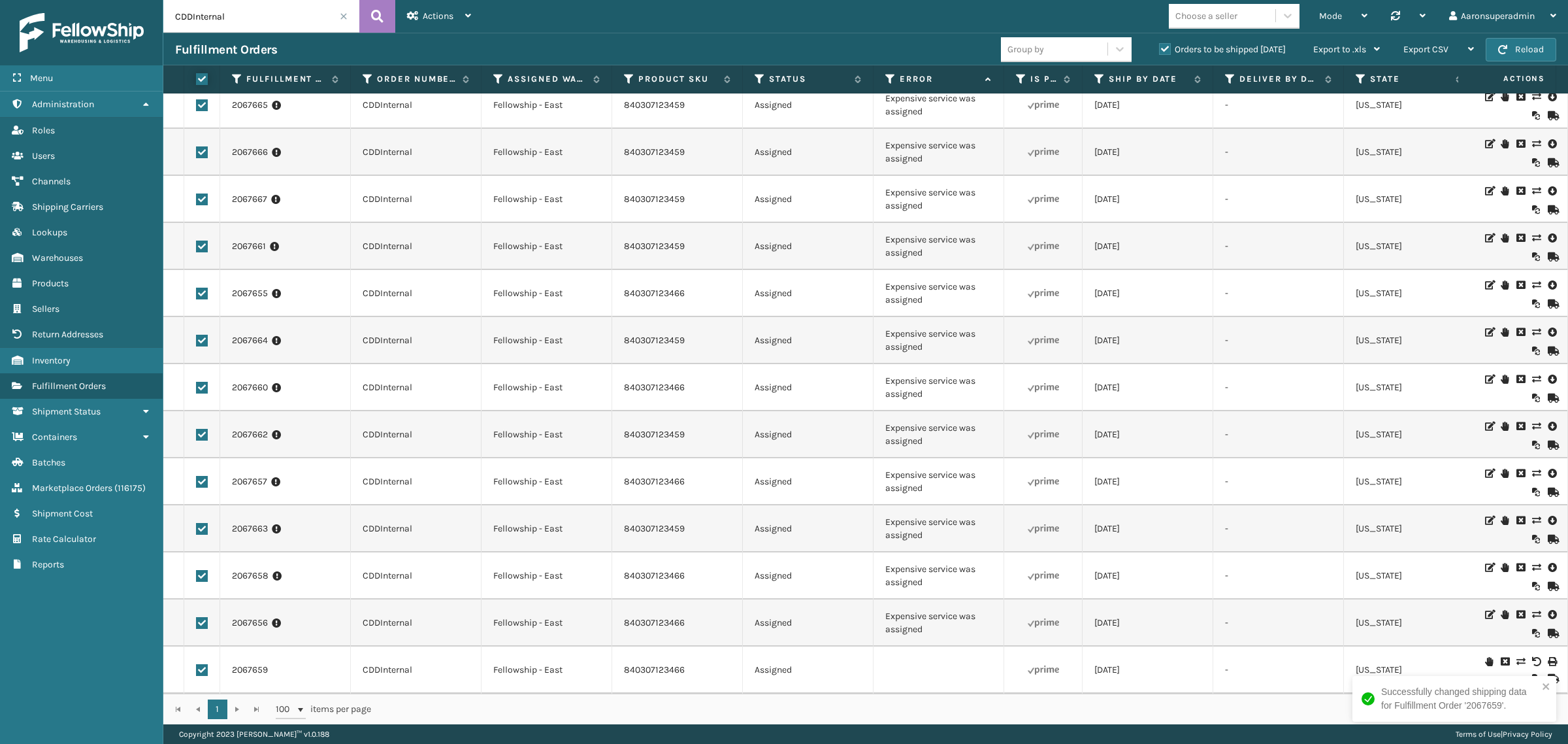
checkbox input "true"
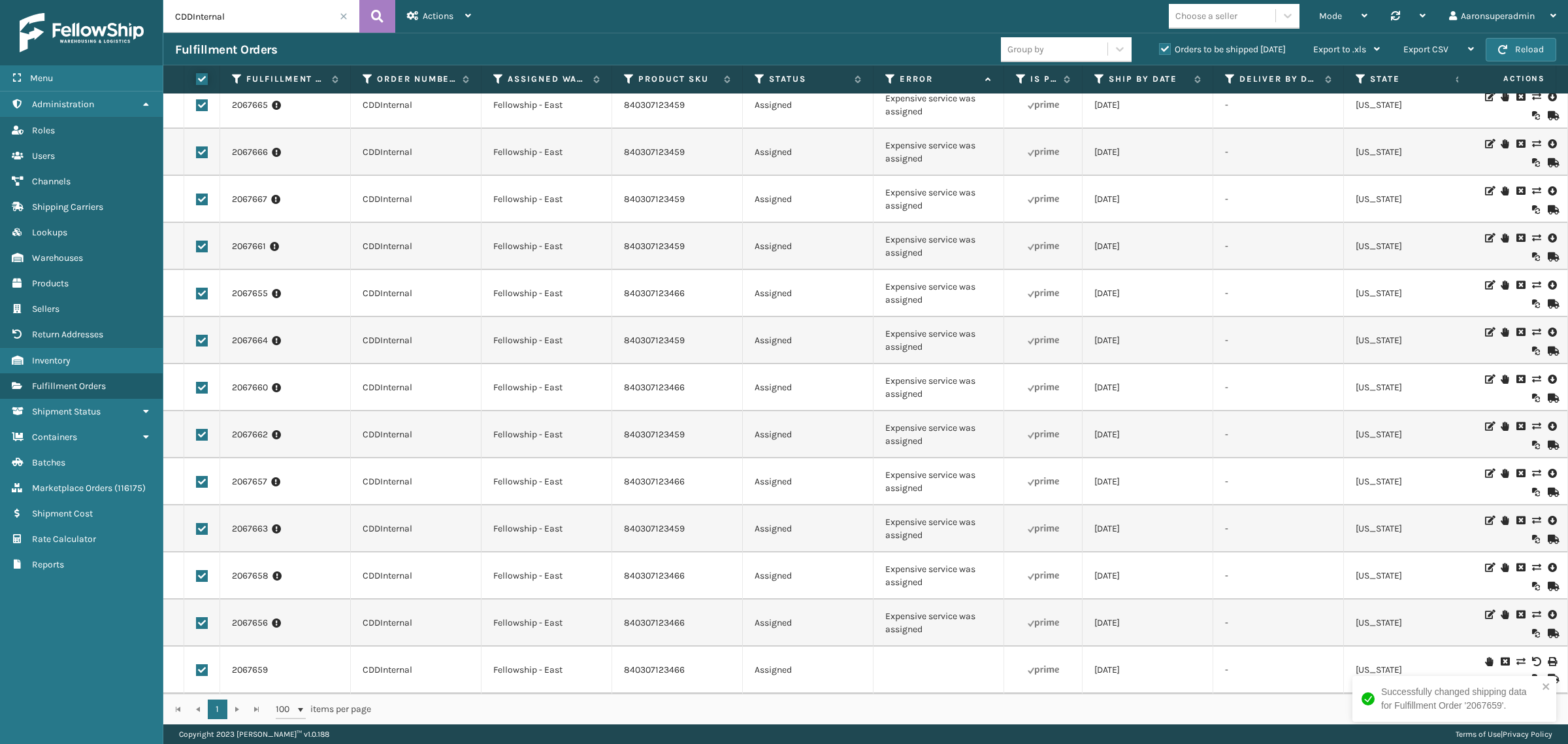
checkbox input "true"
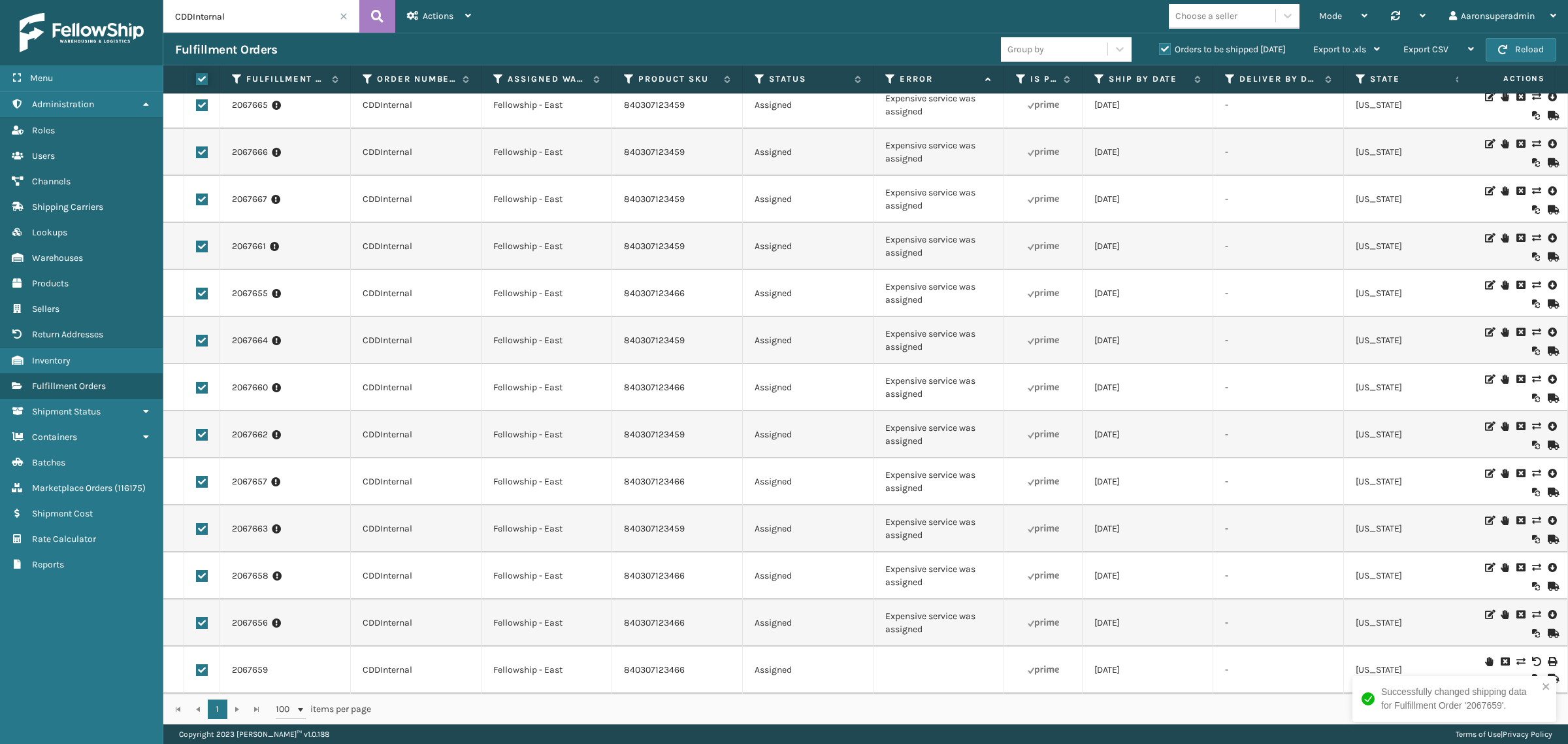
checkbox input "true"
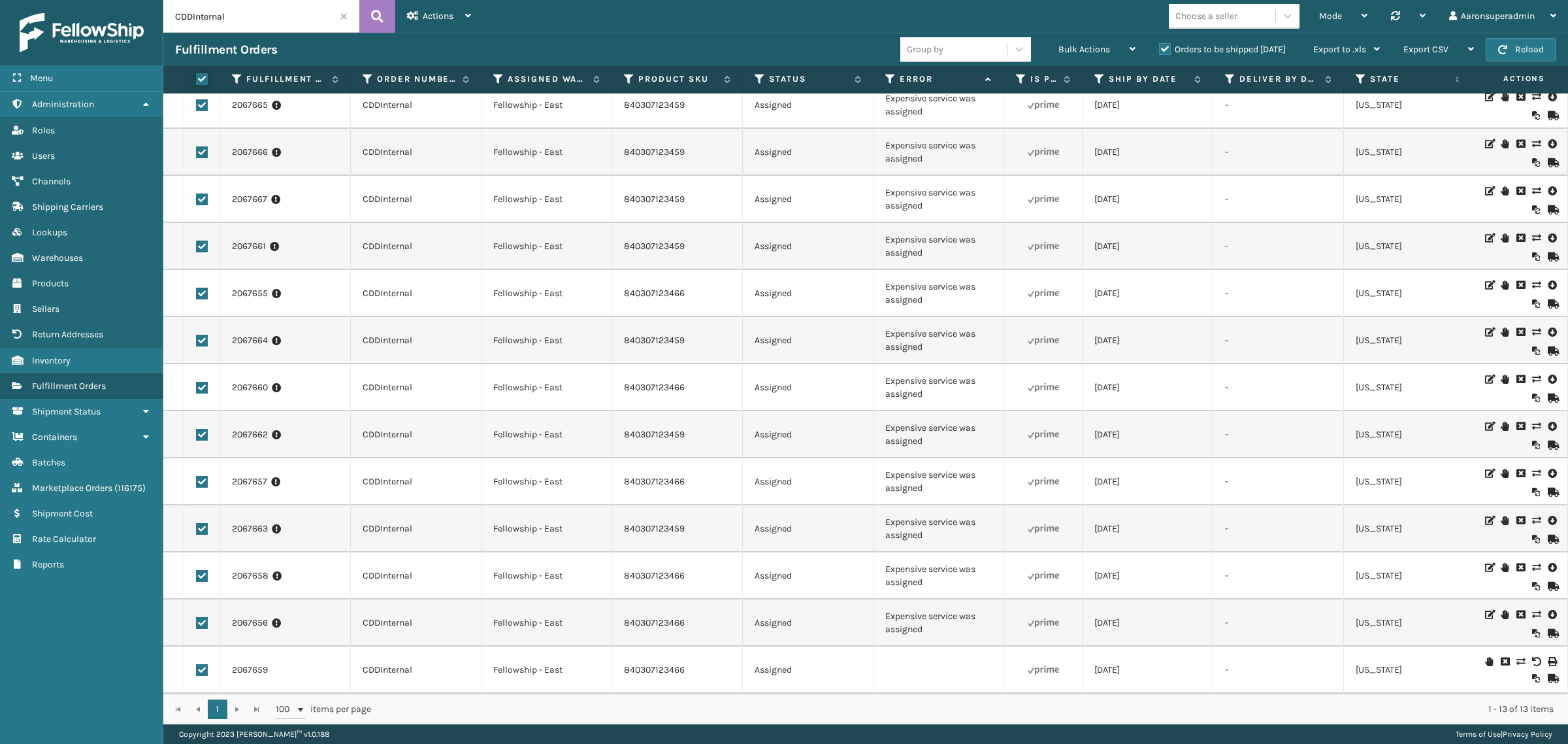
scroll to position [125, 0]
click at [206, 664] on label at bounding box center [202, 670] width 12 height 12
click at [197, 664] on input "checkbox" at bounding box center [196, 668] width 1 height 8
checkbox input "false"
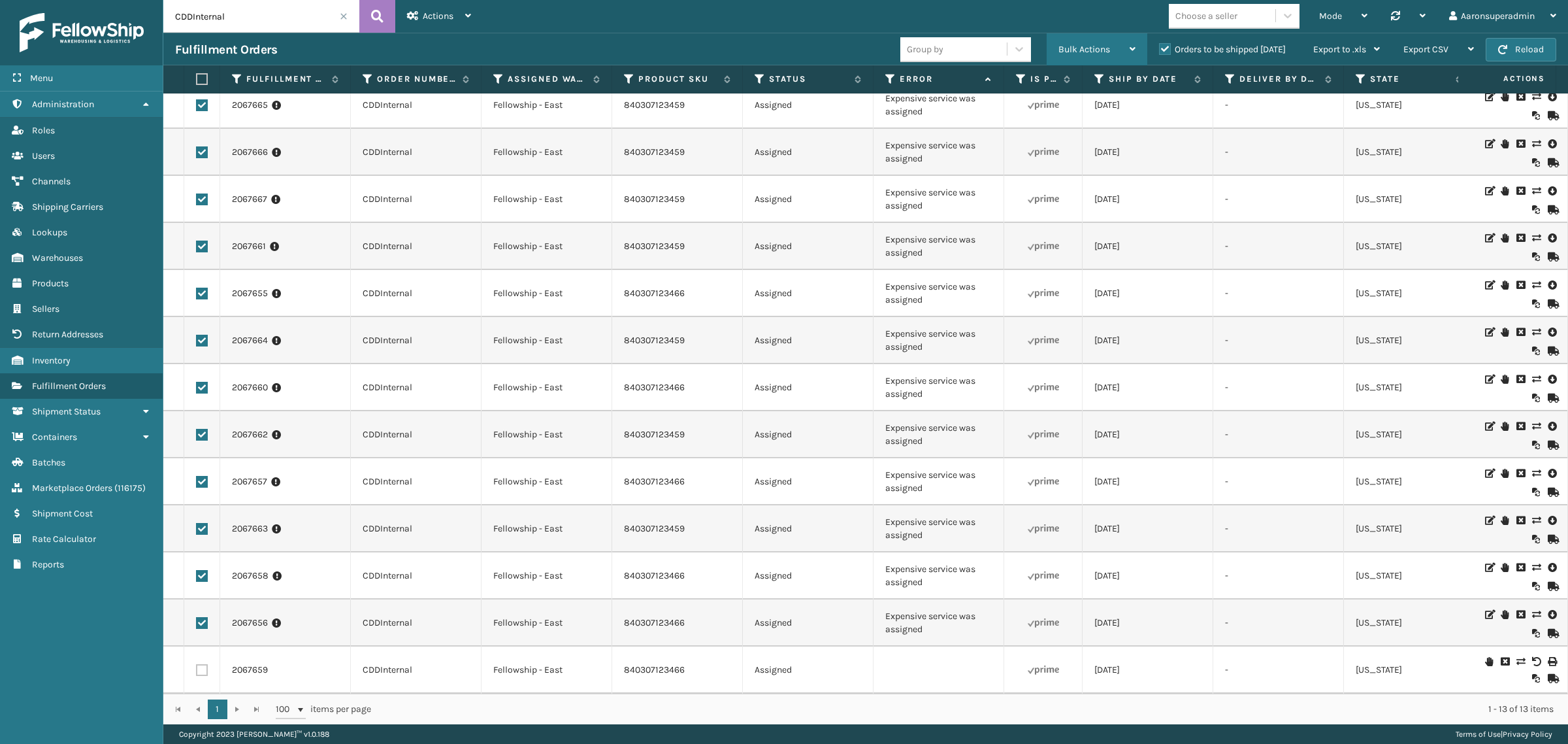
click at [1069, 51] on span "Bulk Actions" at bounding box center [1084, 49] width 52 height 11
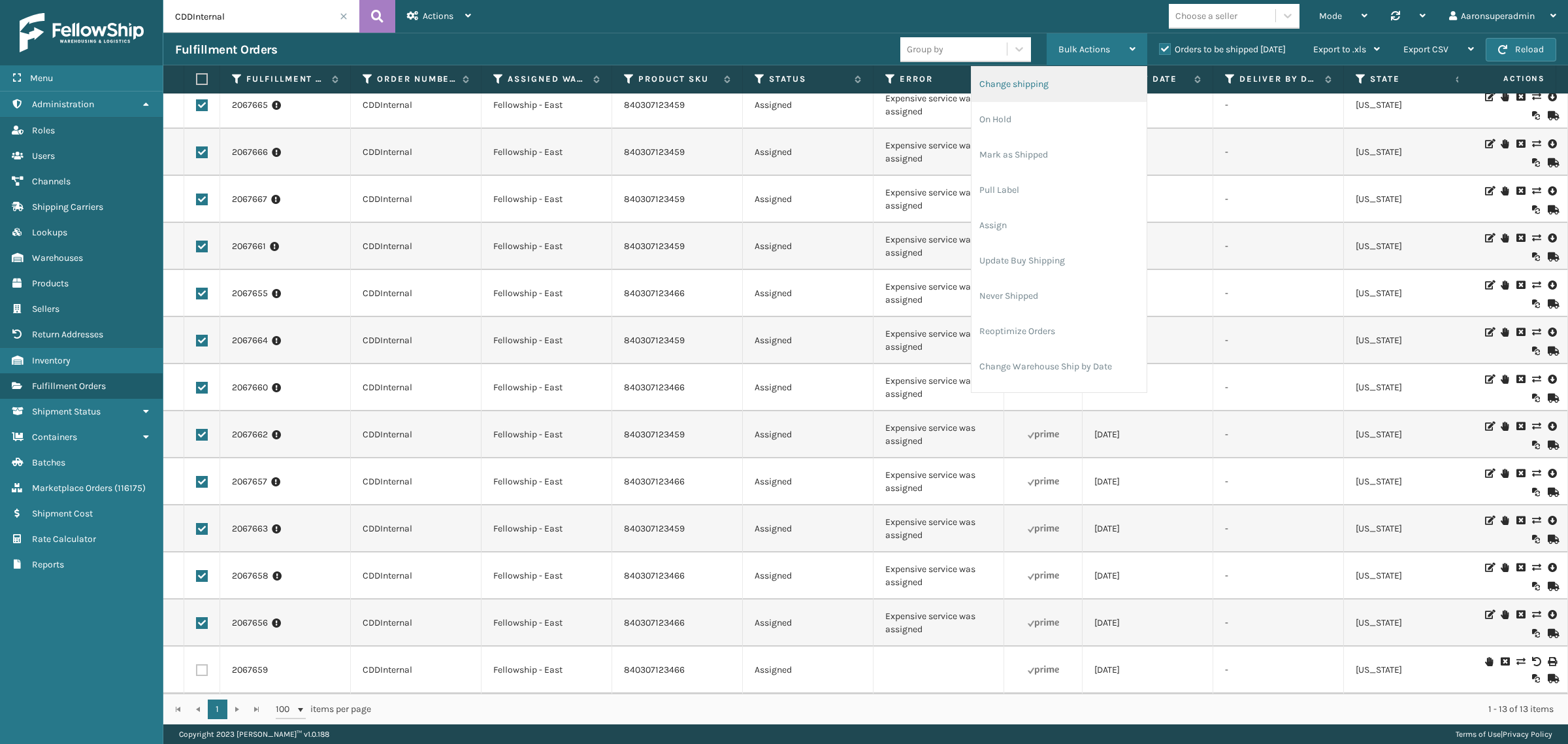
click at [1019, 86] on li "Change shipping" at bounding box center [1059, 84] width 175 height 35
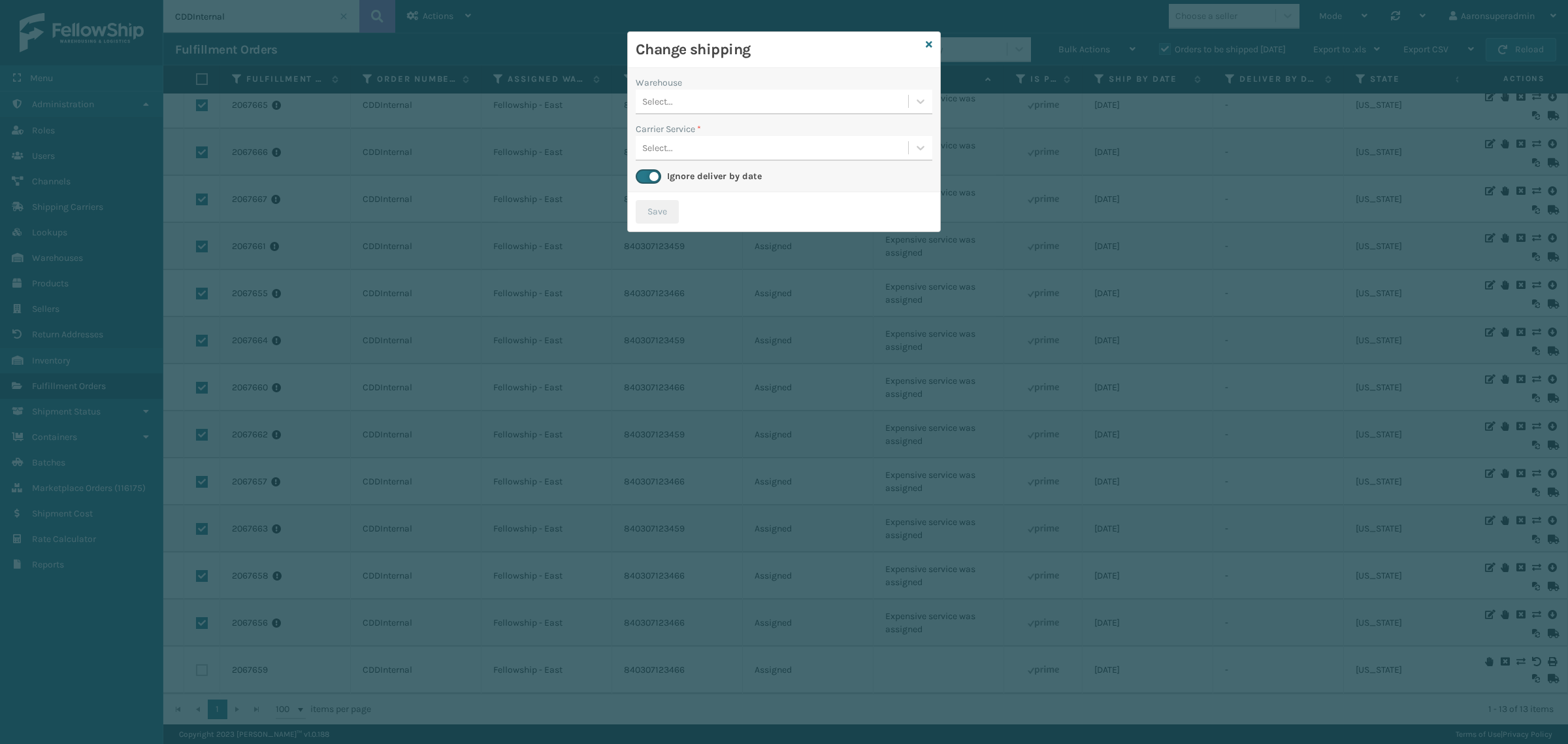
click at [670, 91] on div "Select..." at bounding box center [772, 101] width 272 height 21
click at [681, 135] on div "Fellowship - East" at bounding box center [784, 134] width 296 height 24
click at [671, 145] on div "Select..." at bounding box center [657, 148] width 30 height 14
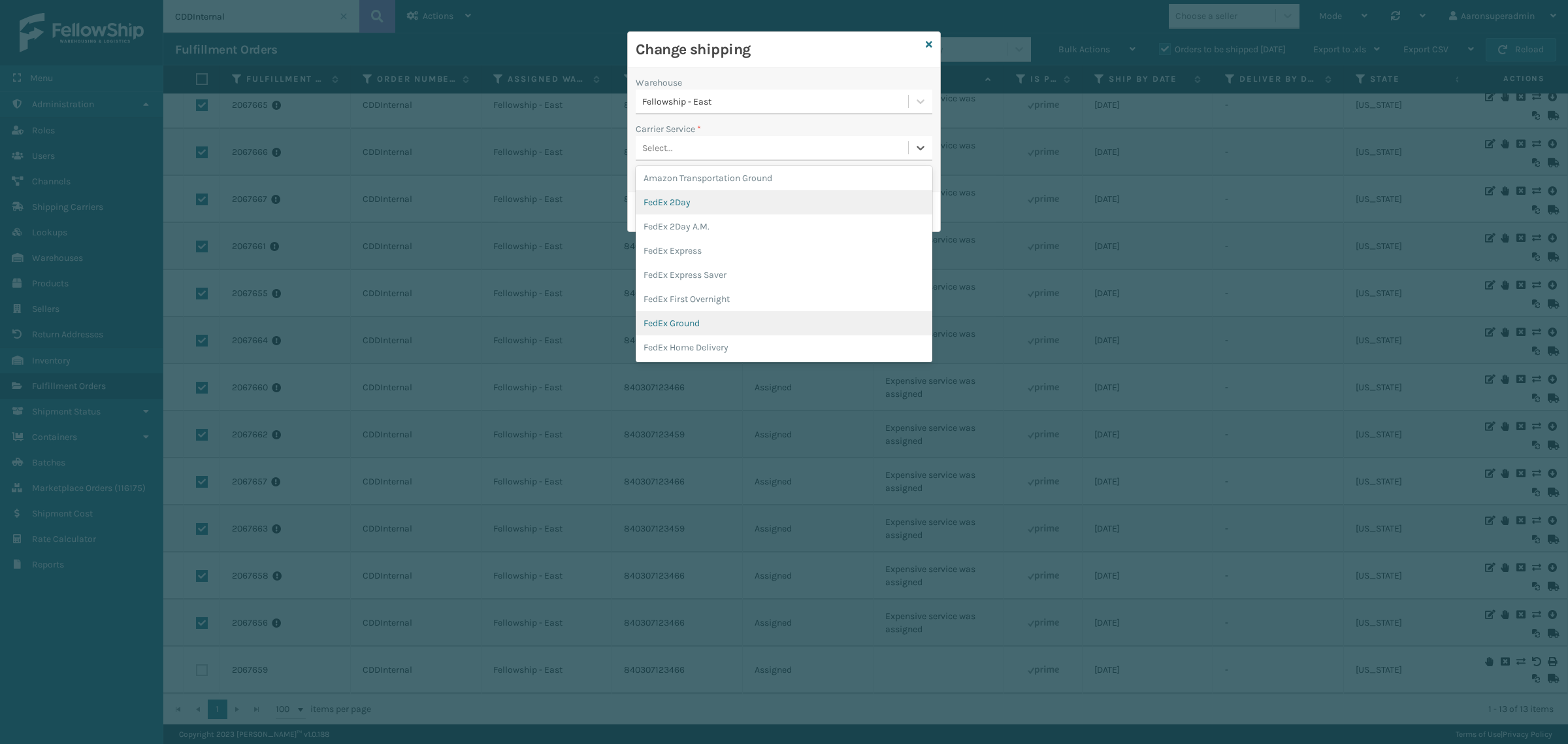
scroll to position [54, 0]
click at [691, 292] on div "FedEx Ground" at bounding box center [784, 295] width 296 height 24
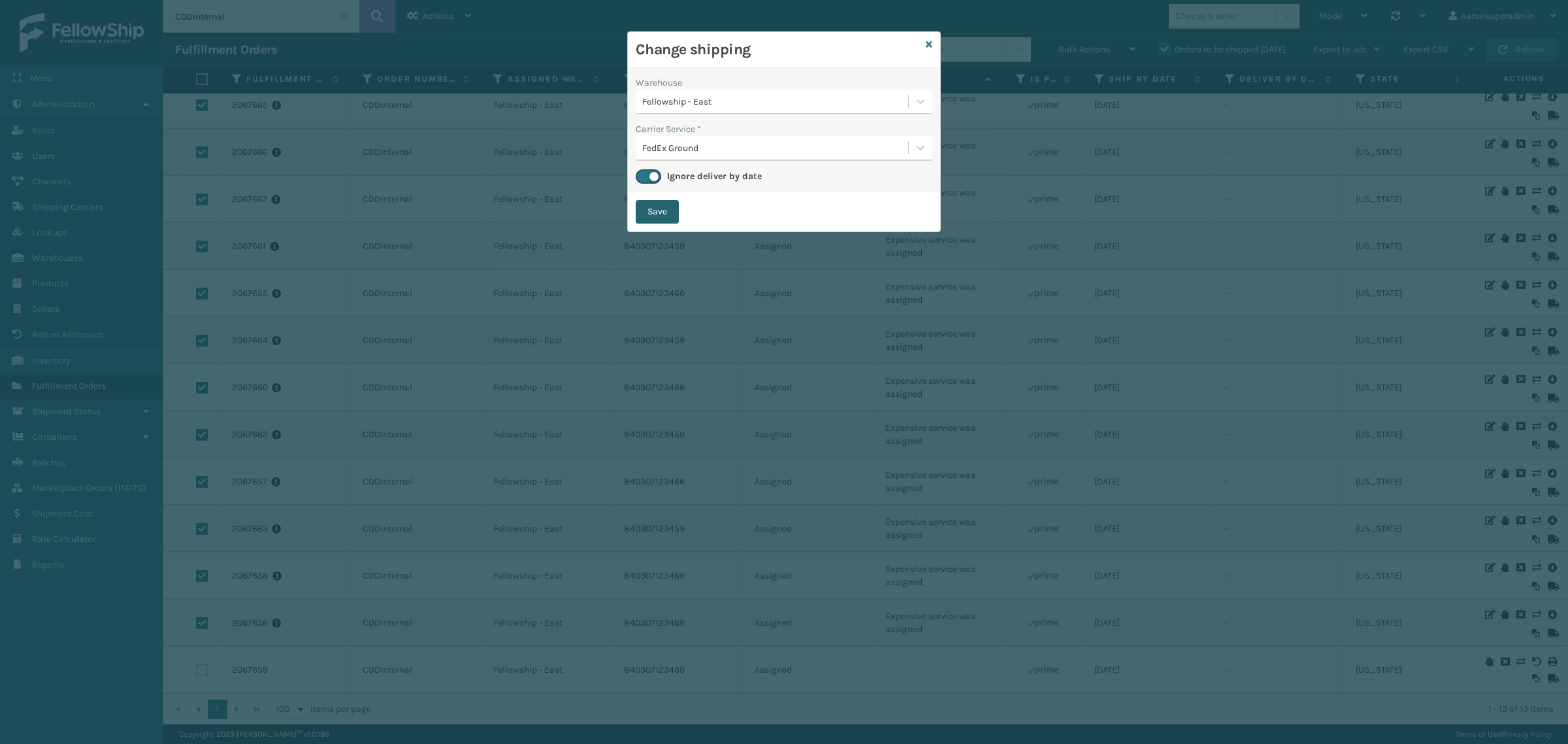
click at [654, 211] on button "Save" at bounding box center [657, 212] width 43 height 24
checkbox input "false"
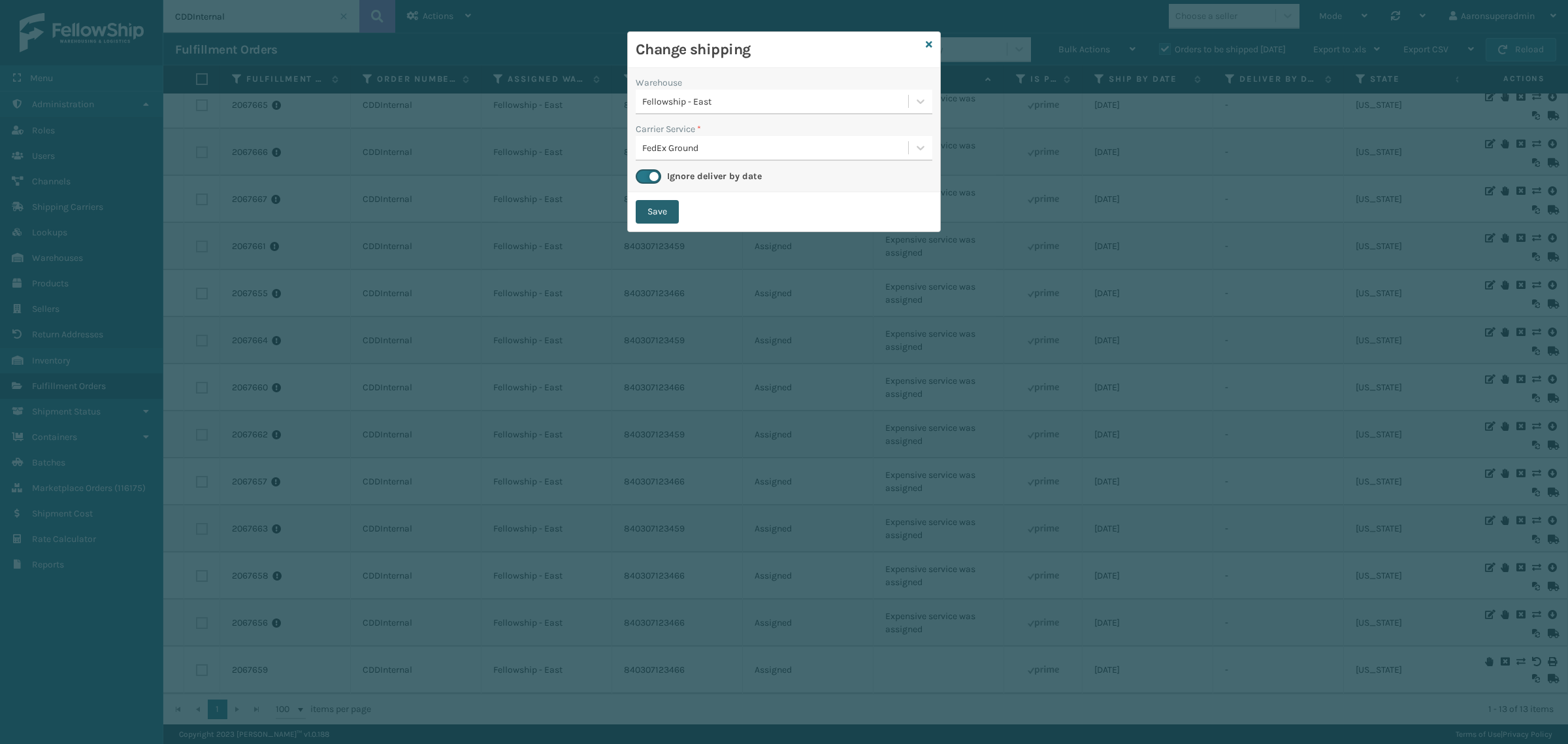
checkbox input "false"
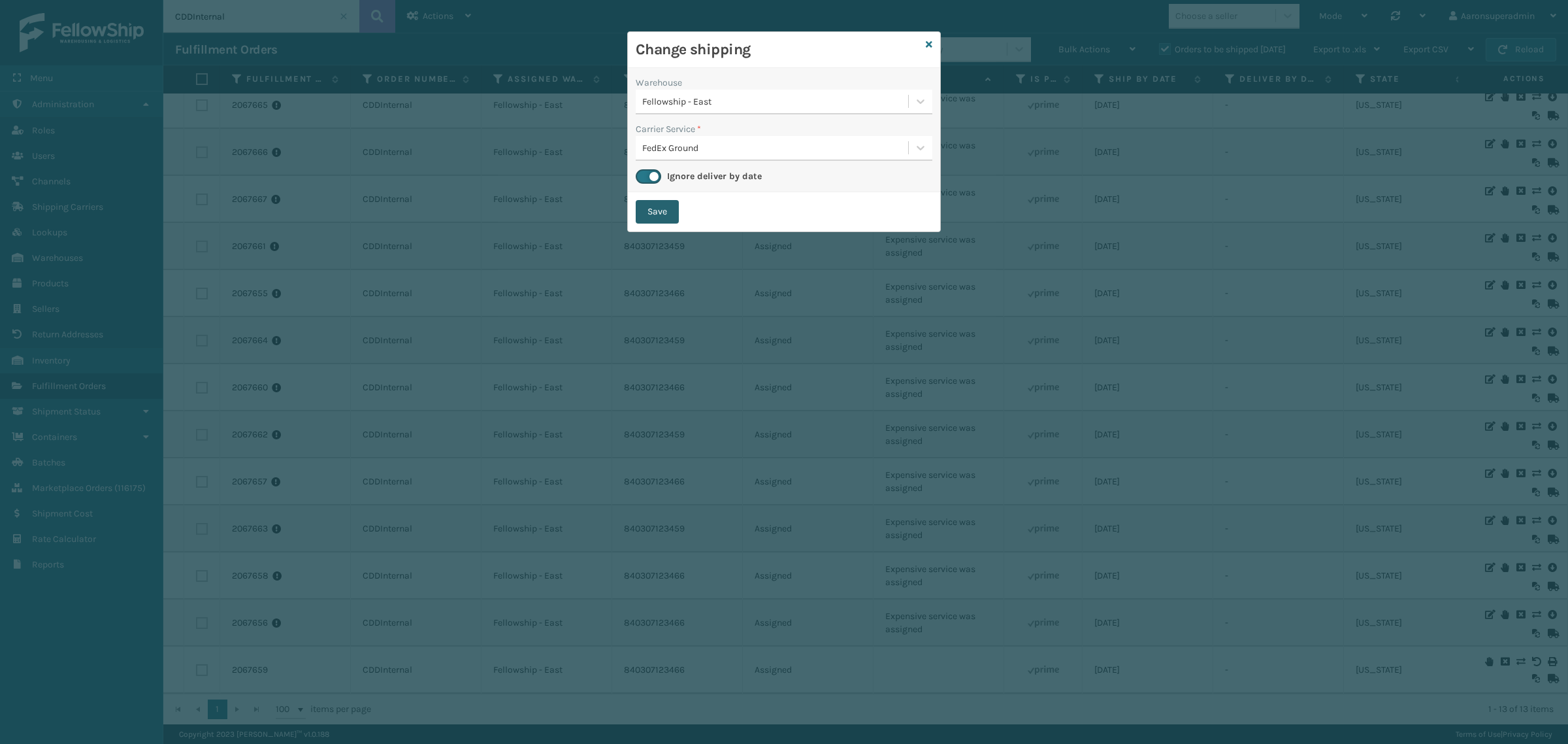
checkbox input "false"
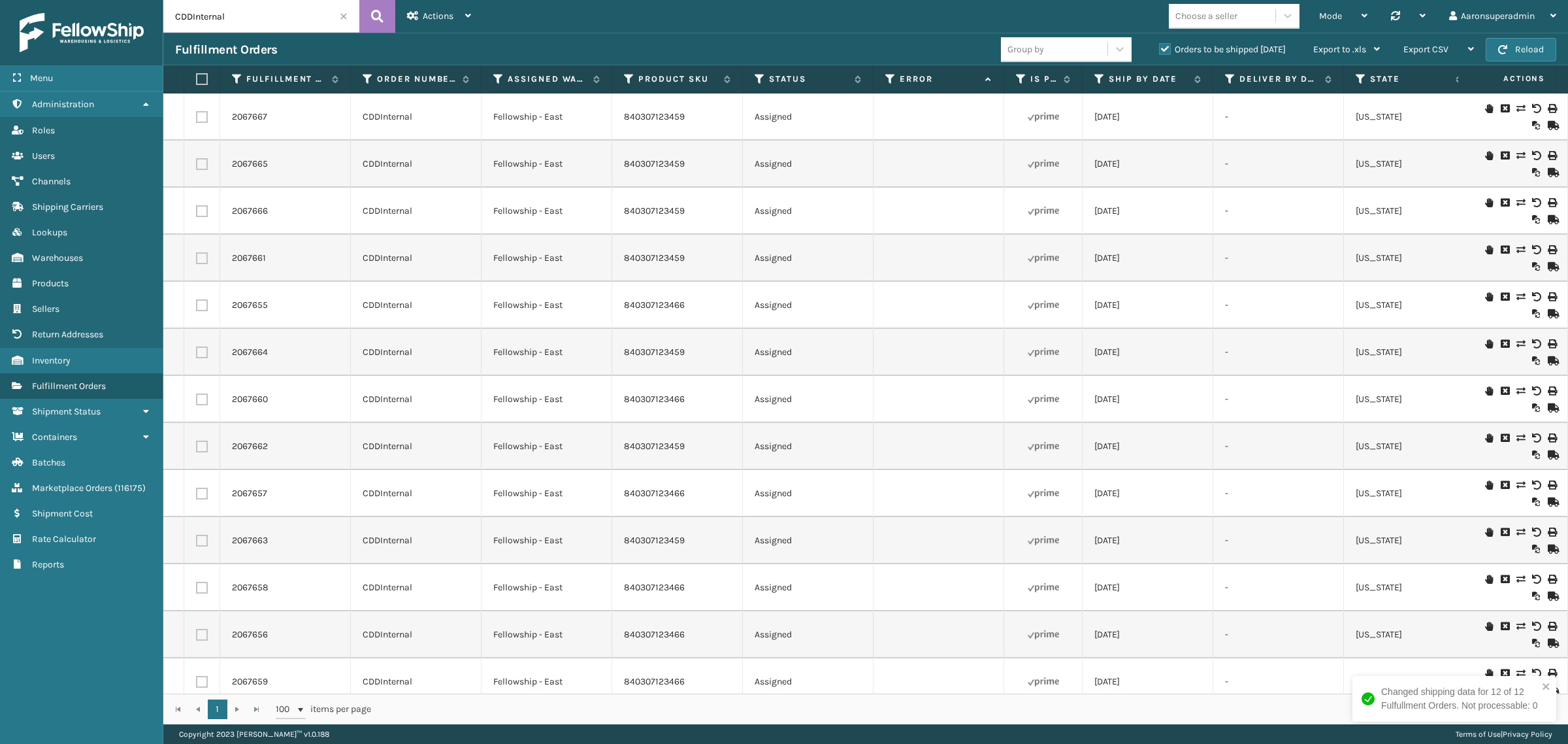
click at [344, 15] on span at bounding box center [344, 16] width 8 height 8
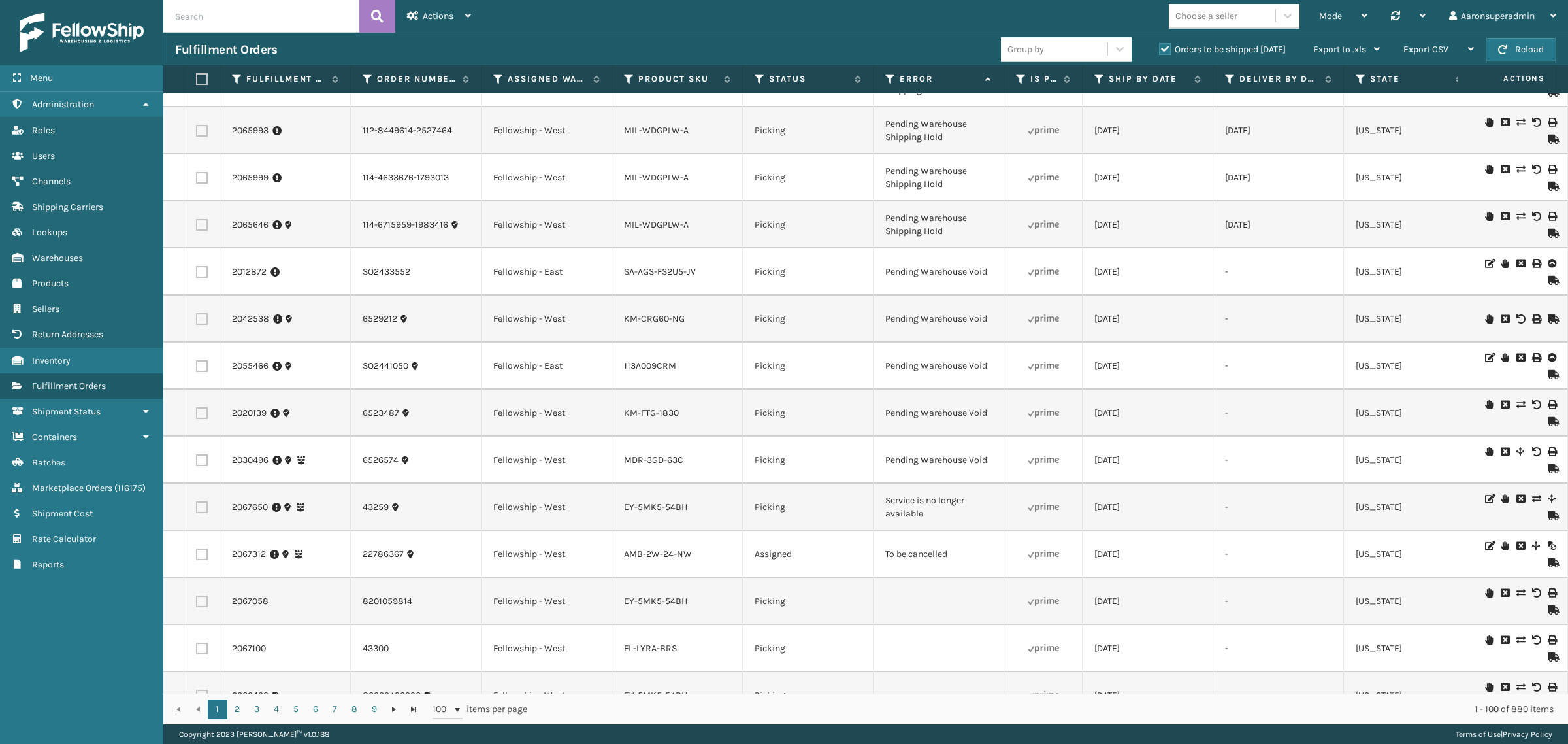
scroll to position [2010, 0]
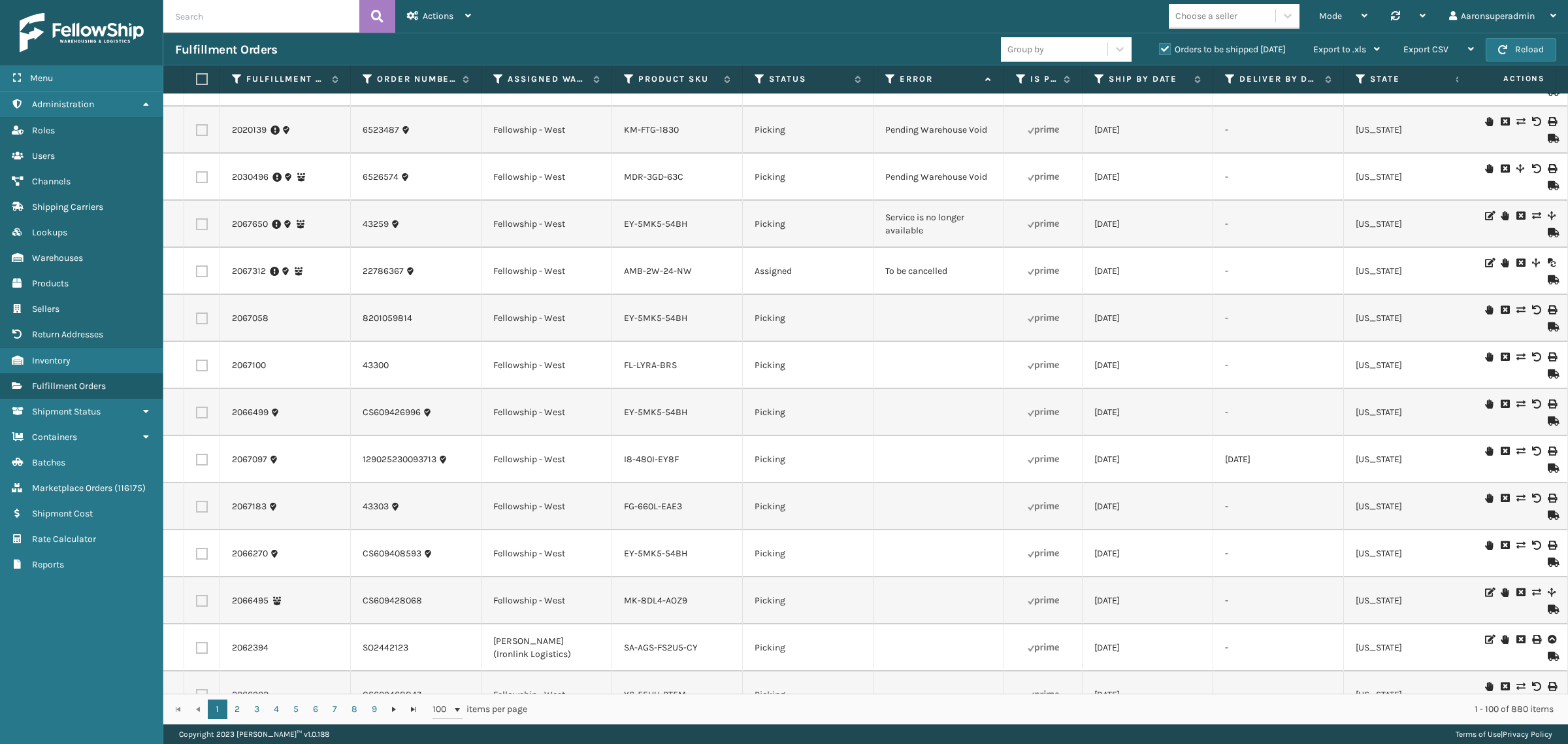
click at [1517, 260] on icon at bounding box center [1520, 263] width 8 height 9
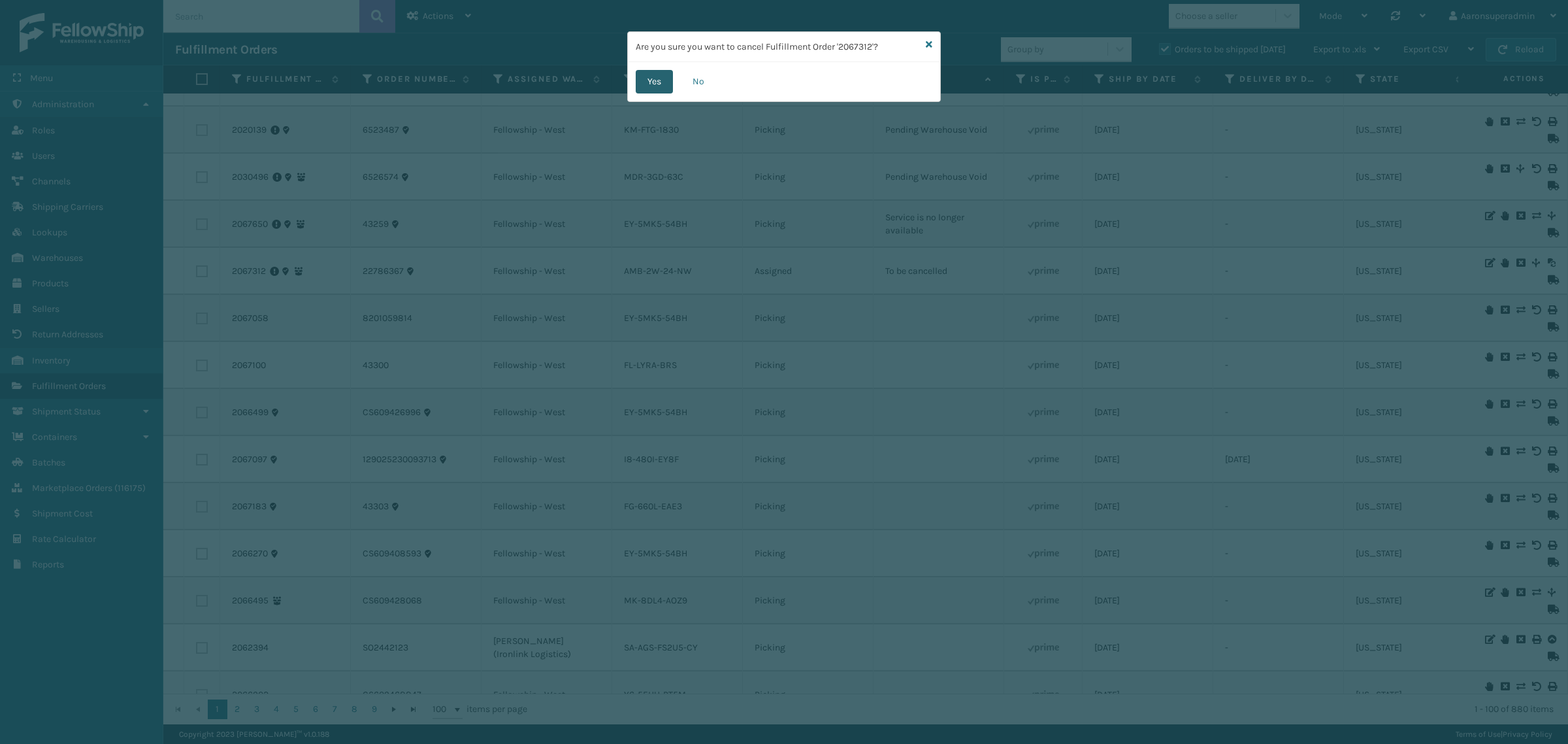
click at [648, 75] on button "Yes" at bounding box center [654, 82] width 37 height 24
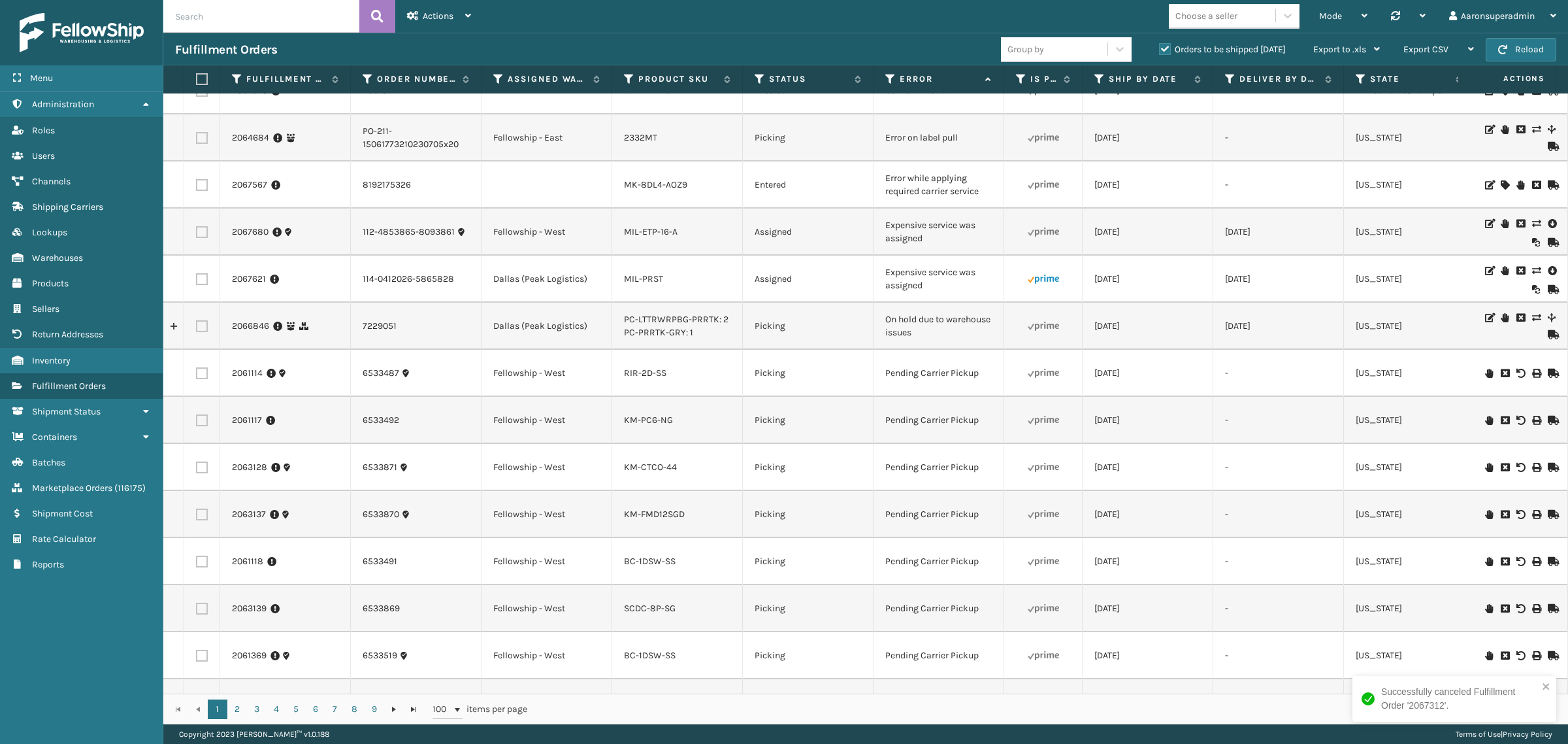
scroll to position [27, 0]
click at [1532, 268] on icon at bounding box center [1535, 269] width 8 height 9
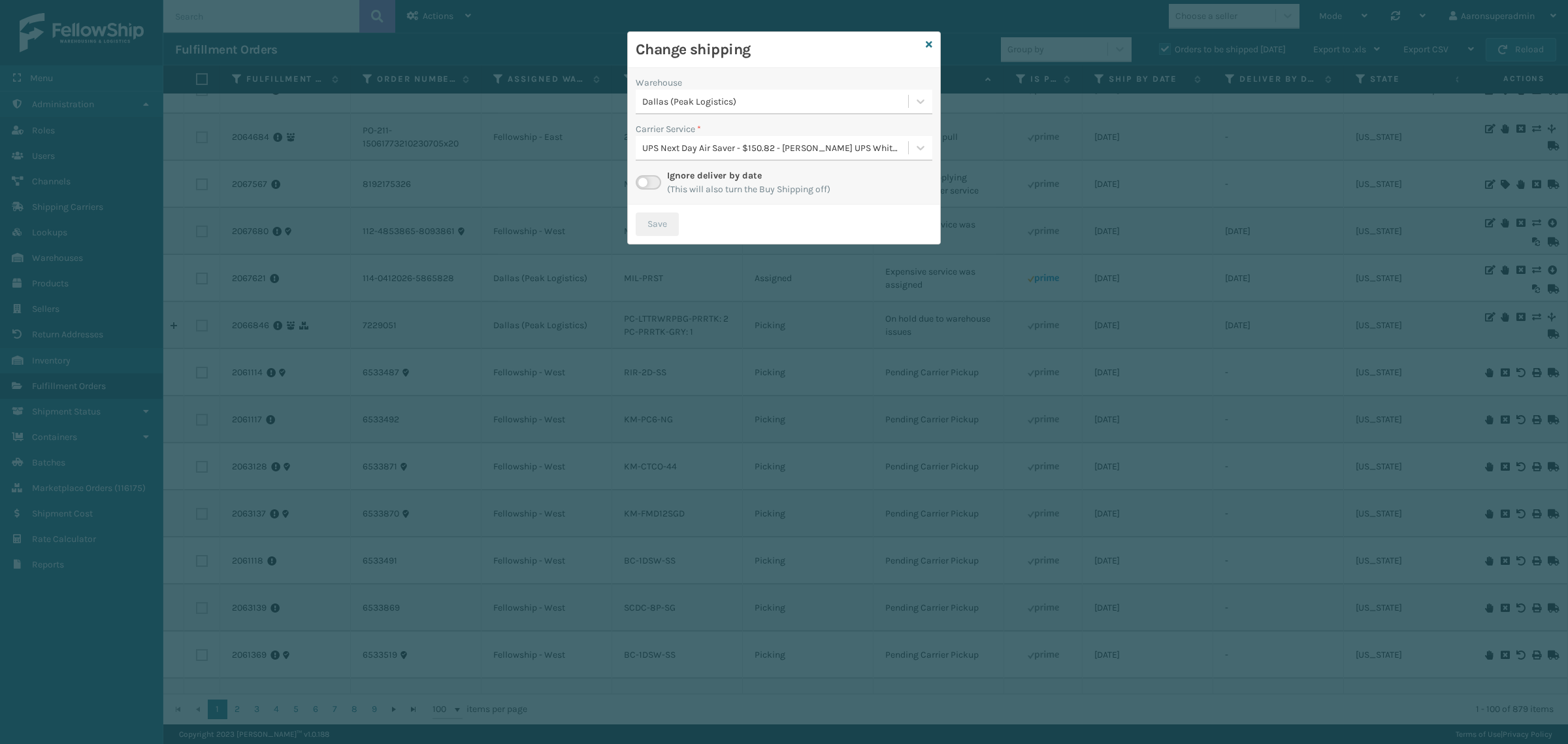
click at [754, 96] on div "Dallas (Peak Logistics)" at bounding box center [776, 102] width 267 height 14
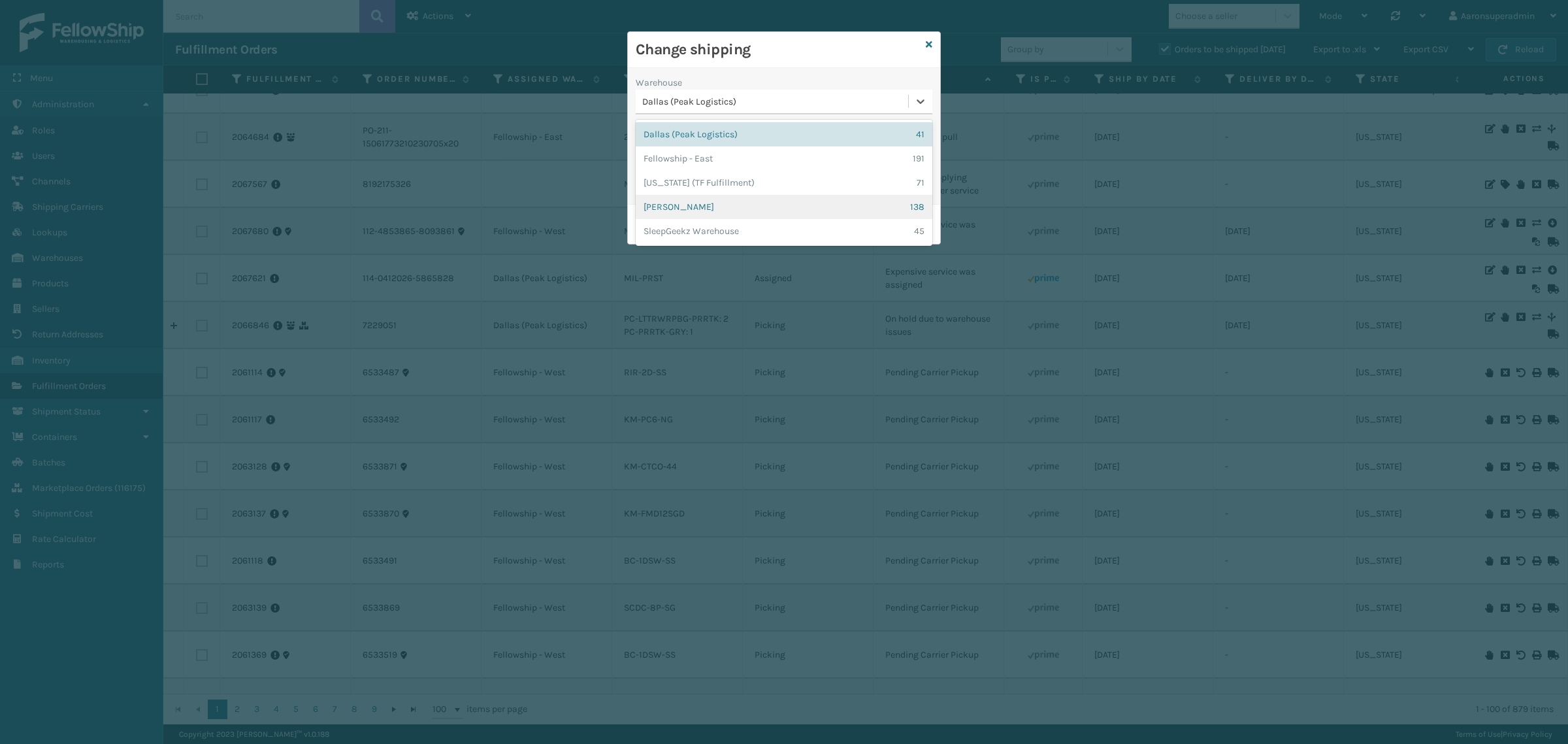
click at [711, 210] on div "[PERSON_NAME] 138" at bounding box center [784, 206] width 296 height 24
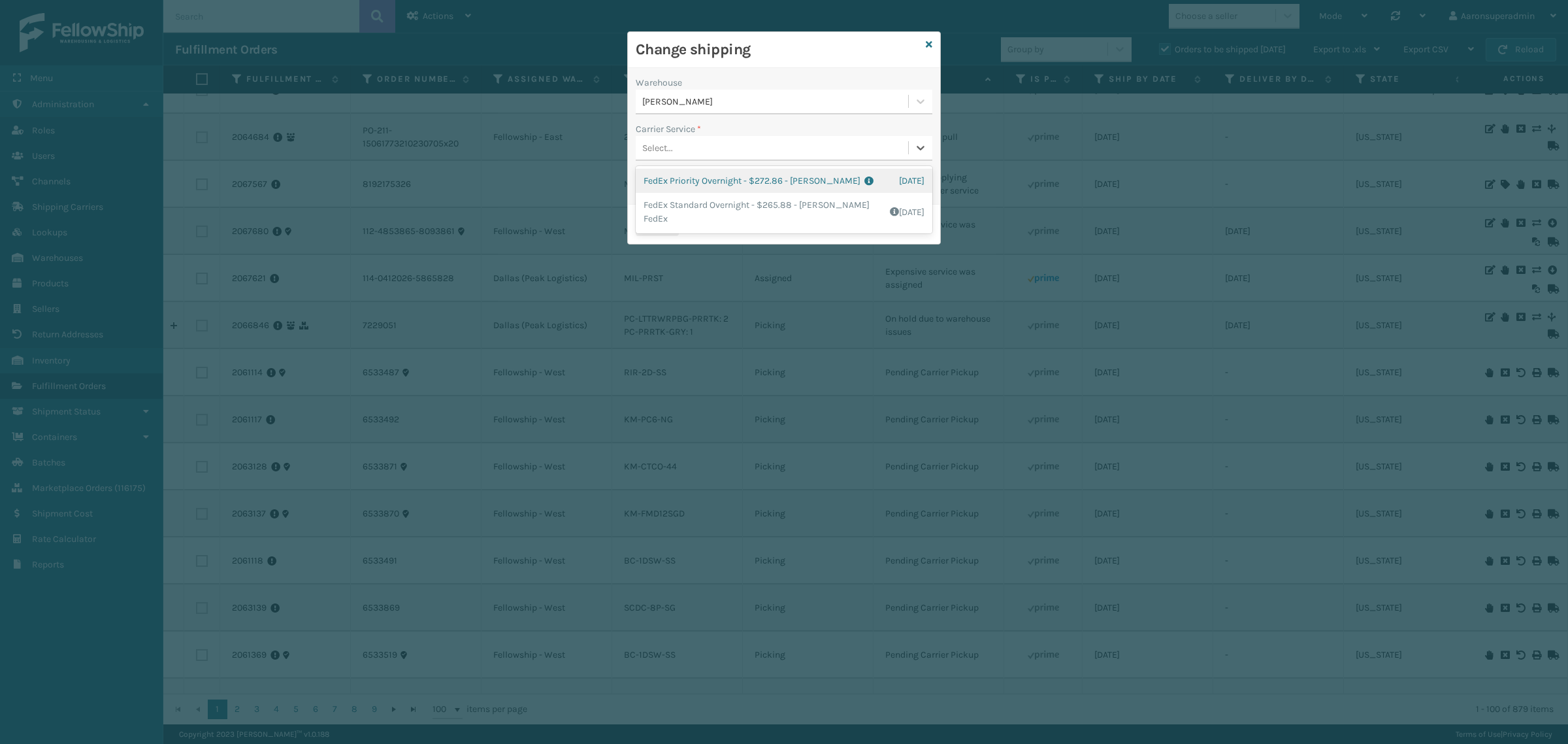
click at [666, 152] on div "Select..." at bounding box center [657, 148] width 30 height 14
click at [703, 129] on div "Carrier Service *" at bounding box center [784, 129] width 296 height 14
click at [928, 42] on icon at bounding box center [929, 44] width 6 height 9
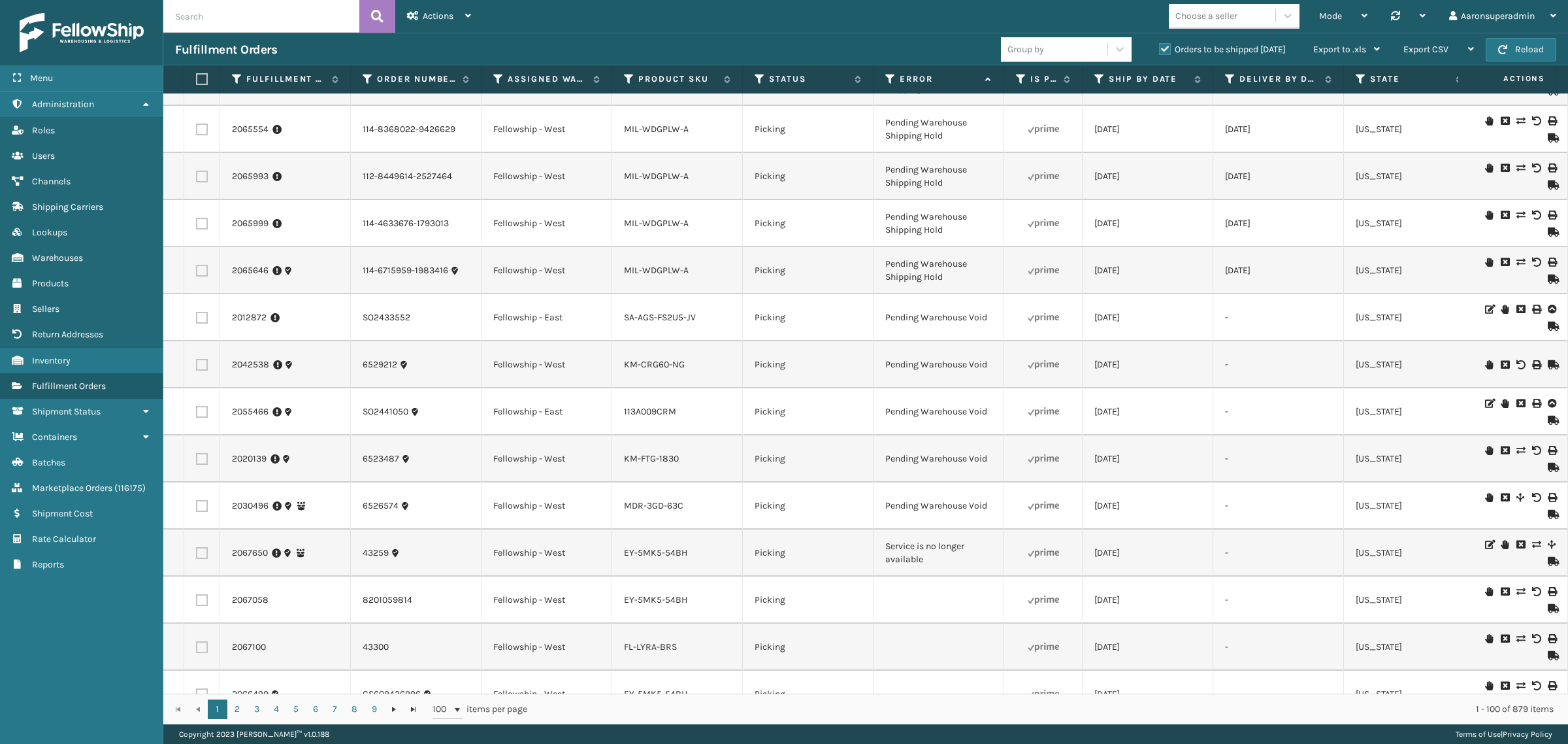
scroll to position [1798, 0]
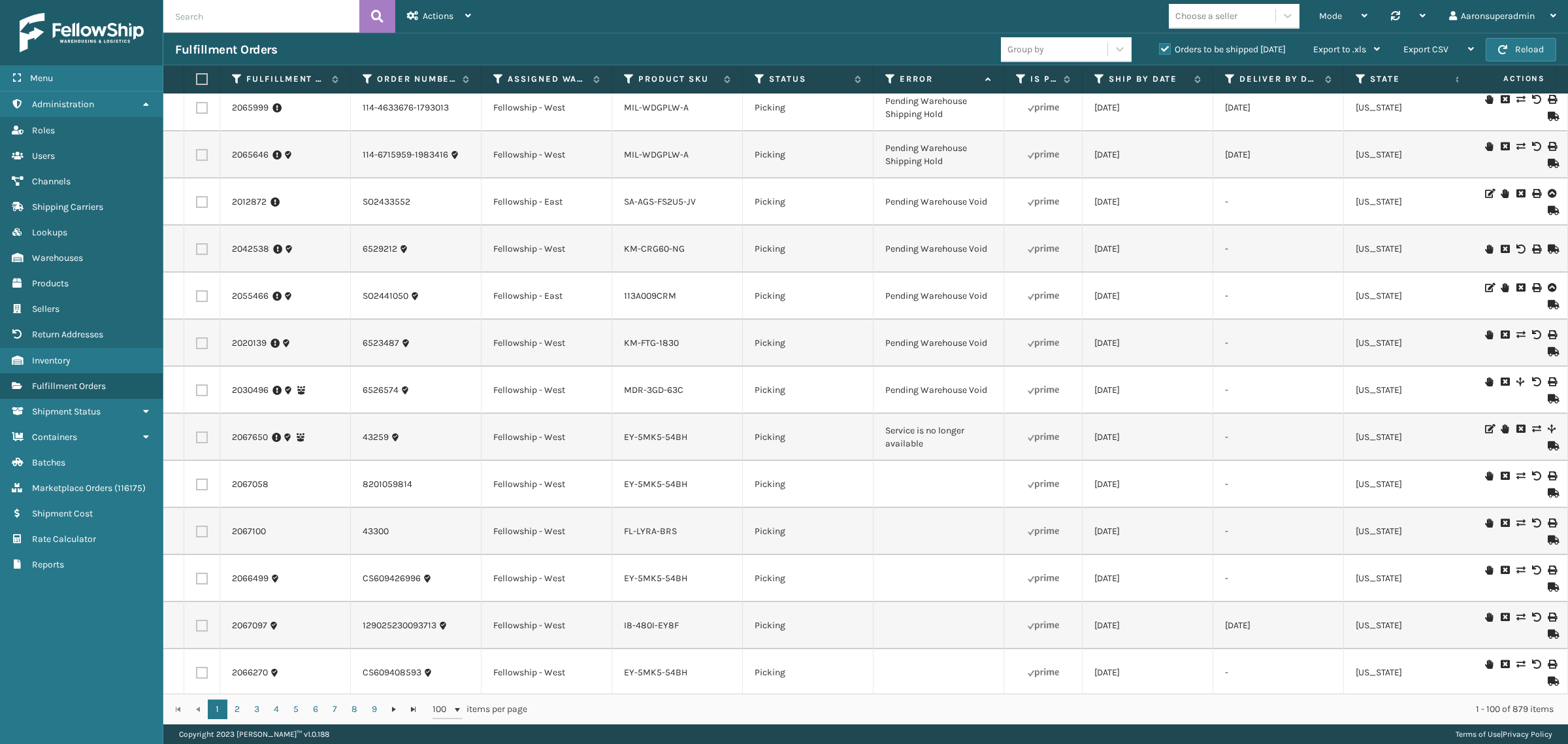
click at [1501, 425] on icon at bounding box center [1504, 428] width 8 height 9
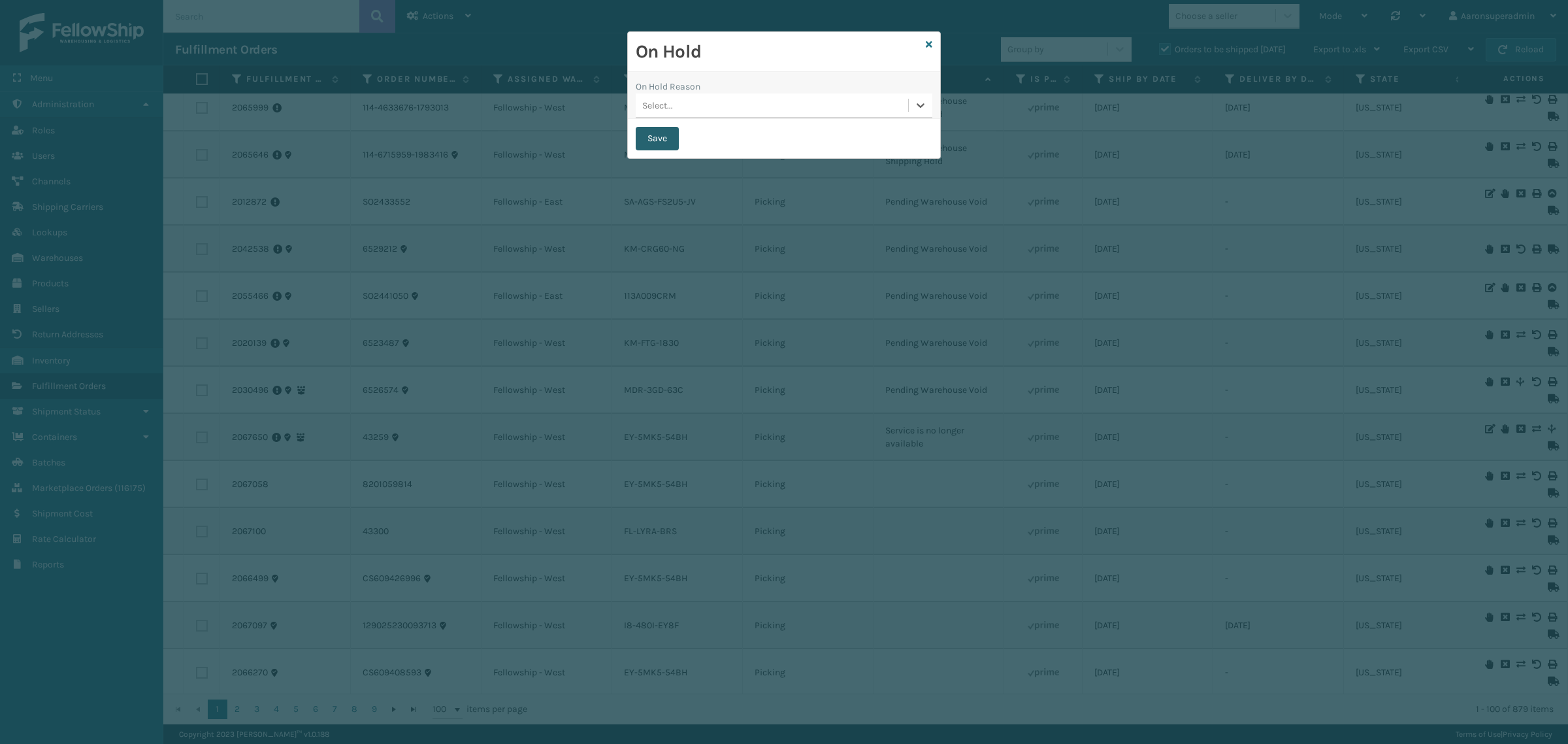
click at [654, 141] on button "Save" at bounding box center [657, 139] width 43 height 24
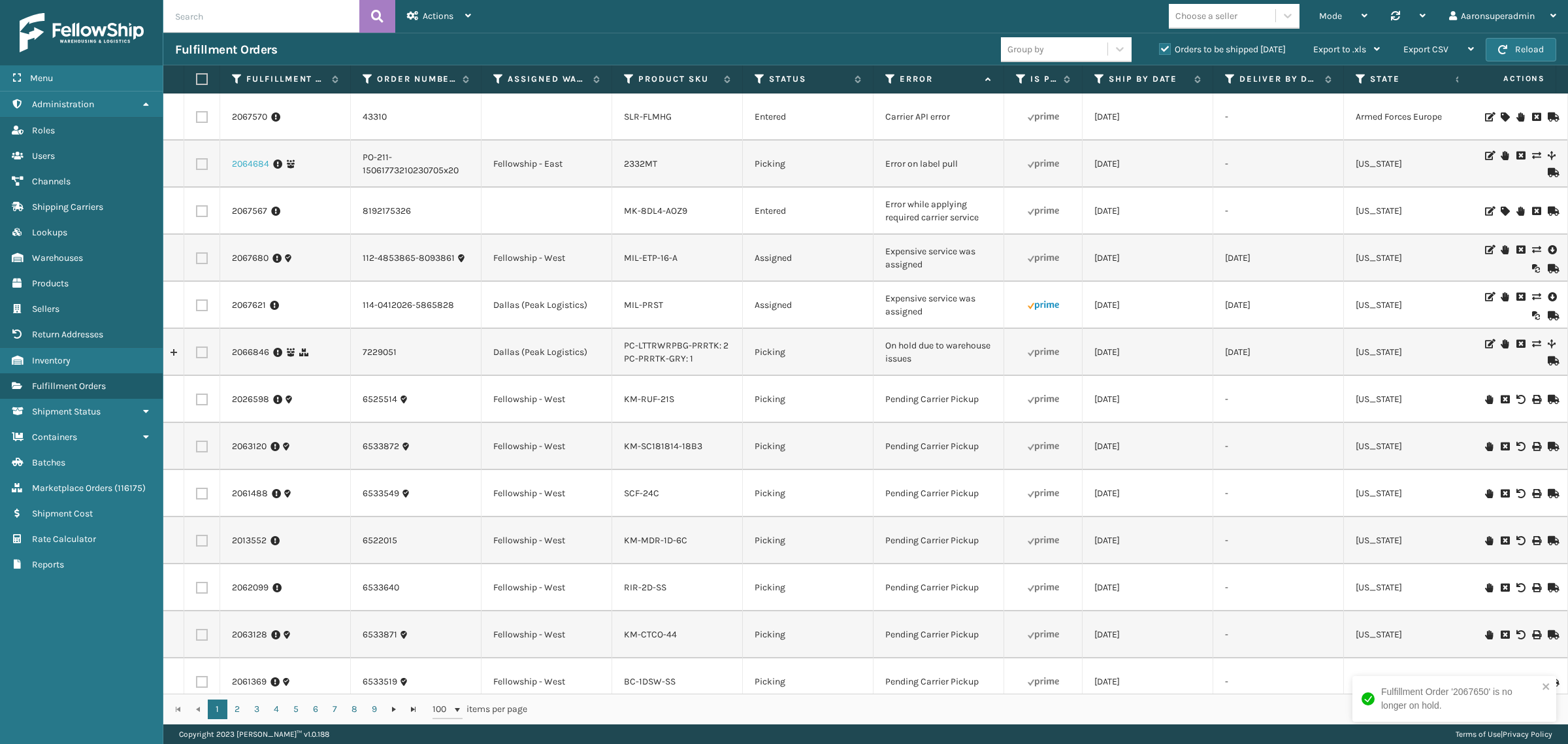
click at [243, 163] on link "2064684" at bounding box center [251, 163] width 37 height 13
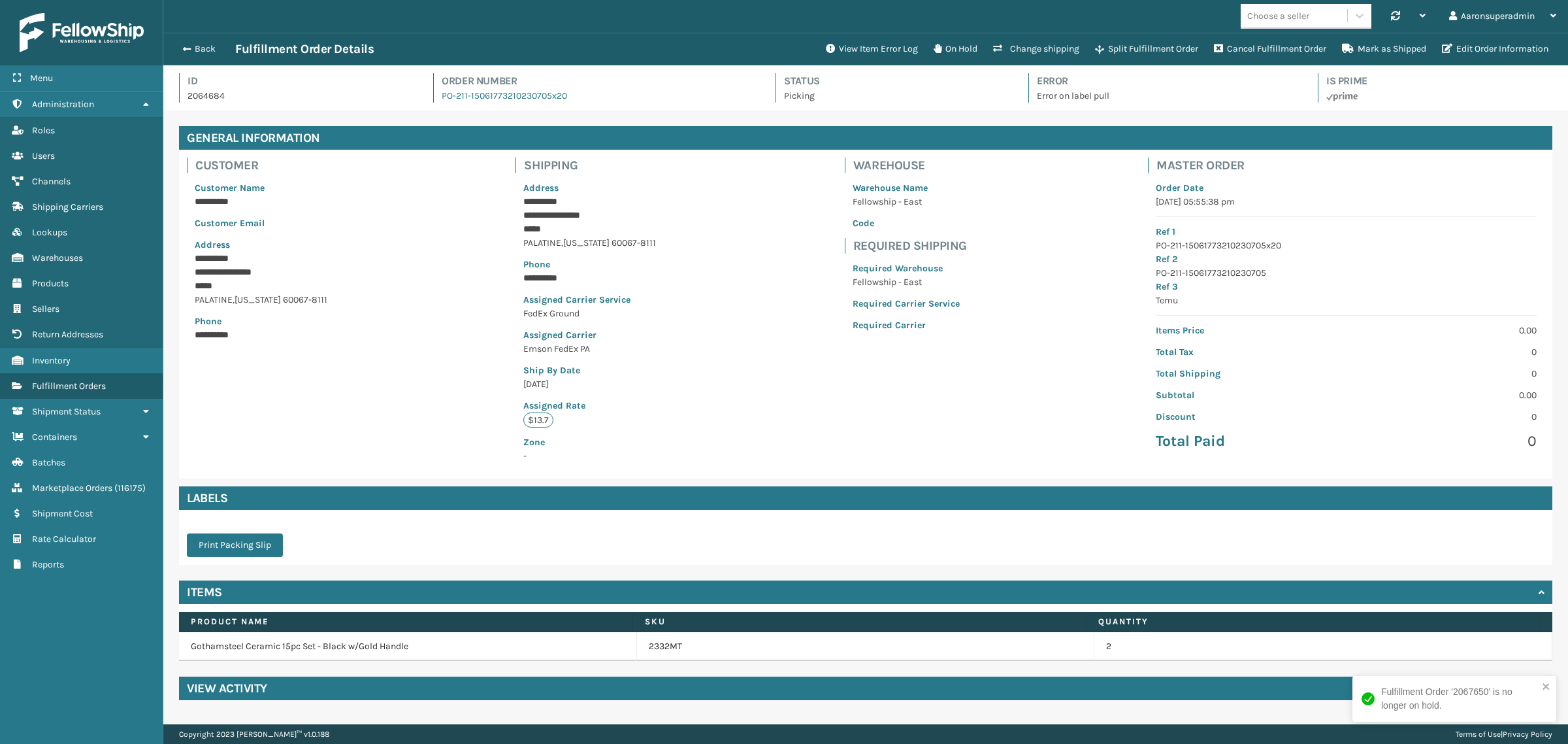
scroll to position [30, 1405]
click at [855, 57] on button "View Item Error Log" at bounding box center [872, 49] width 108 height 26
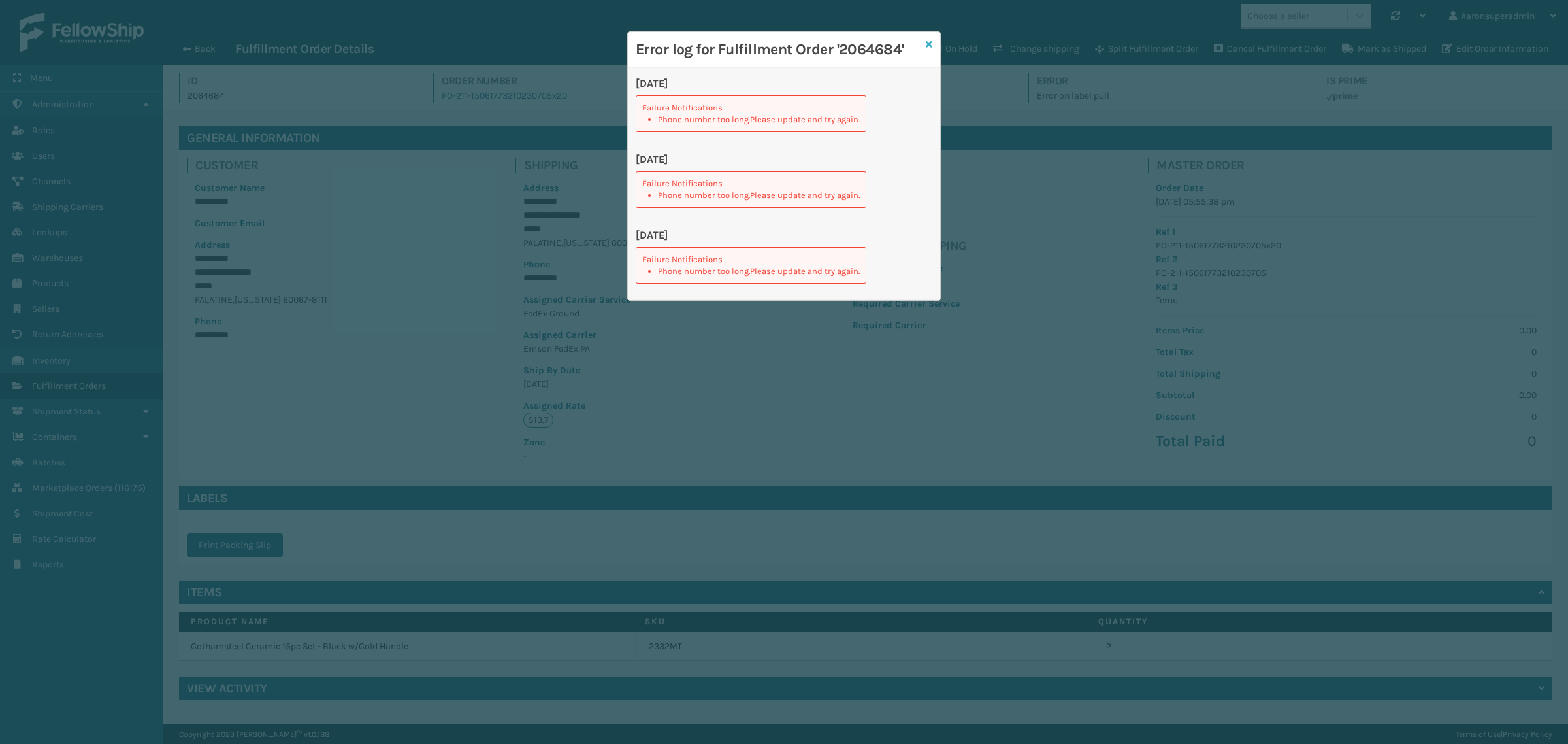
click at [929, 40] on icon at bounding box center [929, 44] width 6 height 9
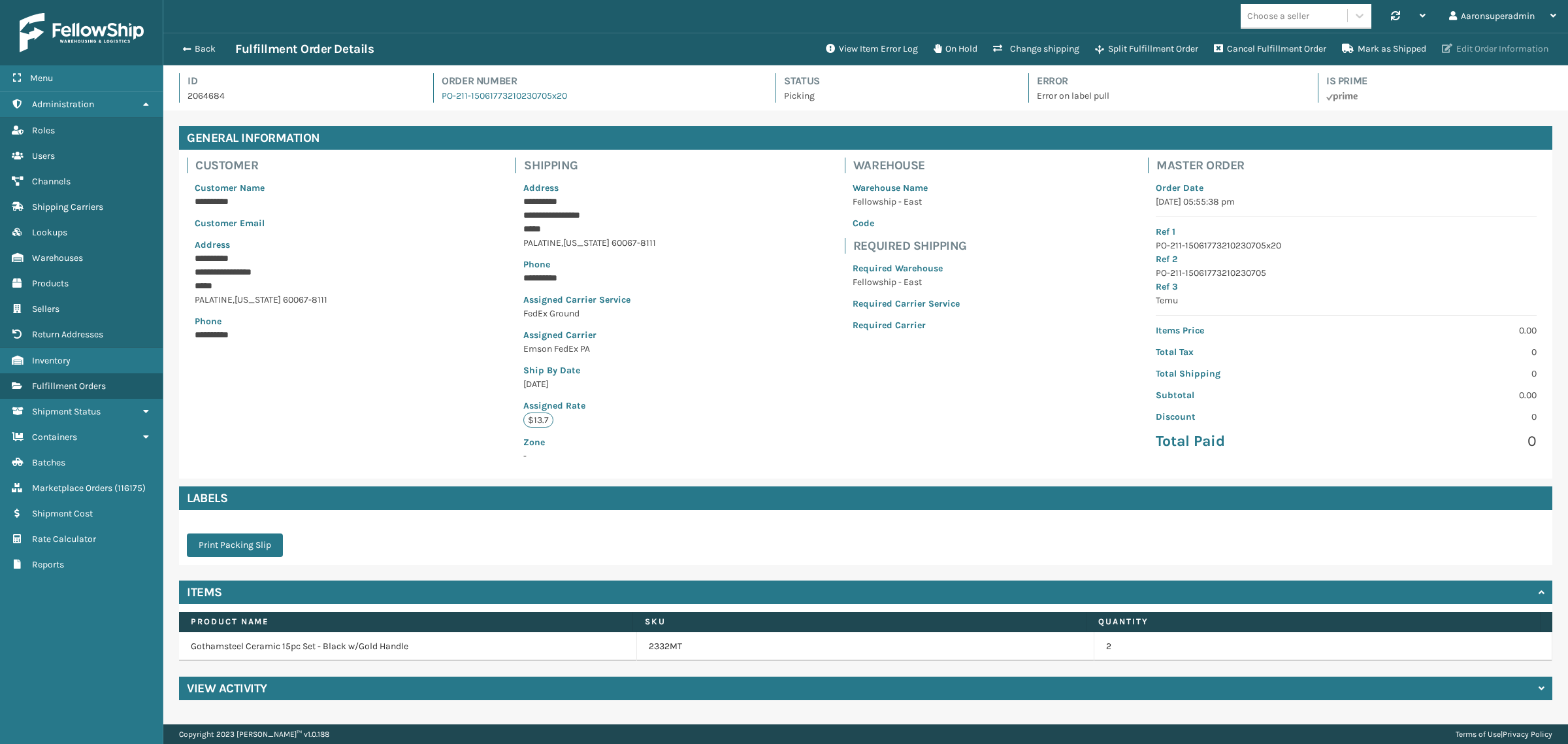
click at [1472, 46] on button "Edit Order Information" at bounding box center [1495, 49] width 122 height 26
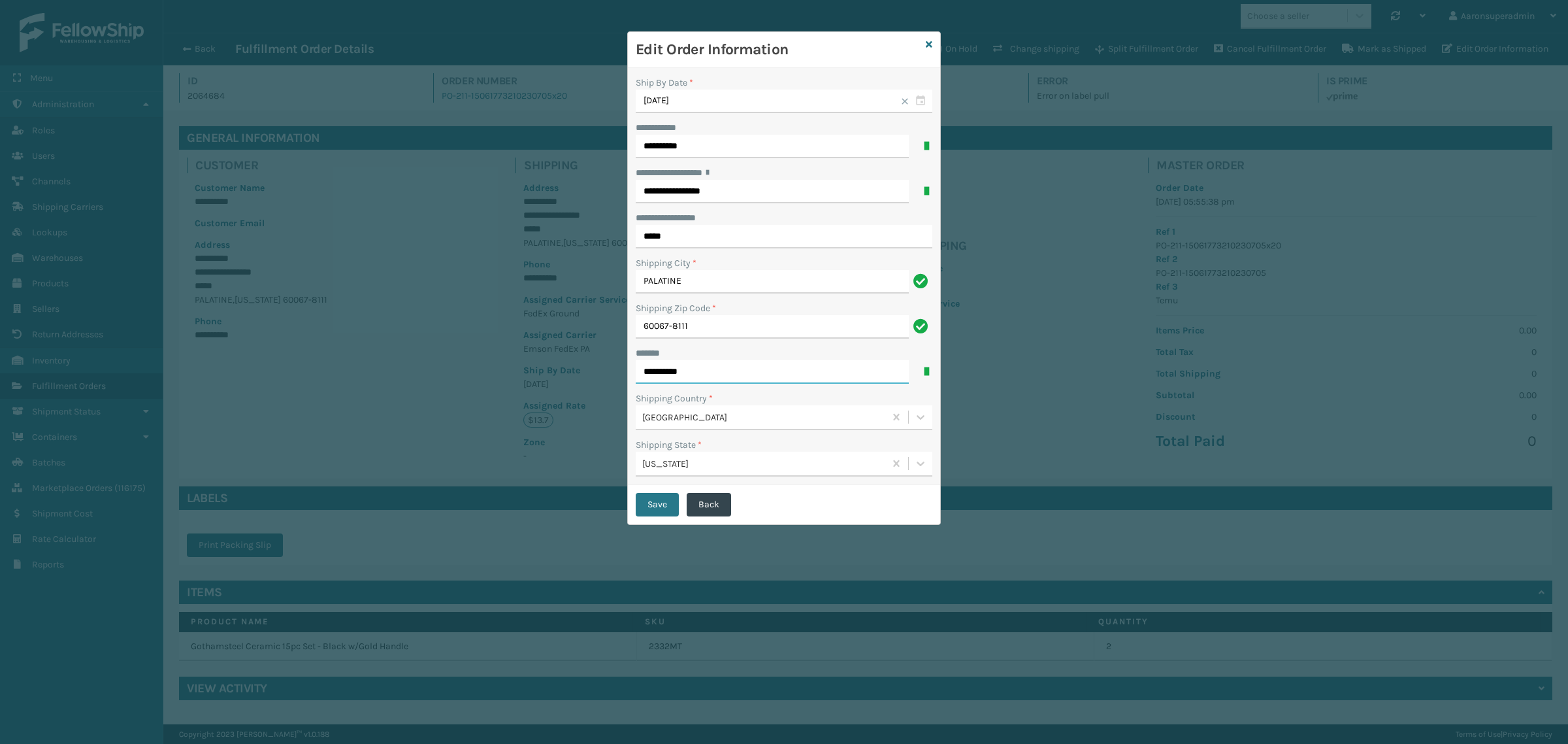
click at [723, 376] on input "**********" at bounding box center [772, 372] width 273 height 24
type input "**********"
click at [675, 515] on button "Save" at bounding box center [657, 504] width 43 height 24
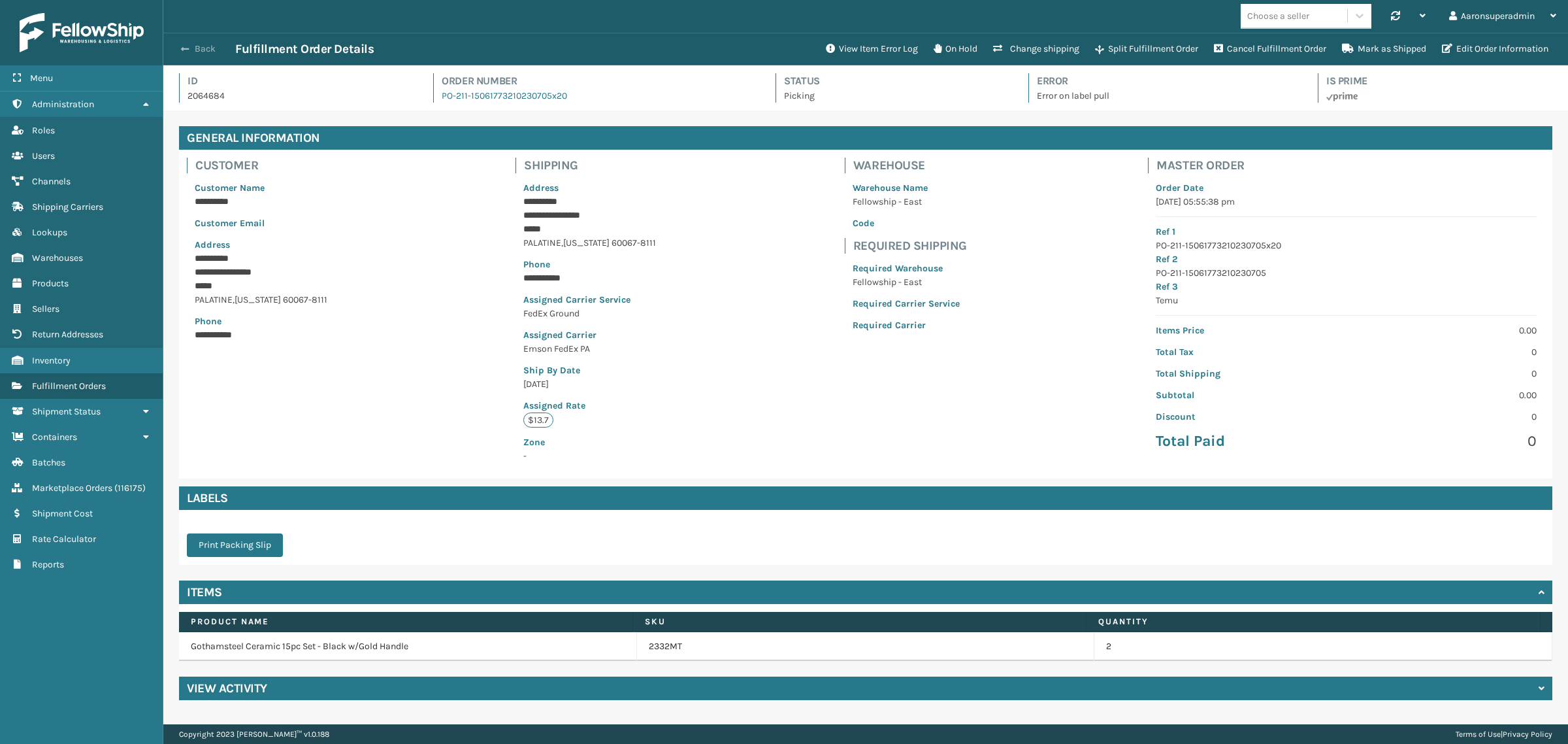
click at [211, 44] on button "Back" at bounding box center [205, 48] width 60 height 12
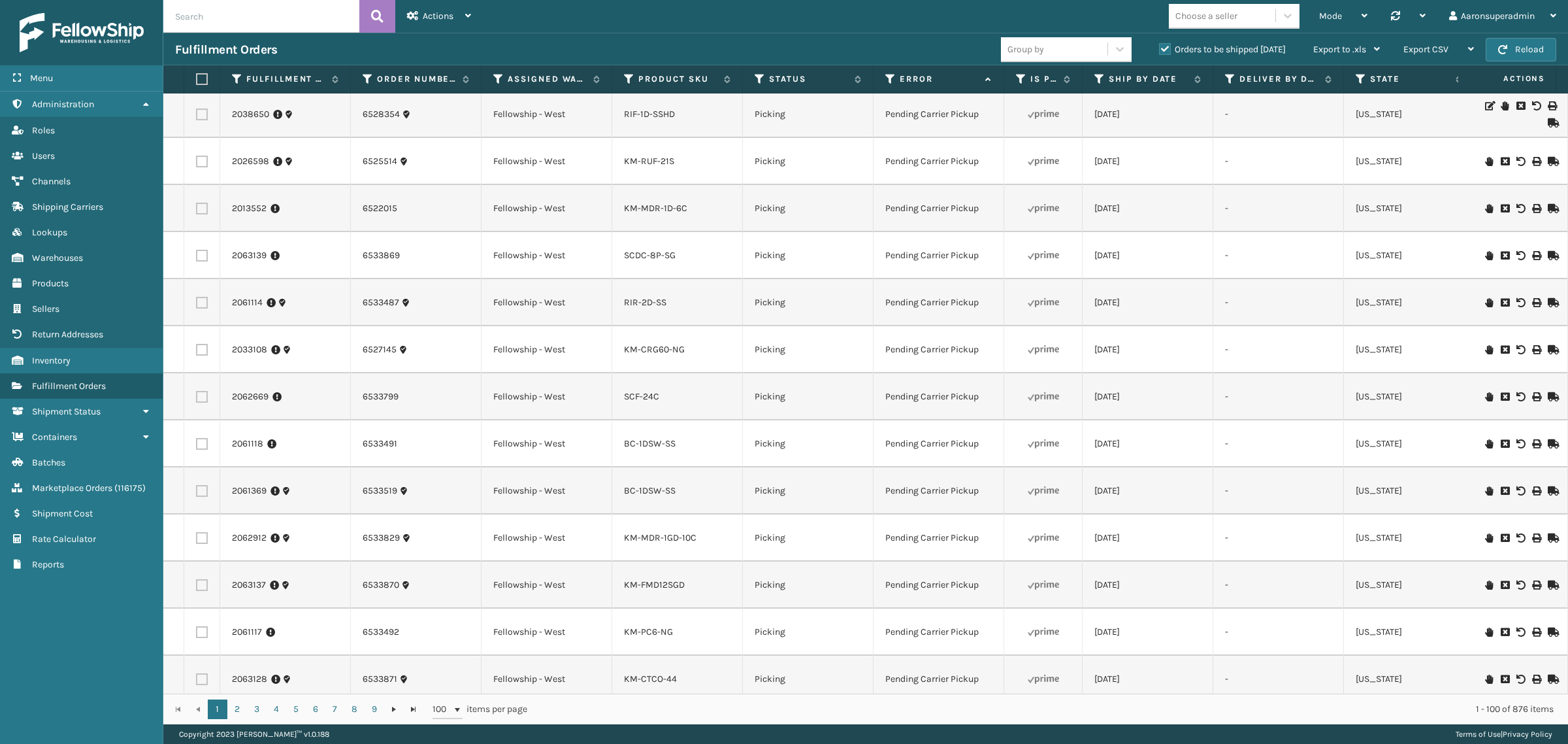
scroll to position [445, 0]
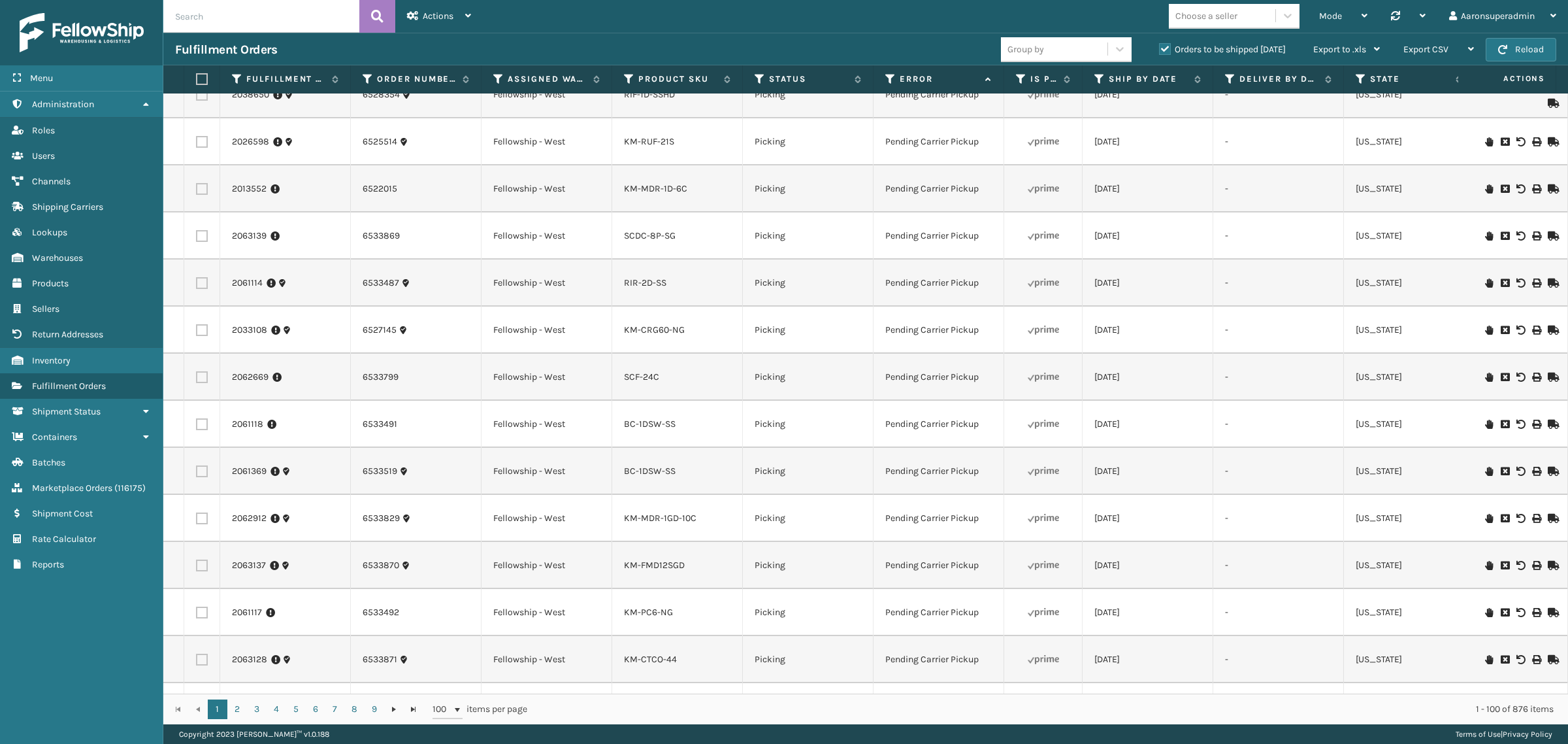
drag, startPoint x: 625, startPoint y: 302, endPoint x: 658, endPoint y: 267, distance: 48.1
click at [1498, 52] on span "button" at bounding box center [1502, 49] width 9 height 9
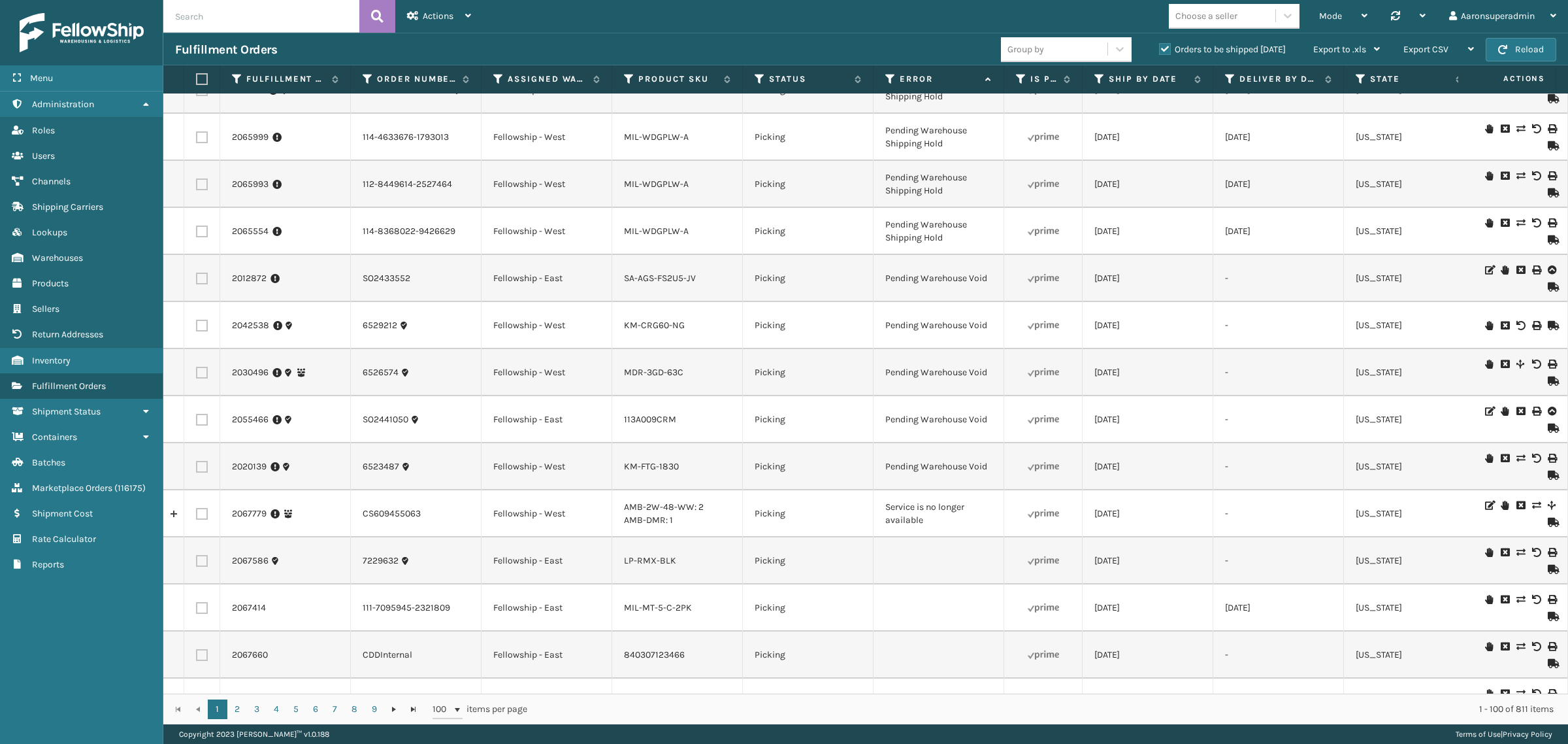
scroll to position [1478, 0]
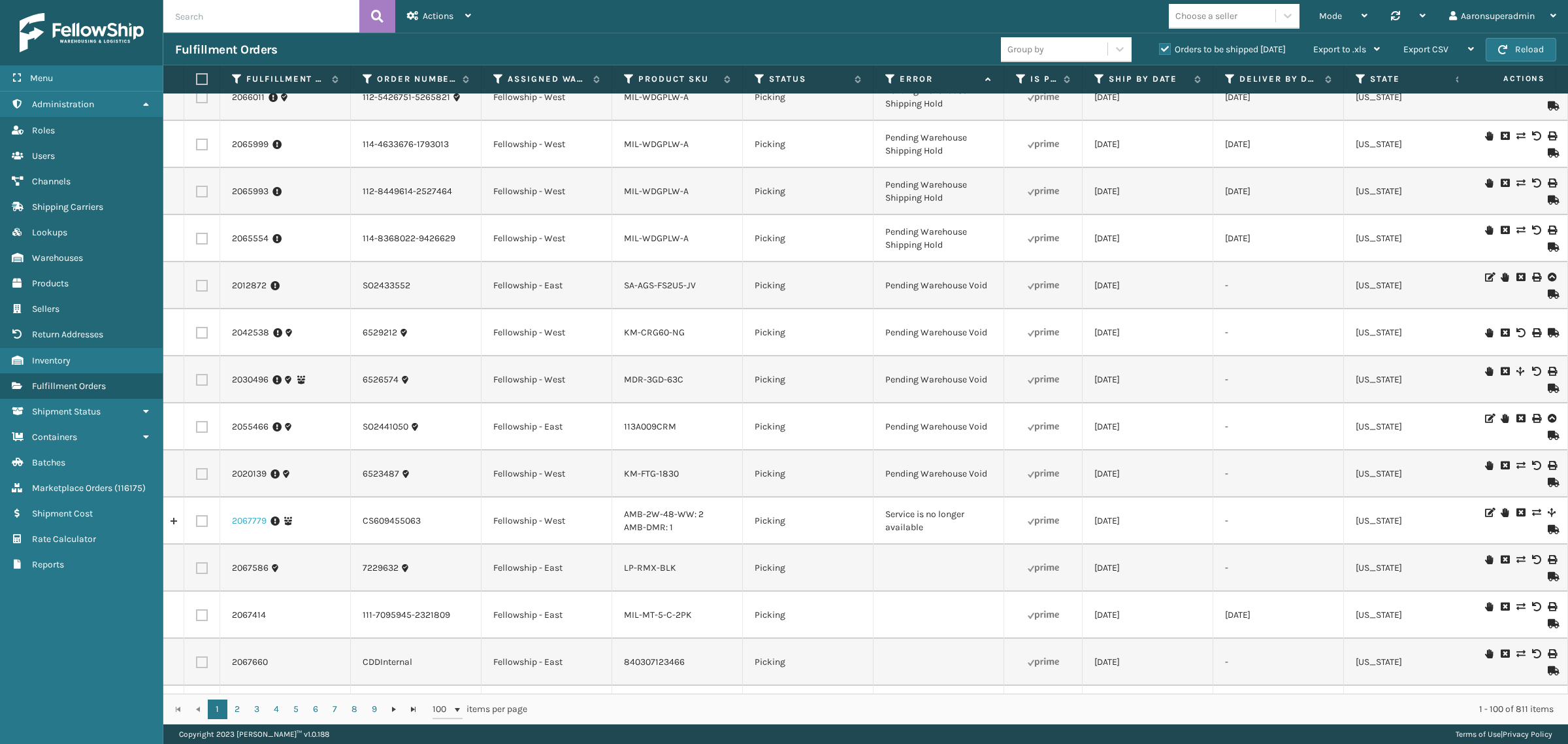
click at [246, 516] on link "2067779" at bounding box center [249, 521] width 35 height 13
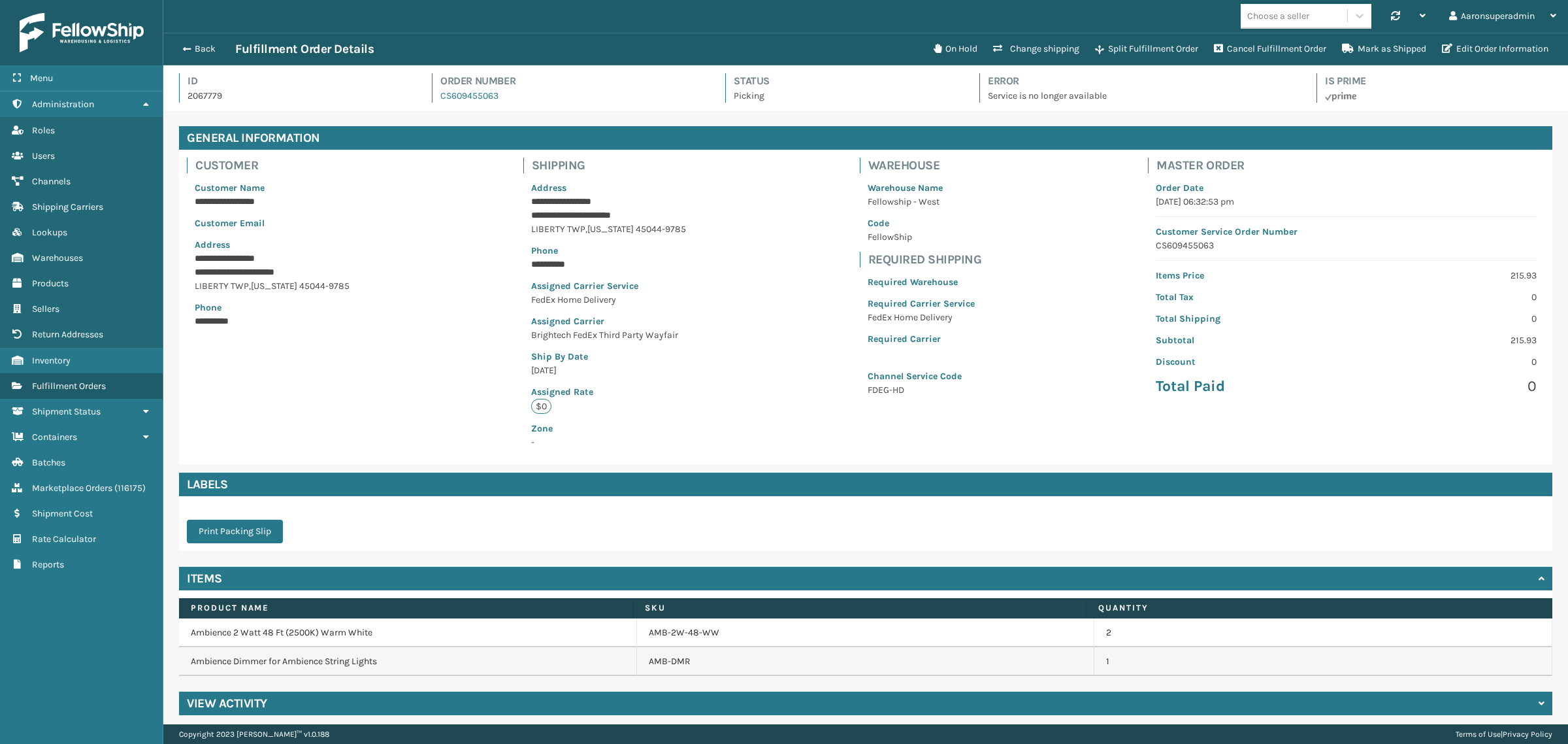
scroll to position [30, 1405]
click at [1029, 51] on button "Change shipping" at bounding box center [1036, 49] width 102 height 26
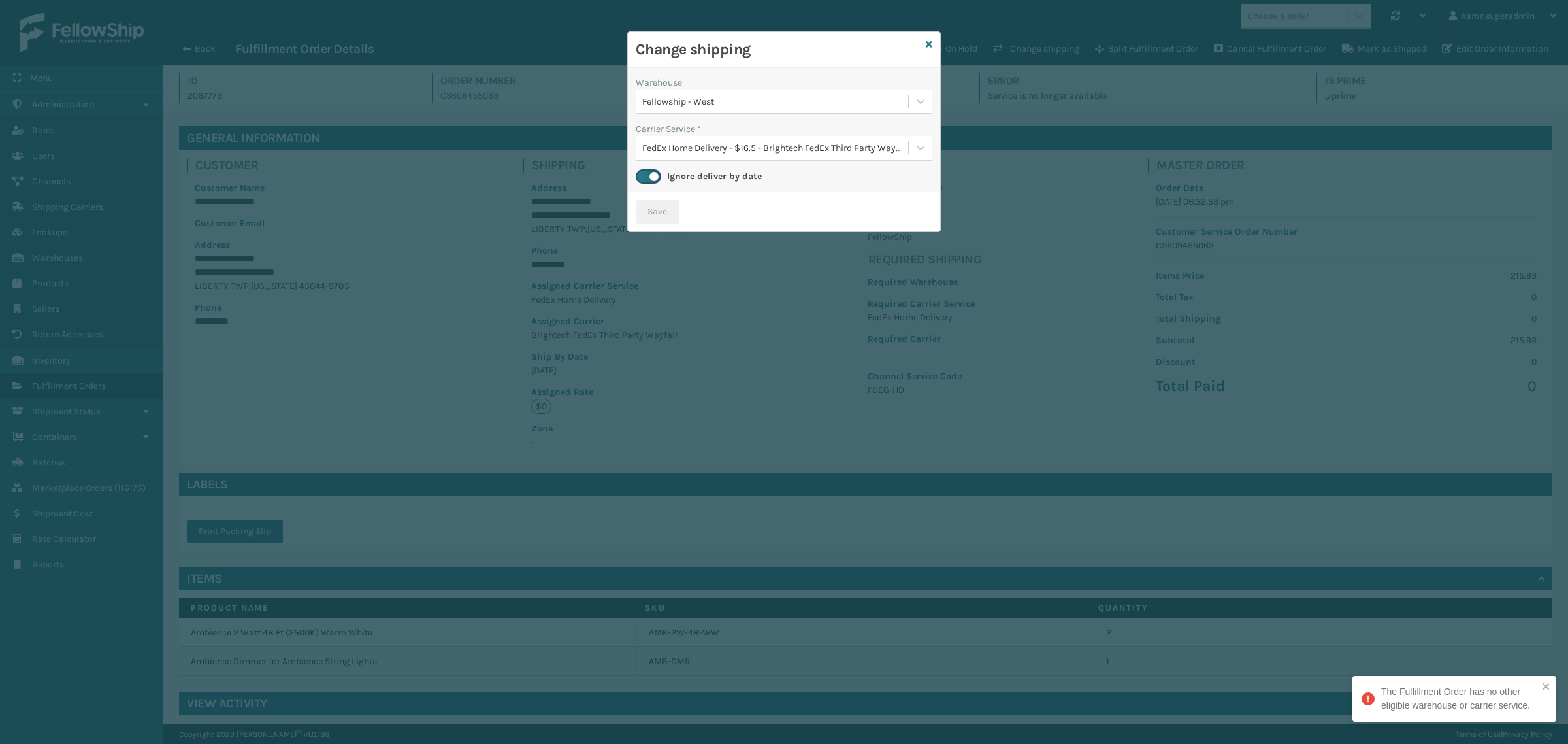
click at [744, 145] on div "FedEx Home Delivery - $16.5 - Brightech FedEx Third Party Wayfair" at bounding box center [776, 148] width 267 height 14
click at [757, 188] on div "FedEx Home Delivery - $16.5 - Brightech FedEx Third Party Wayfair Shipping Cost…" at bounding box center [784, 187] width 296 height 38
click at [925, 43] on div "Change shipping" at bounding box center [784, 50] width 312 height 36
click at [929, 44] on icon at bounding box center [929, 44] width 6 height 9
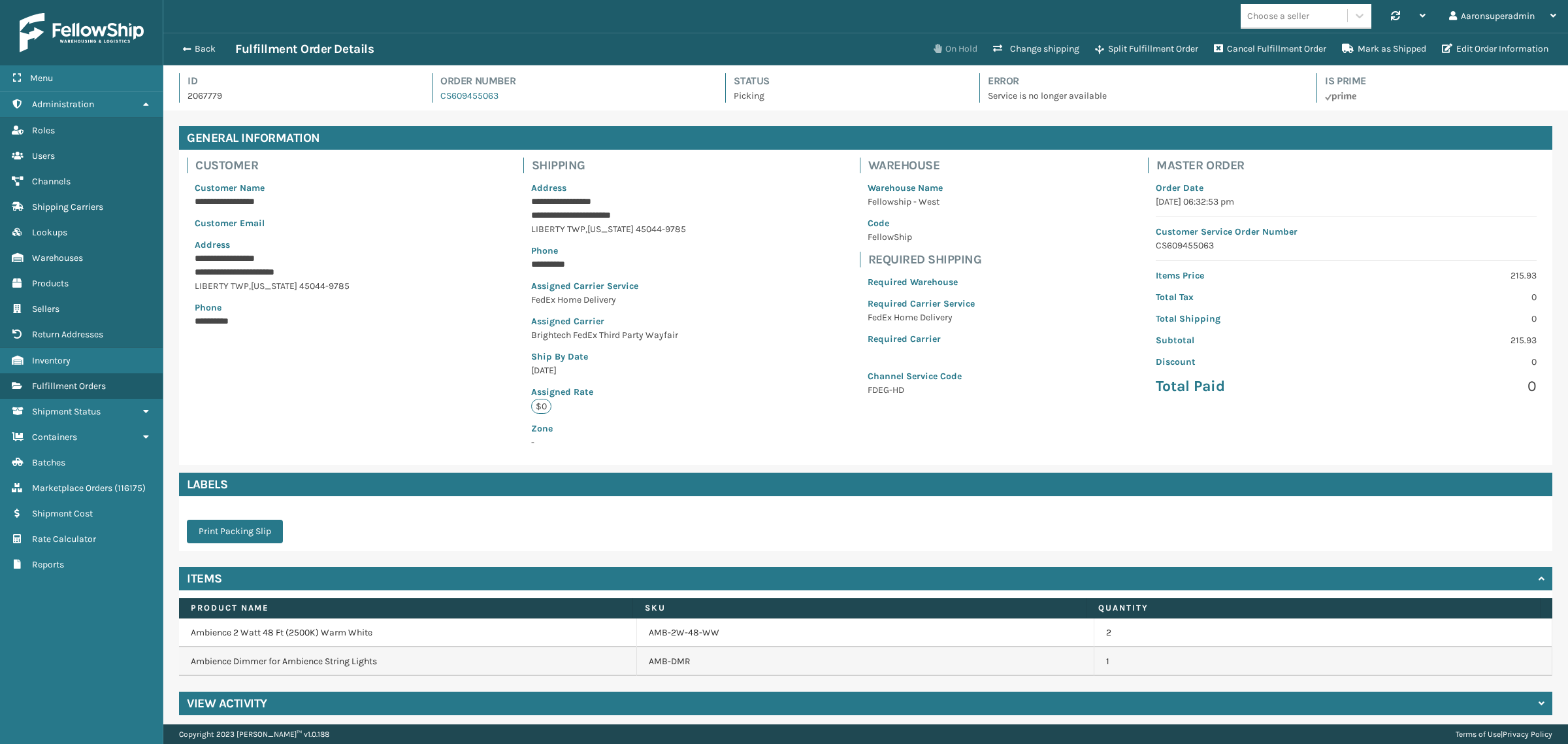
click at [938, 51] on button "On Hold" at bounding box center [956, 49] width 60 height 26
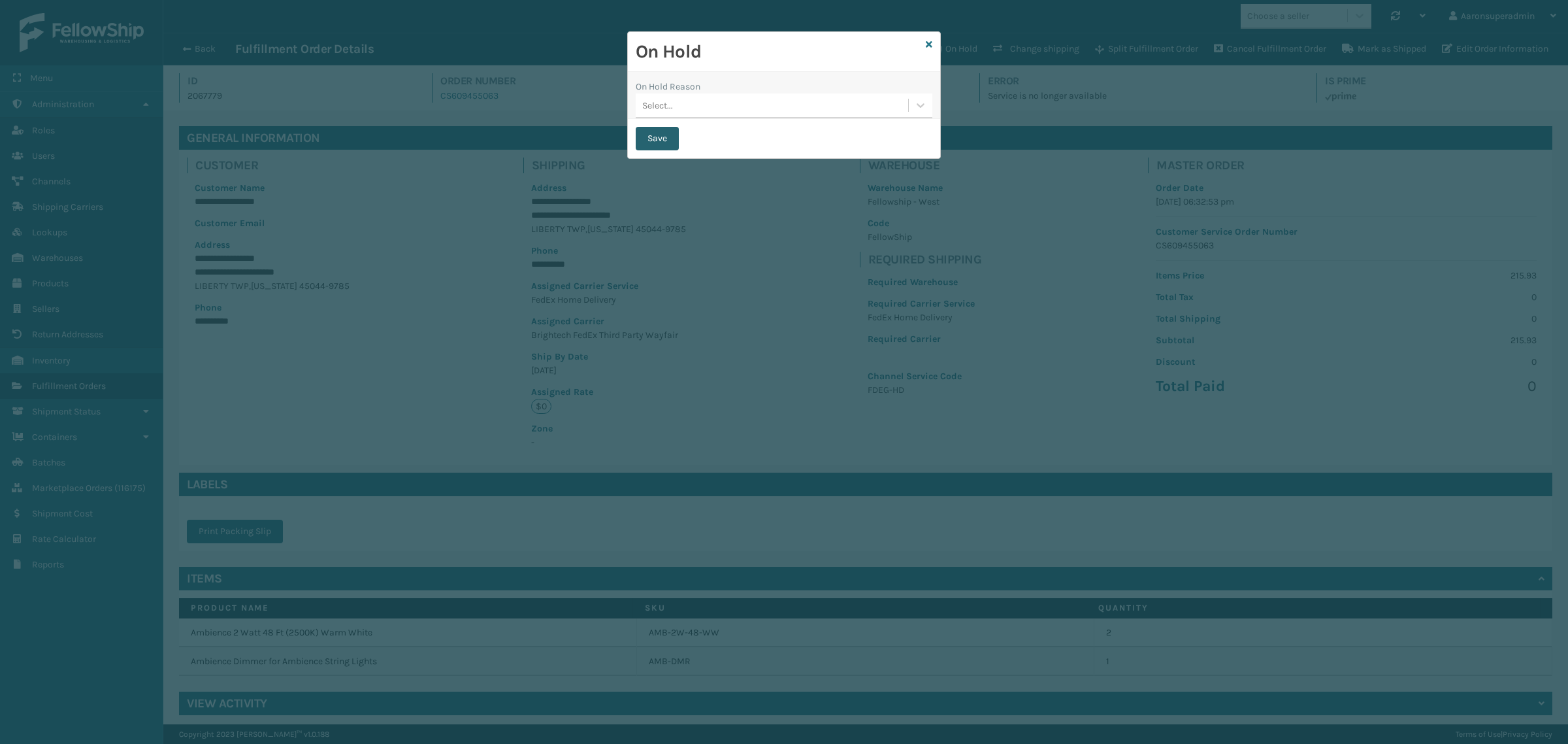
click at [670, 145] on button "Save" at bounding box center [657, 139] width 43 height 24
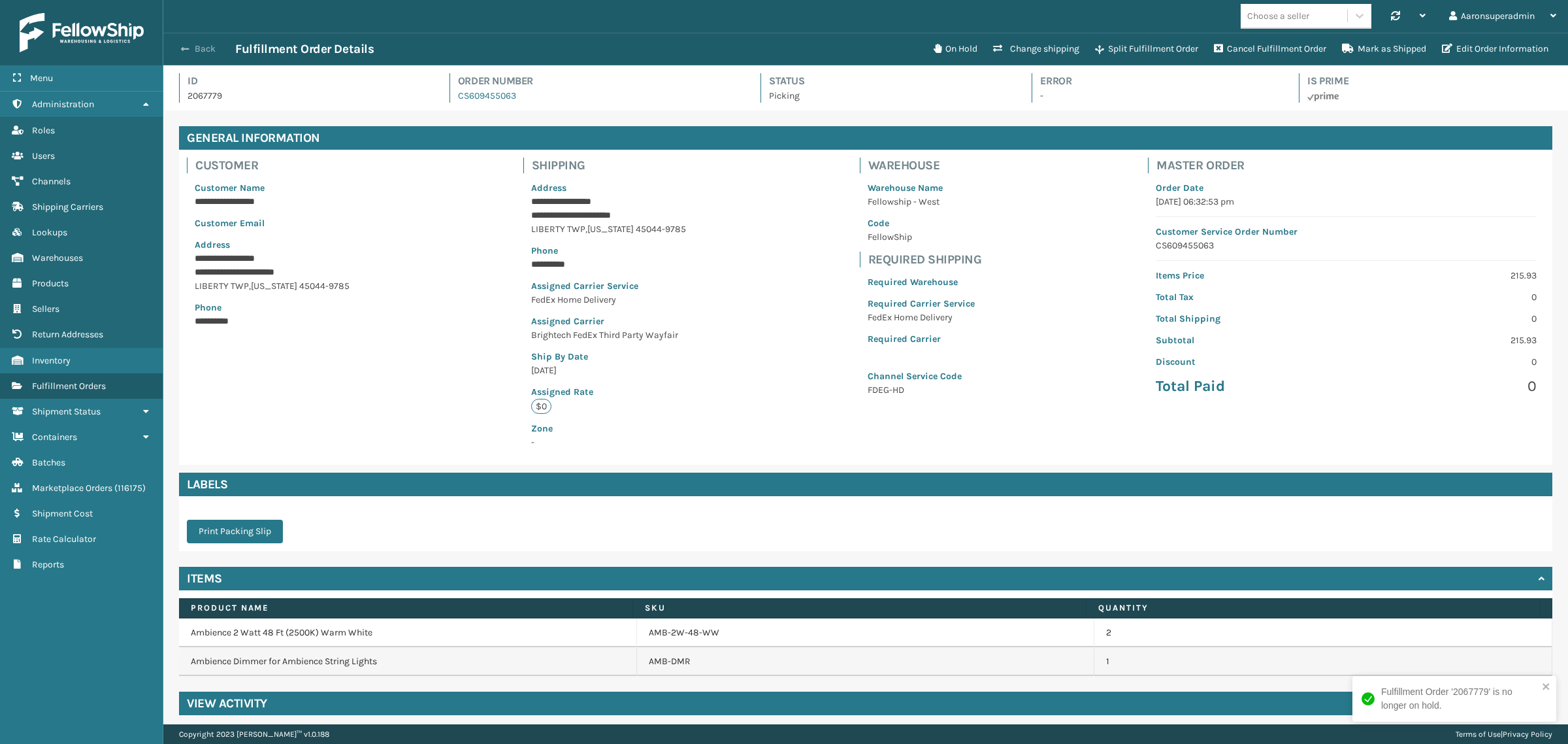
click at [193, 51] on button "Back" at bounding box center [205, 48] width 60 height 12
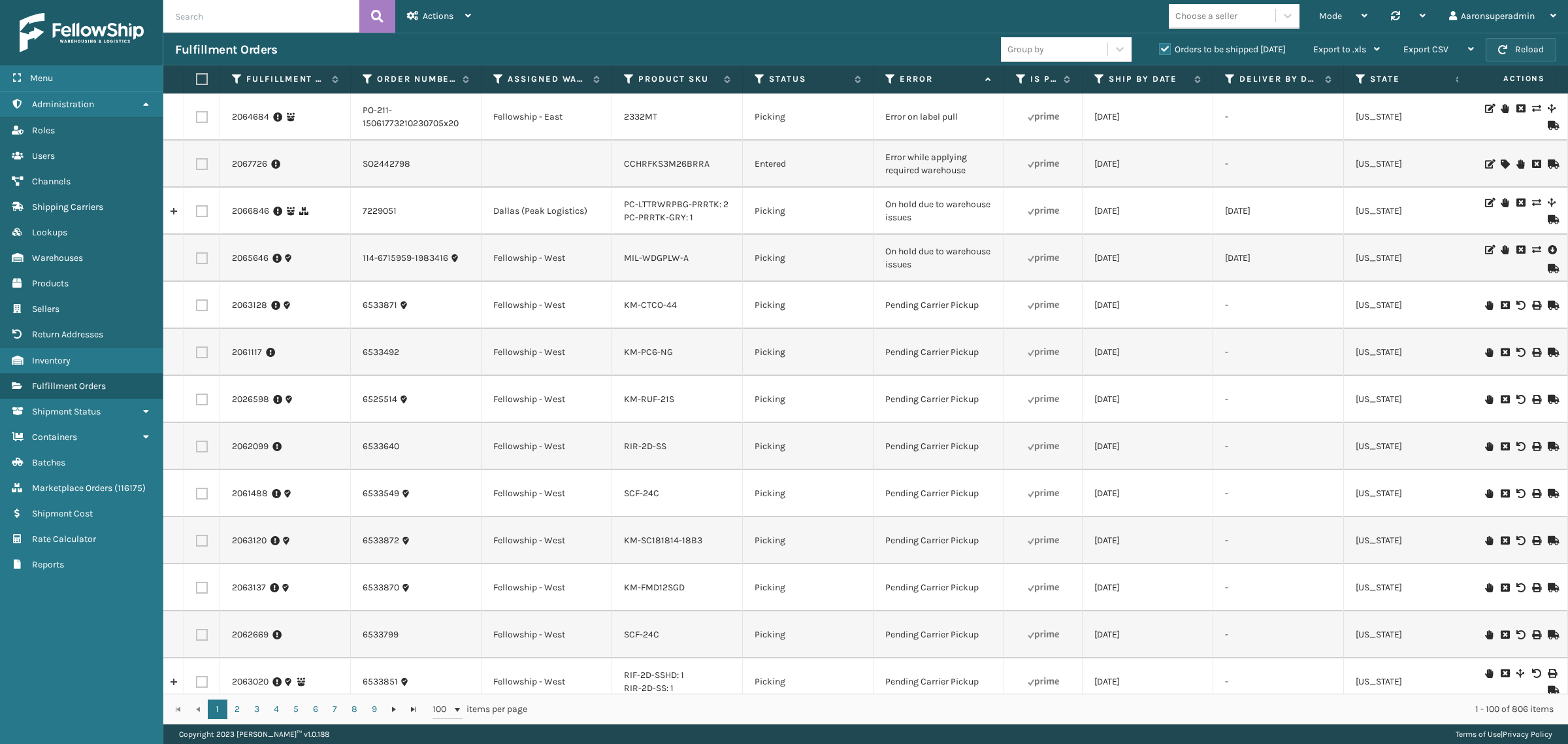
click at [1504, 52] on span "button" at bounding box center [1502, 49] width 9 height 9
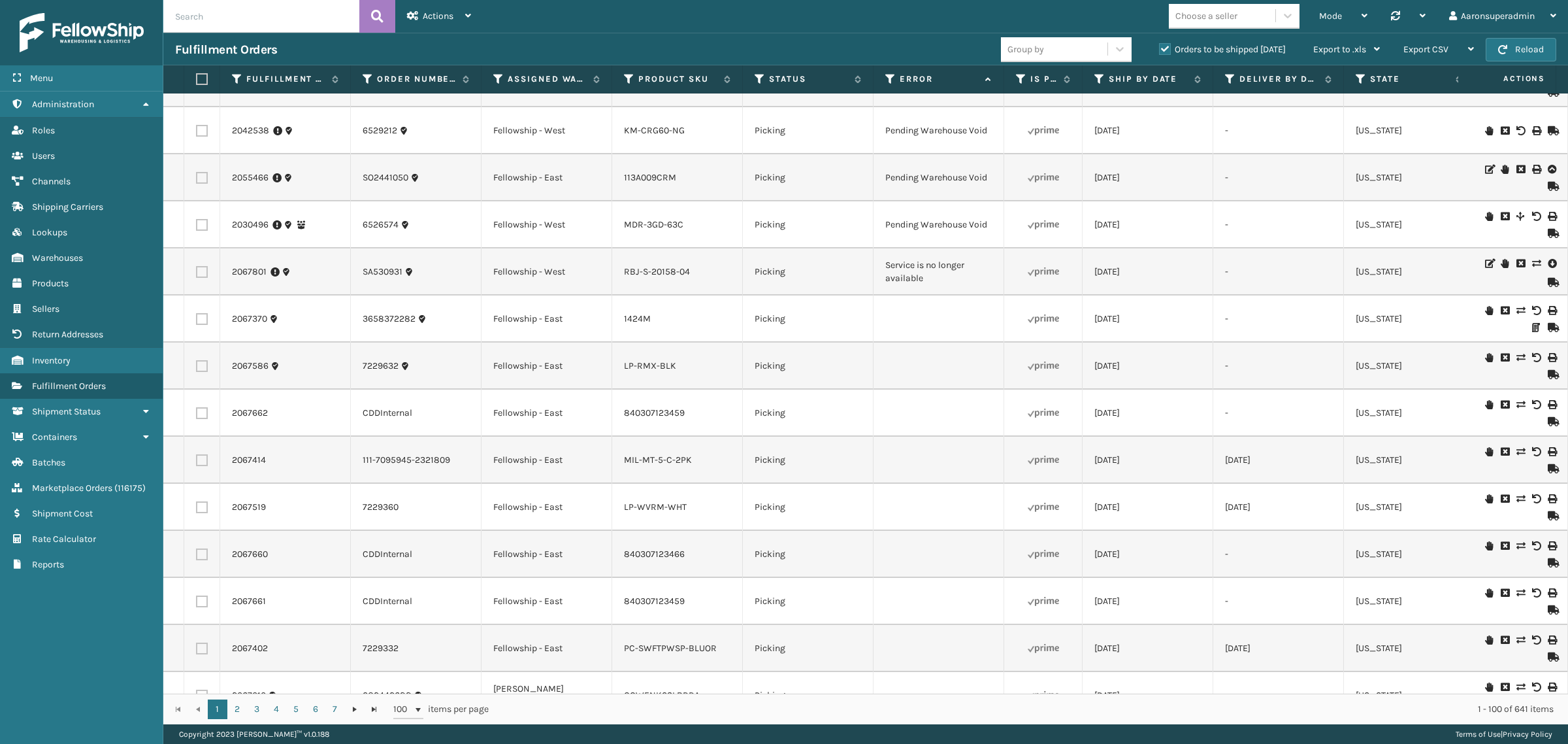
scroll to position [1660, 0]
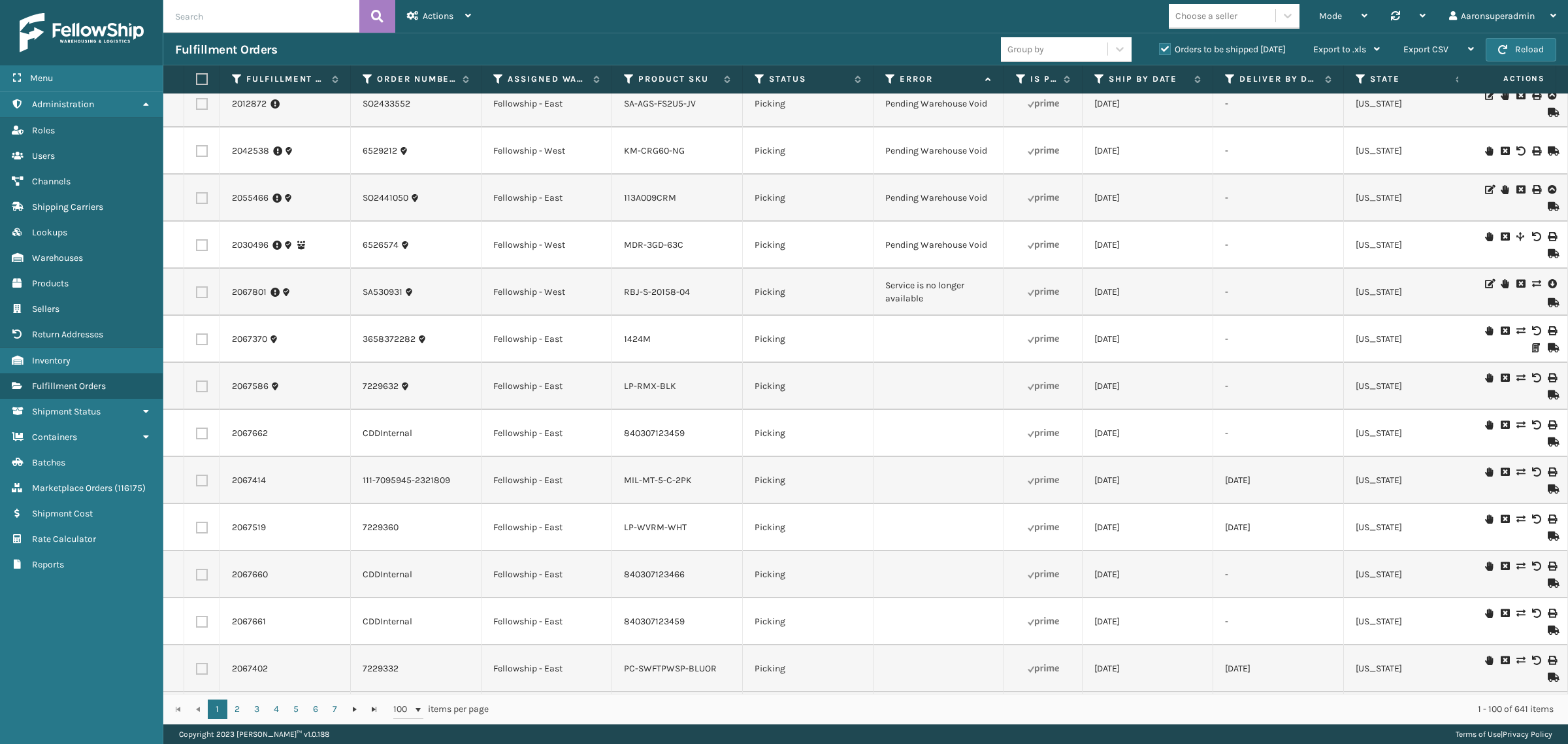
click at [1545, 281] on td at bounding box center [1520, 292] width 98 height 47
click at [1548, 281] on icon at bounding box center [1551, 283] width 8 height 13
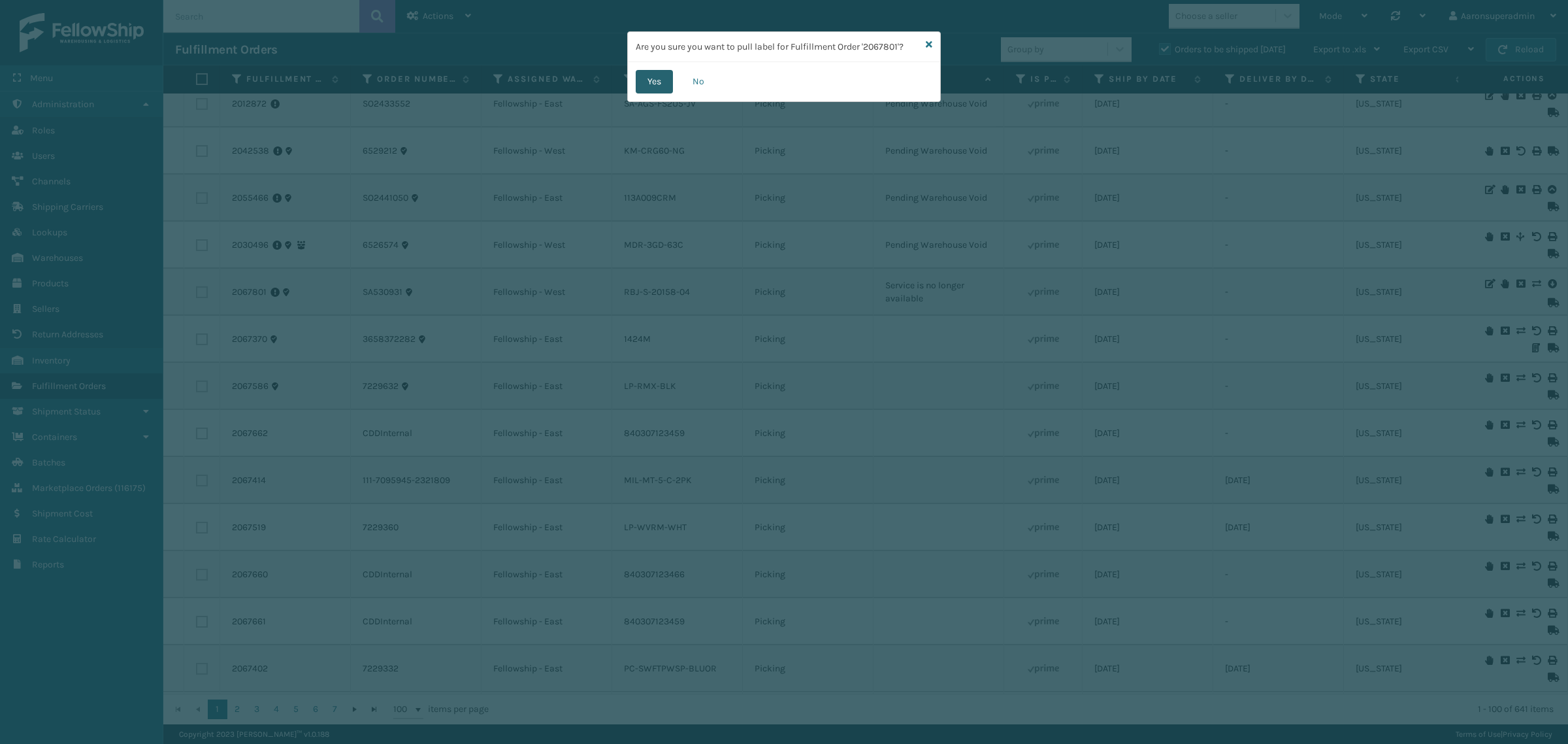
click at [662, 78] on button "Yes" at bounding box center [654, 82] width 37 height 24
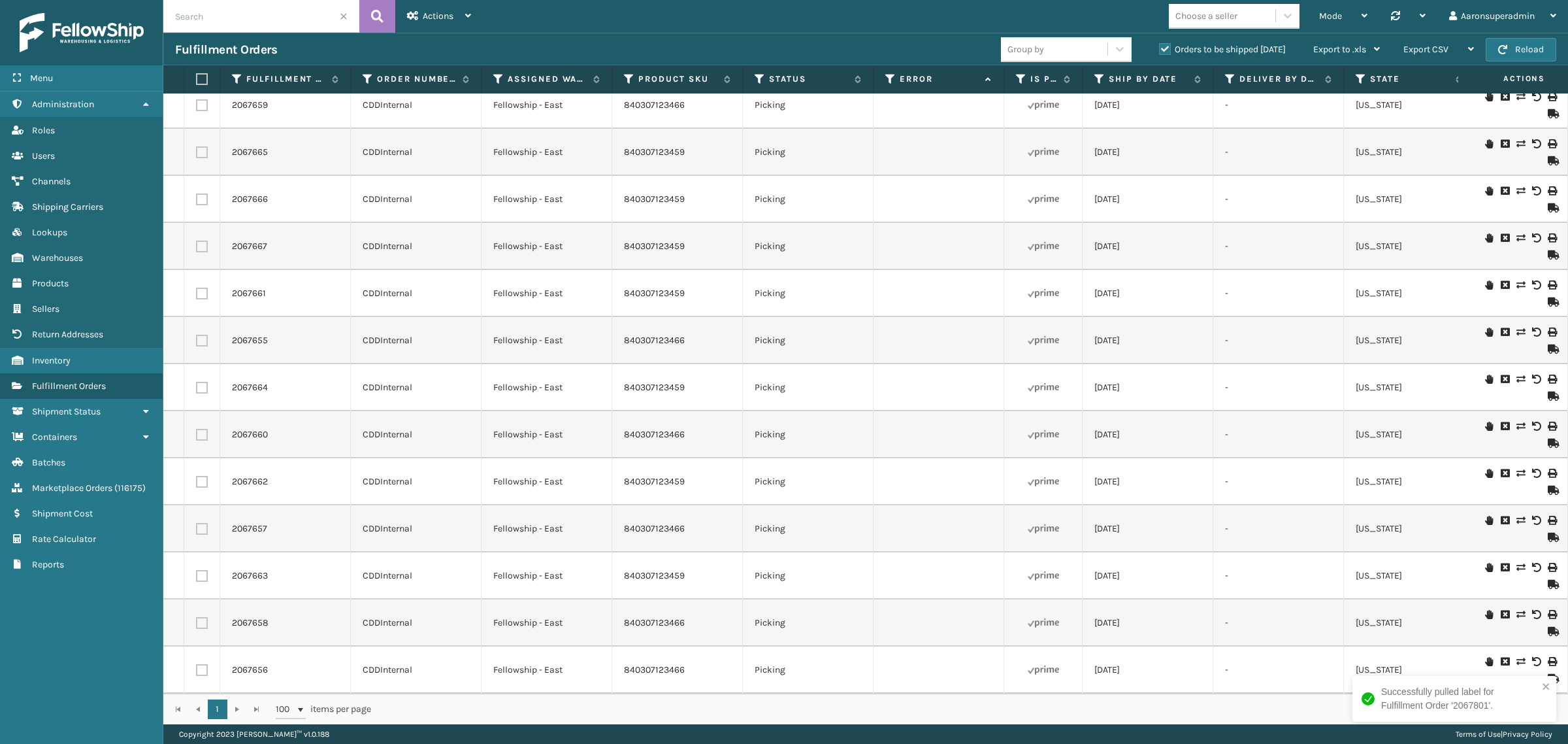
scroll to position [17, 0]
click at [340, 17] on span at bounding box center [344, 16] width 8 height 8
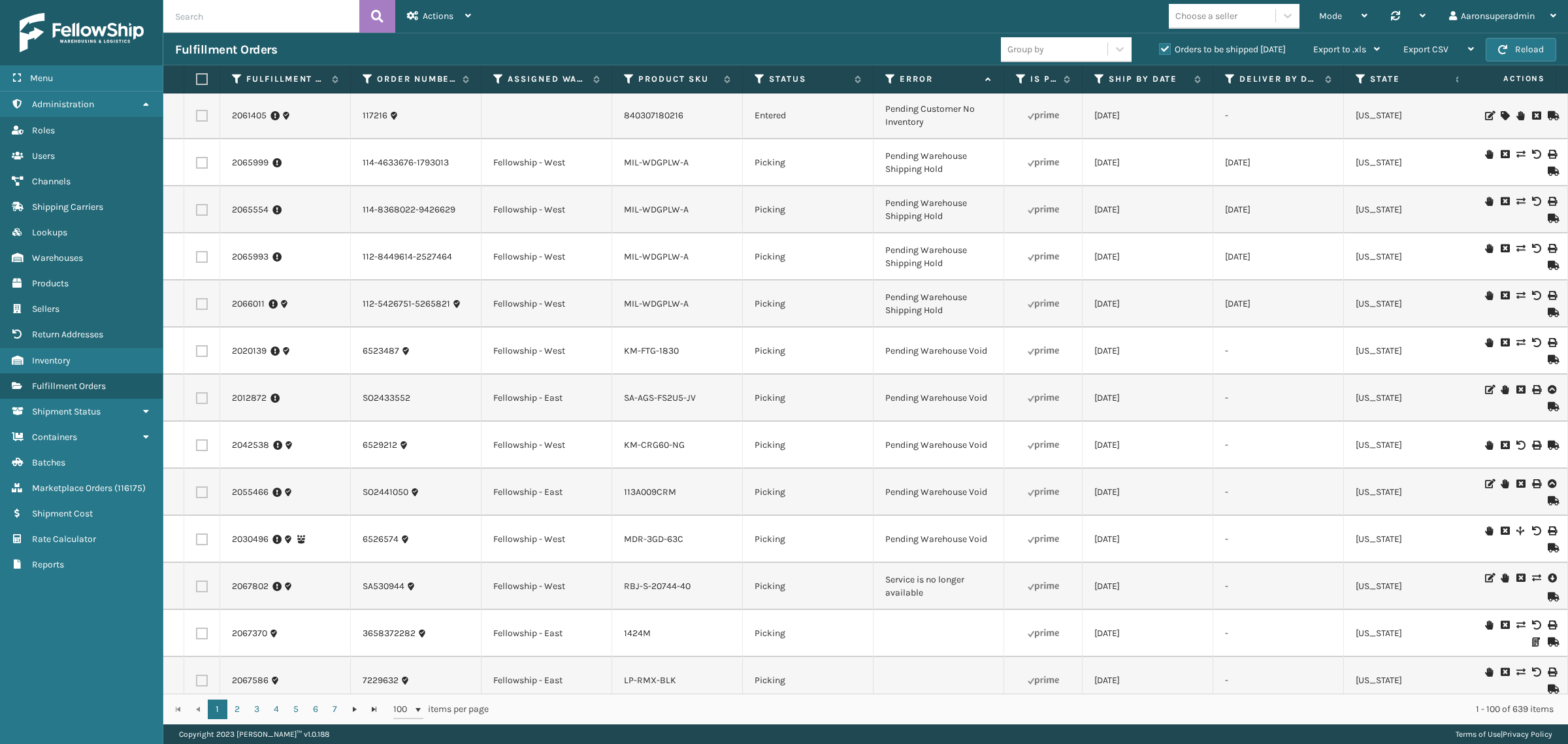
scroll to position [1541, 0]
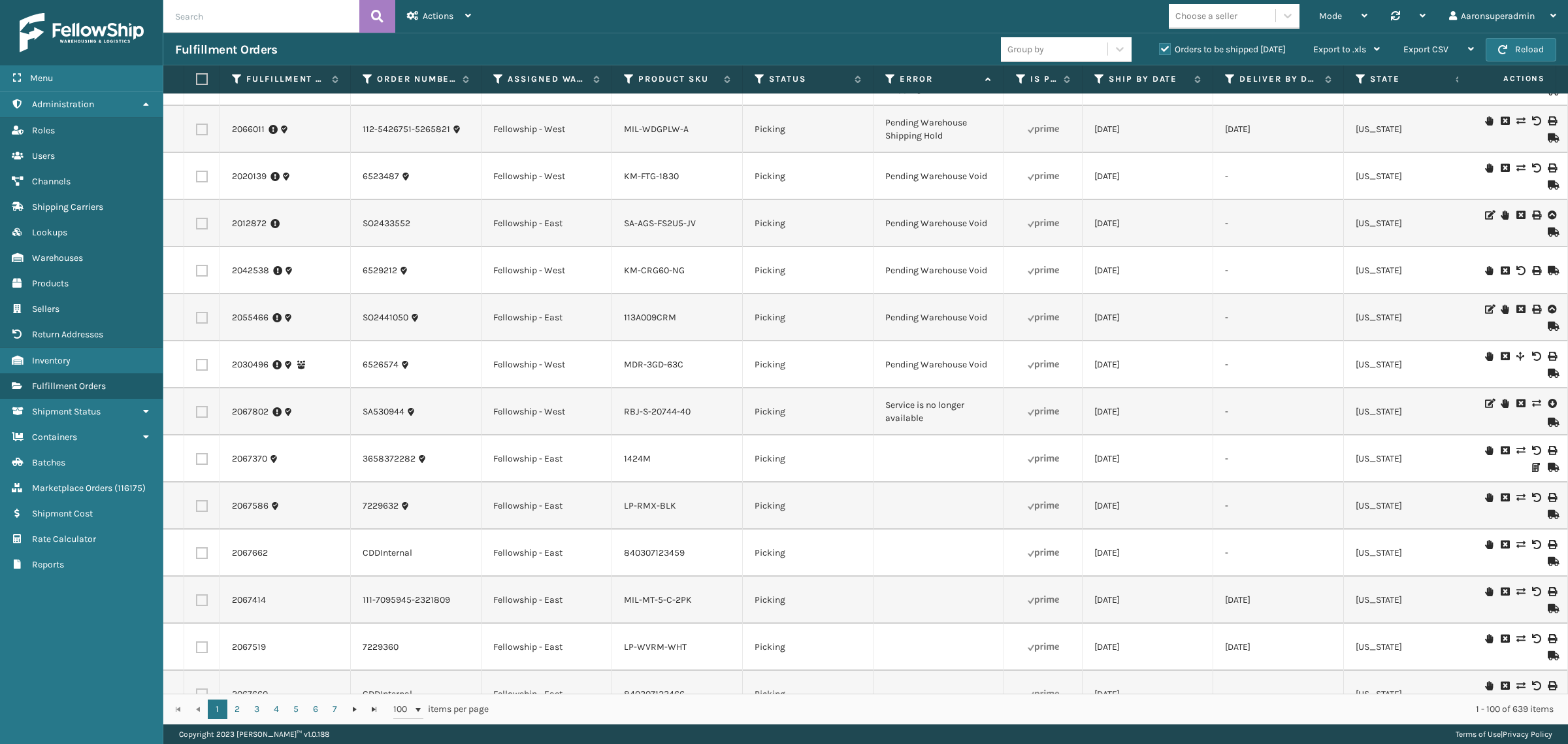
click at [1548, 400] on icon at bounding box center [1551, 403] width 8 height 13
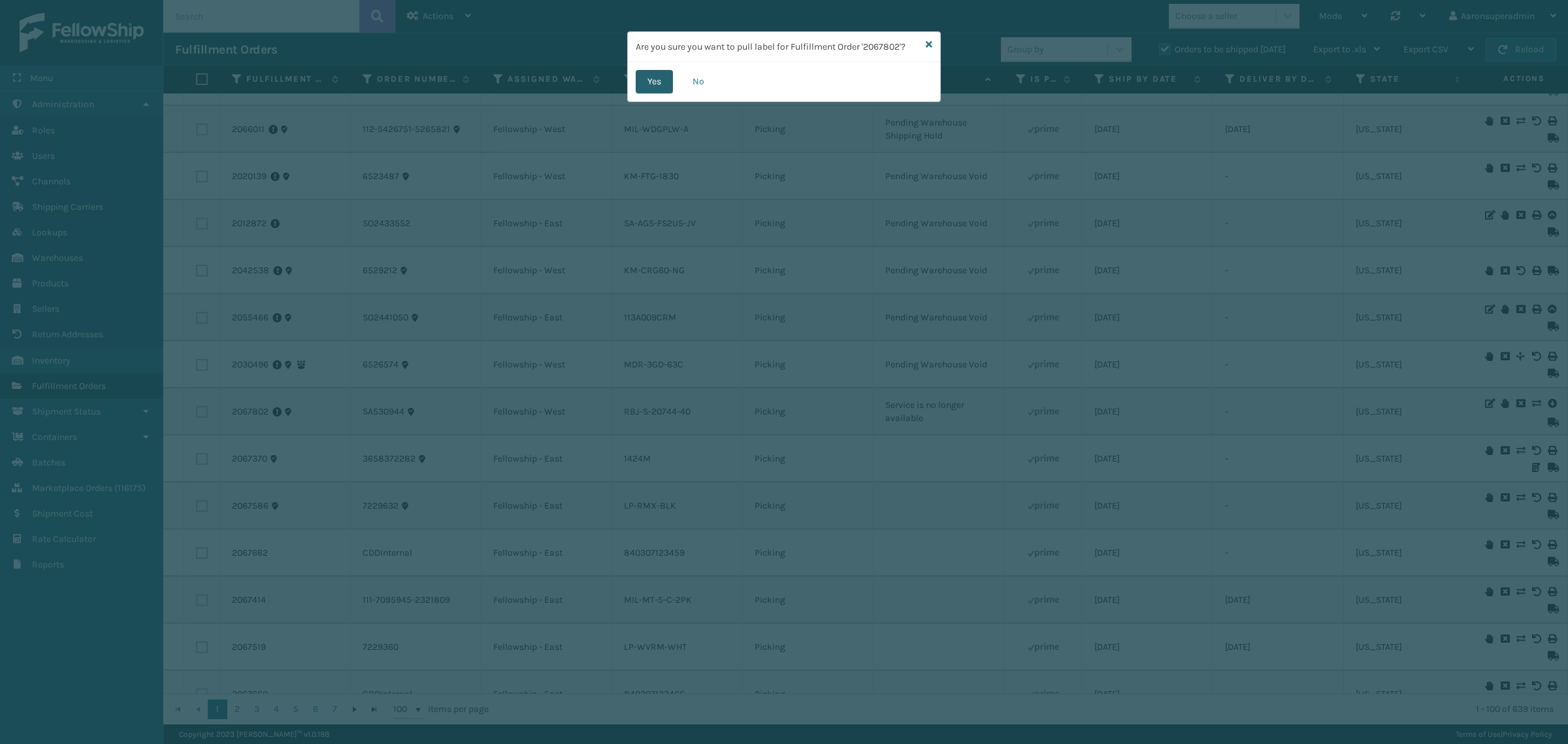
click at [658, 76] on button "Yes" at bounding box center [654, 82] width 37 height 24
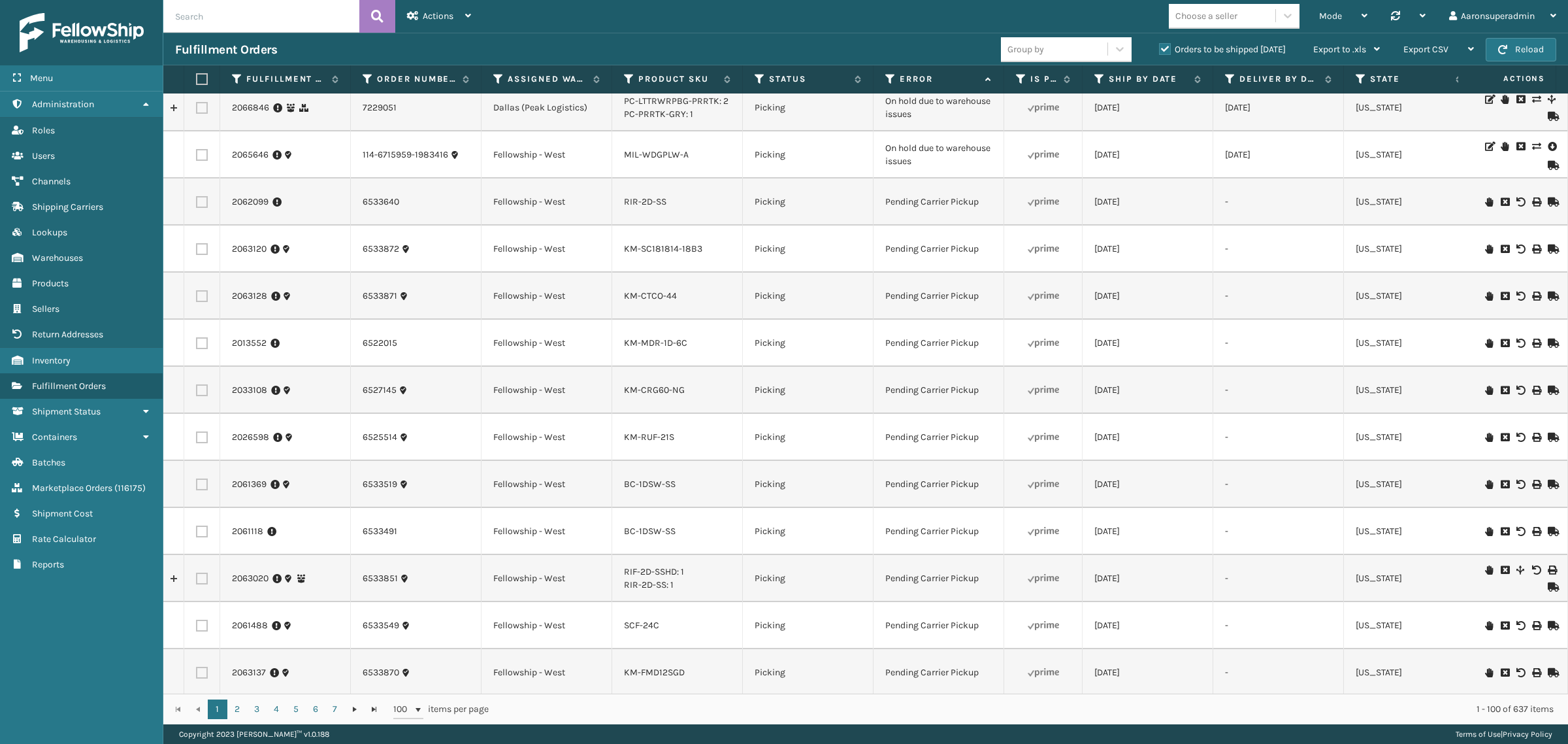
scroll to position [0, 0]
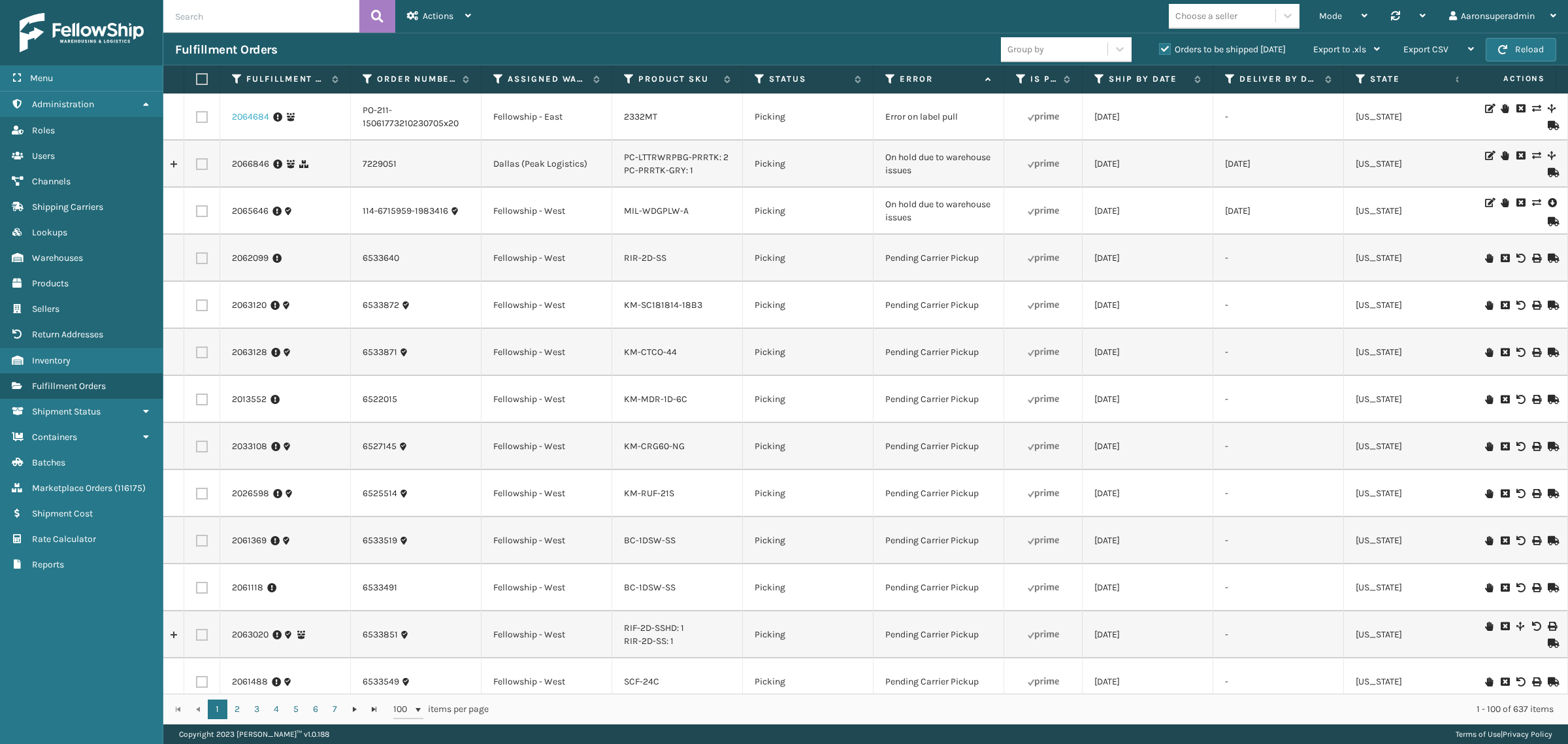
click at [250, 115] on link "2064684" at bounding box center [251, 116] width 37 height 13
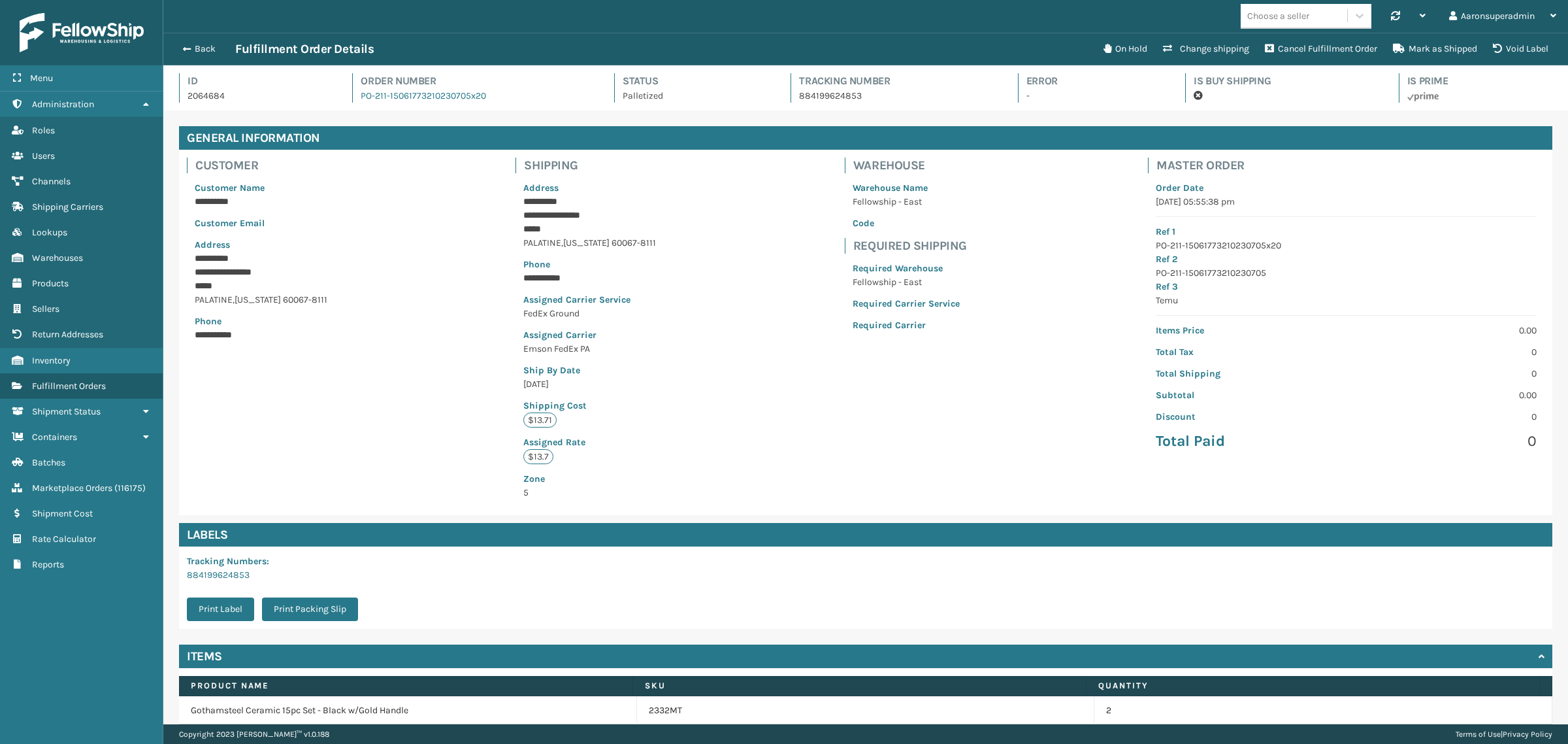
scroll to position [30, 1405]
drag, startPoint x: 641, startPoint y: 250, endPoint x: 569, endPoint y: 250, distance: 72.0
click at [508, 224] on div "**********" at bounding box center [589, 332] width 164 height 365
click at [582, 259] on p "Phone" at bounding box center [590, 265] width 133 height 14
click at [645, 239] on div "**********" at bounding box center [589, 332] width 164 height 365
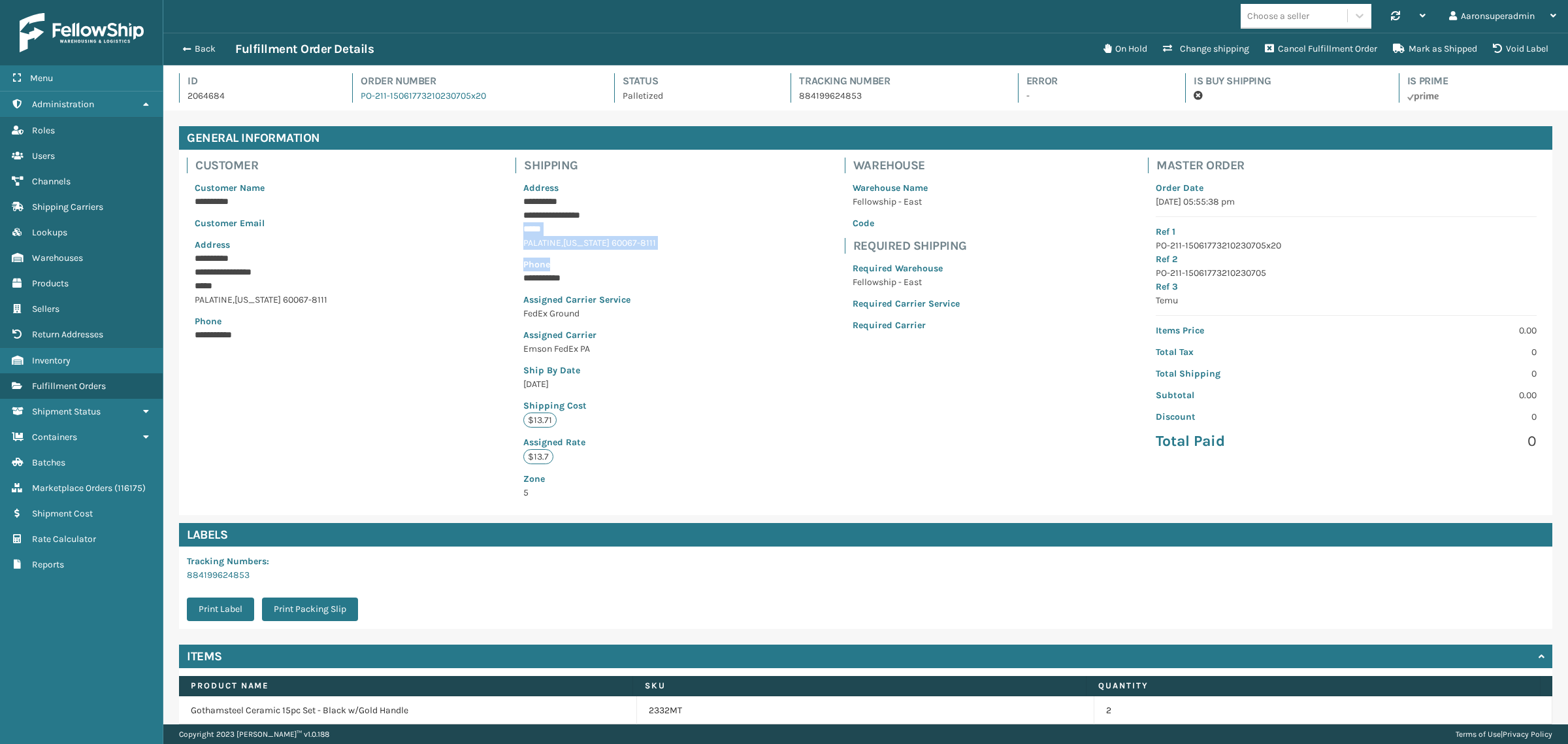
drag, startPoint x: 645, startPoint y: 237, endPoint x: 639, endPoint y: 231, distance: 8.5
click at [645, 236] on div "**********" at bounding box center [589, 332] width 164 height 365
click at [530, 215] on p "**********" at bounding box center [581, 215] width 116 height 14
drag, startPoint x: 636, startPoint y: 242, endPoint x: 517, endPoint y: 211, distance: 123.0
click at [517, 211] on div "**********" at bounding box center [589, 340] width 148 height 334
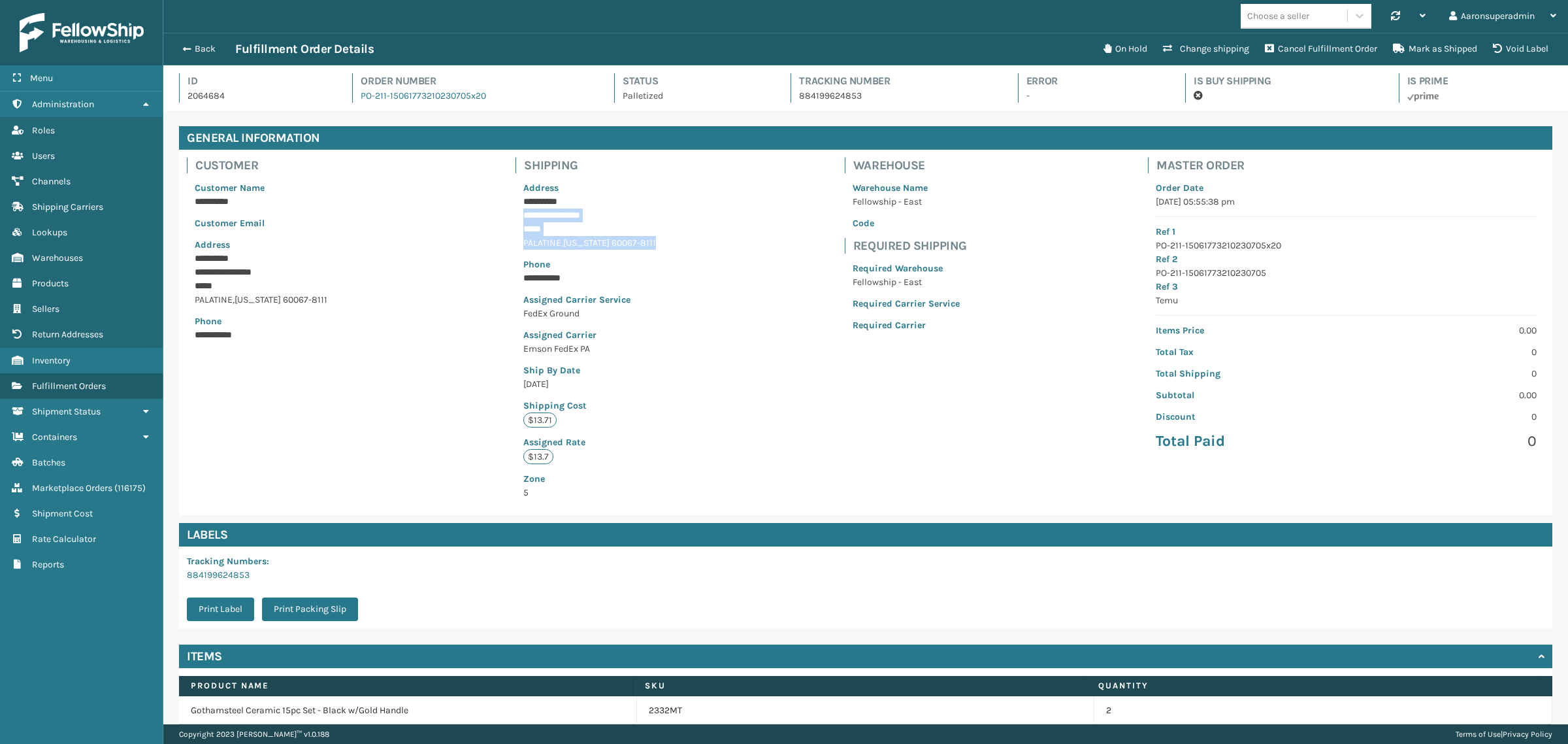
drag, startPoint x: 719, startPoint y: 273, endPoint x: 734, endPoint y: 260, distance: 19.8
click at [720, 273] on div "**********" at bounding box center [866, 332] width 1373 height 365
click at [1125, 52] on button "On Hold" at bounding box center [1125, 49] width 60 height 26
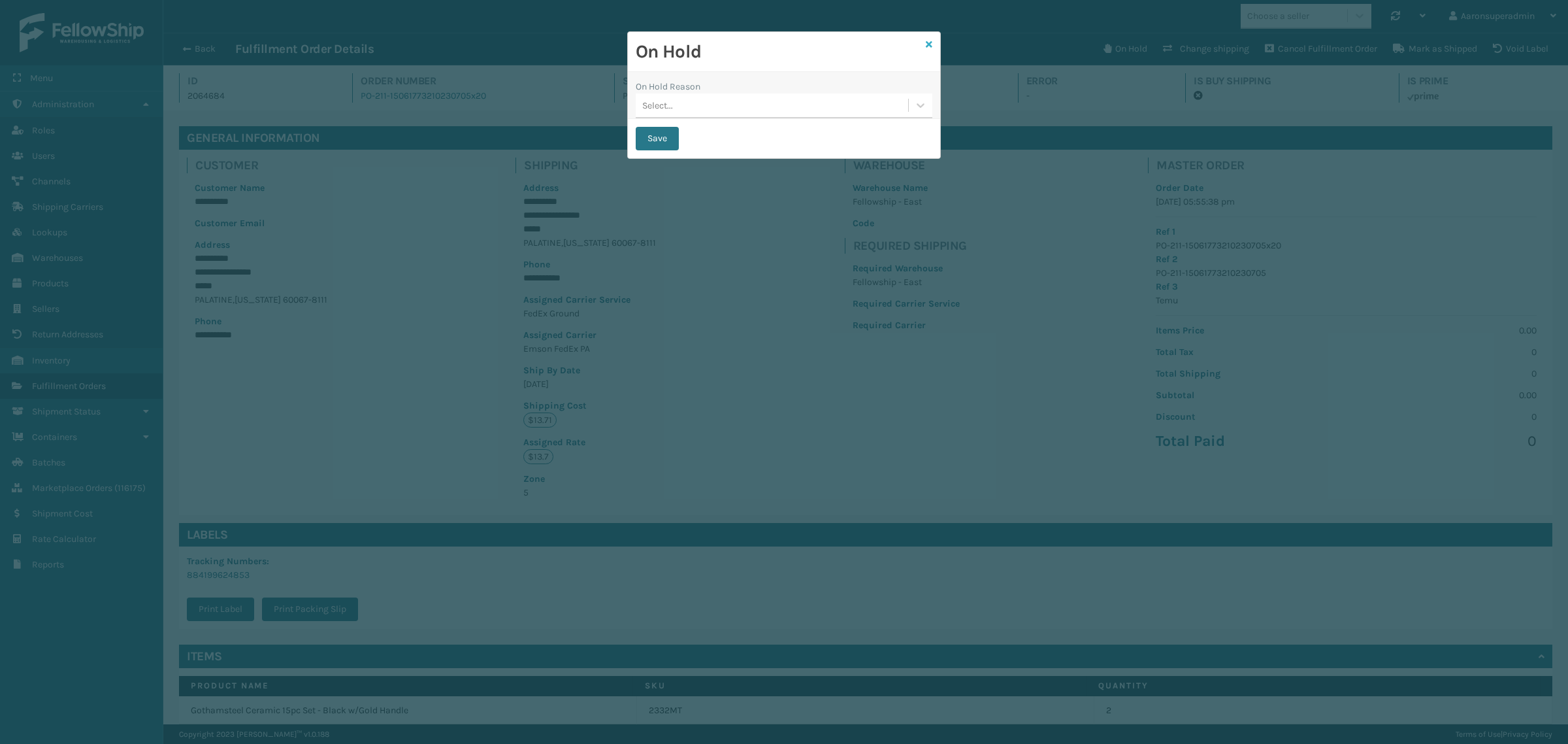
click at [928, 48] on icon at bounding box center [929, 44] width 6 height 9
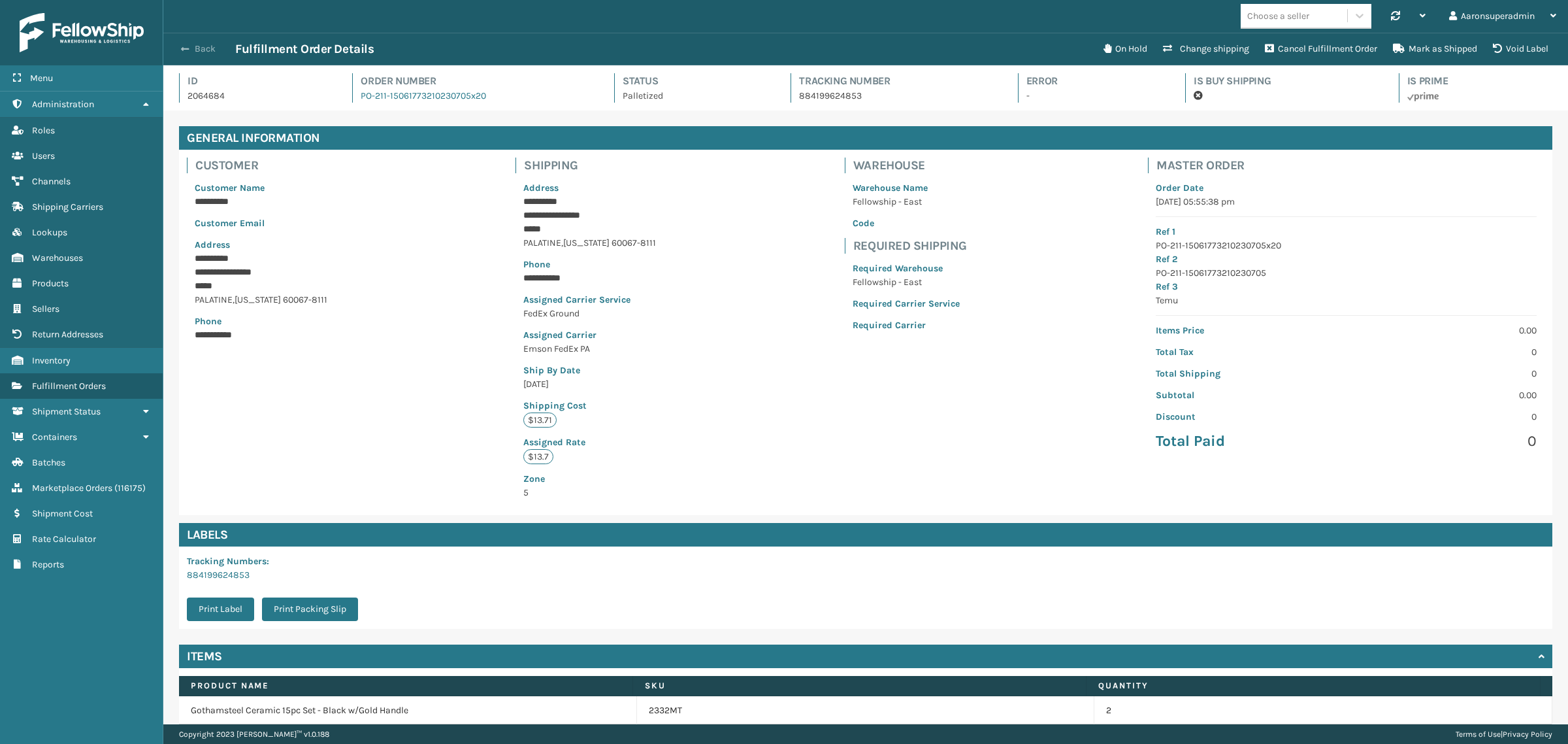
click at [209, 47] on button "Back" at bounding box center [205, 48] width 60 height 12
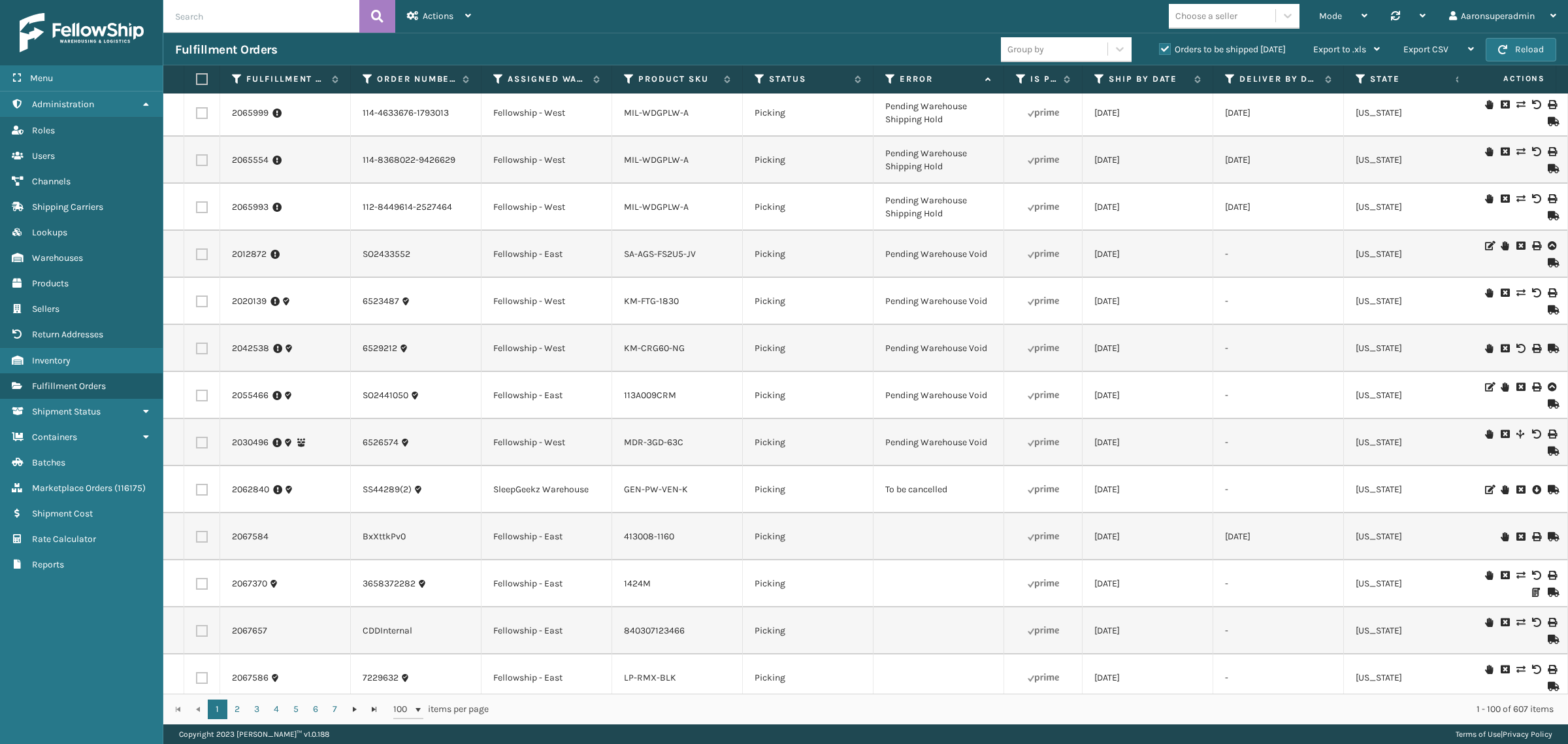
scroll to position [1443, 0]
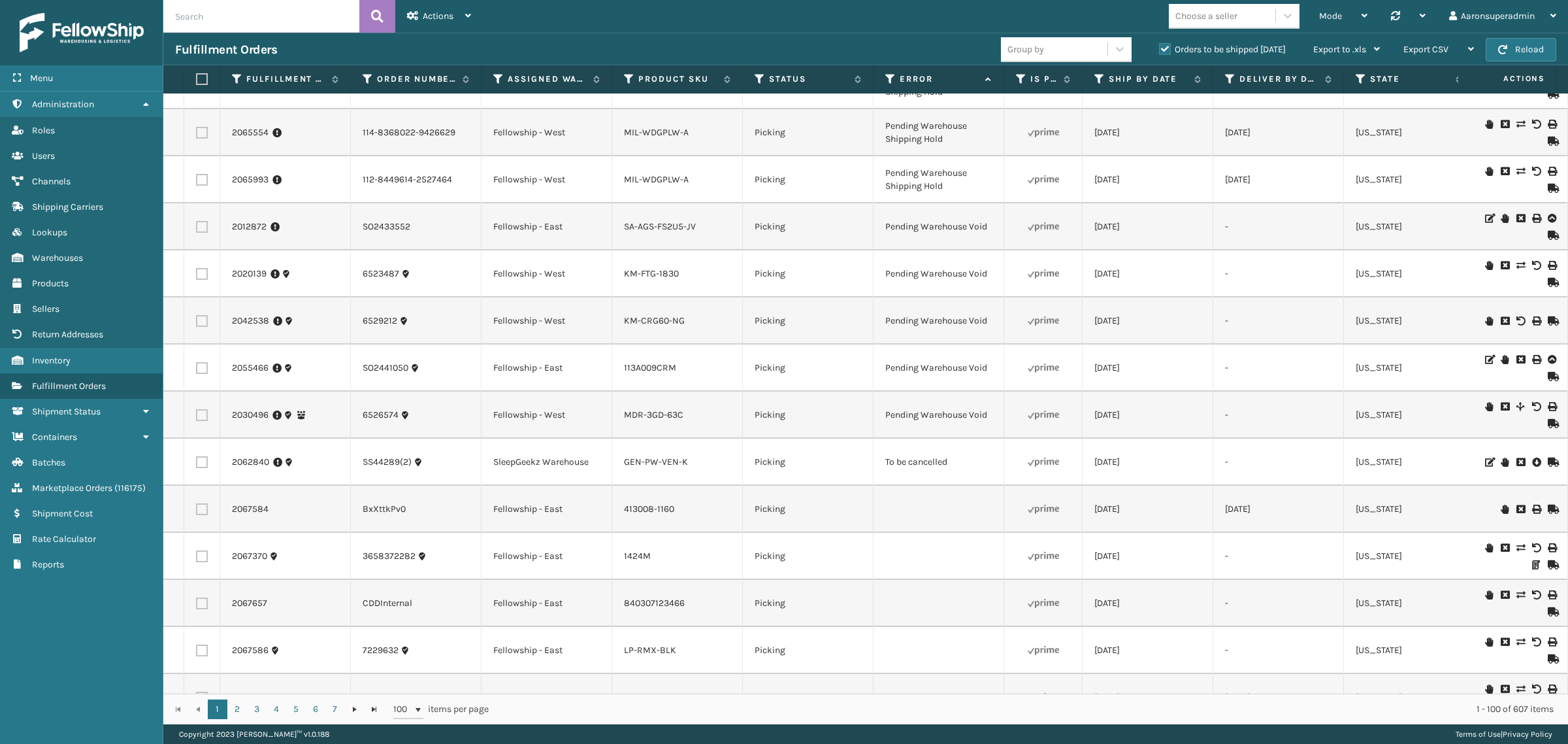
click at [1516, 466] on div at bounding box center [1519, 462] width 74 height 13
click at [1517, 465] on icon at bounding box center [1520, 461] width 8 height 9
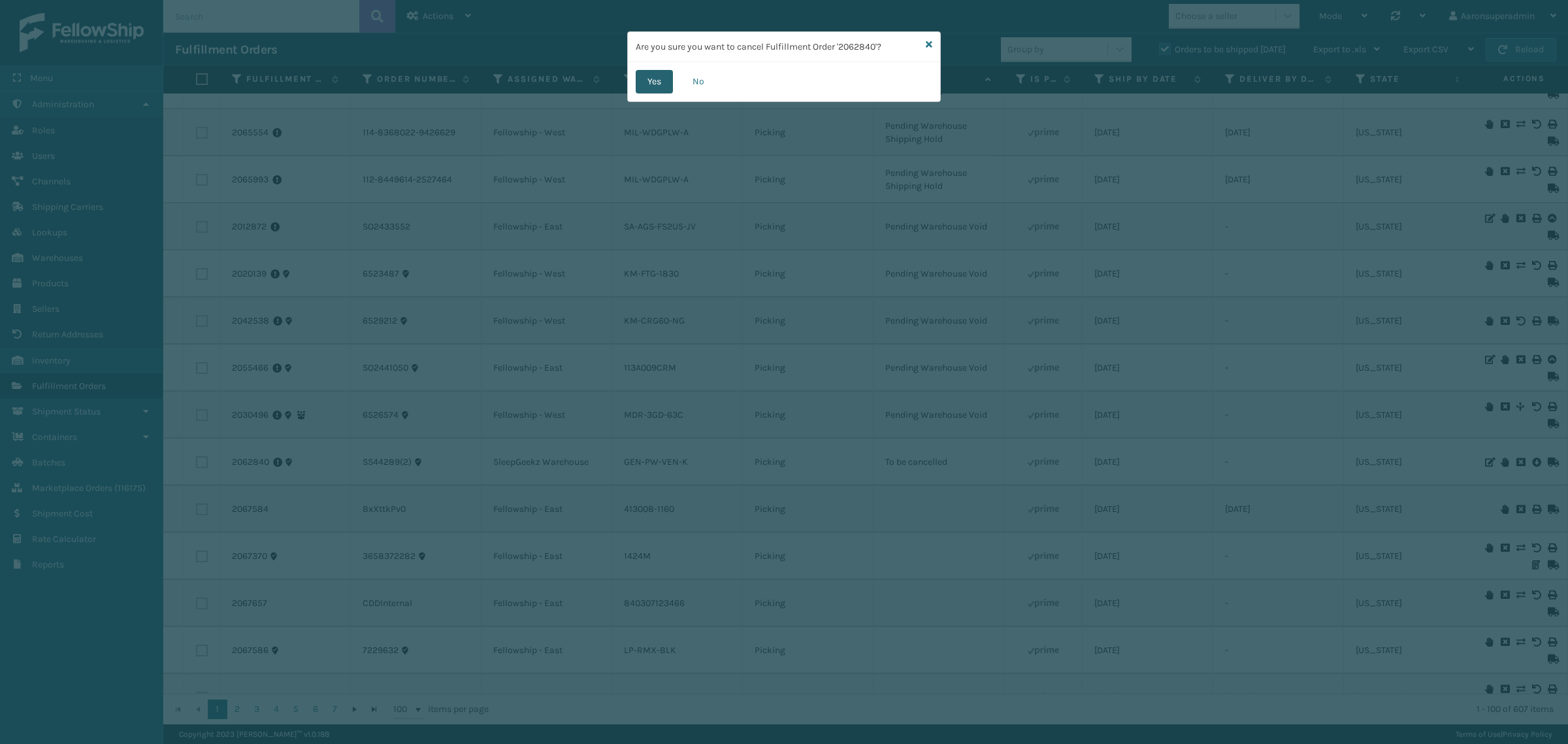
click at [655, 85] on button "Yes" at bounding box center [654, 82] width 37 height 24
